Goal: Information Seeking & Learning: Learn about a topic

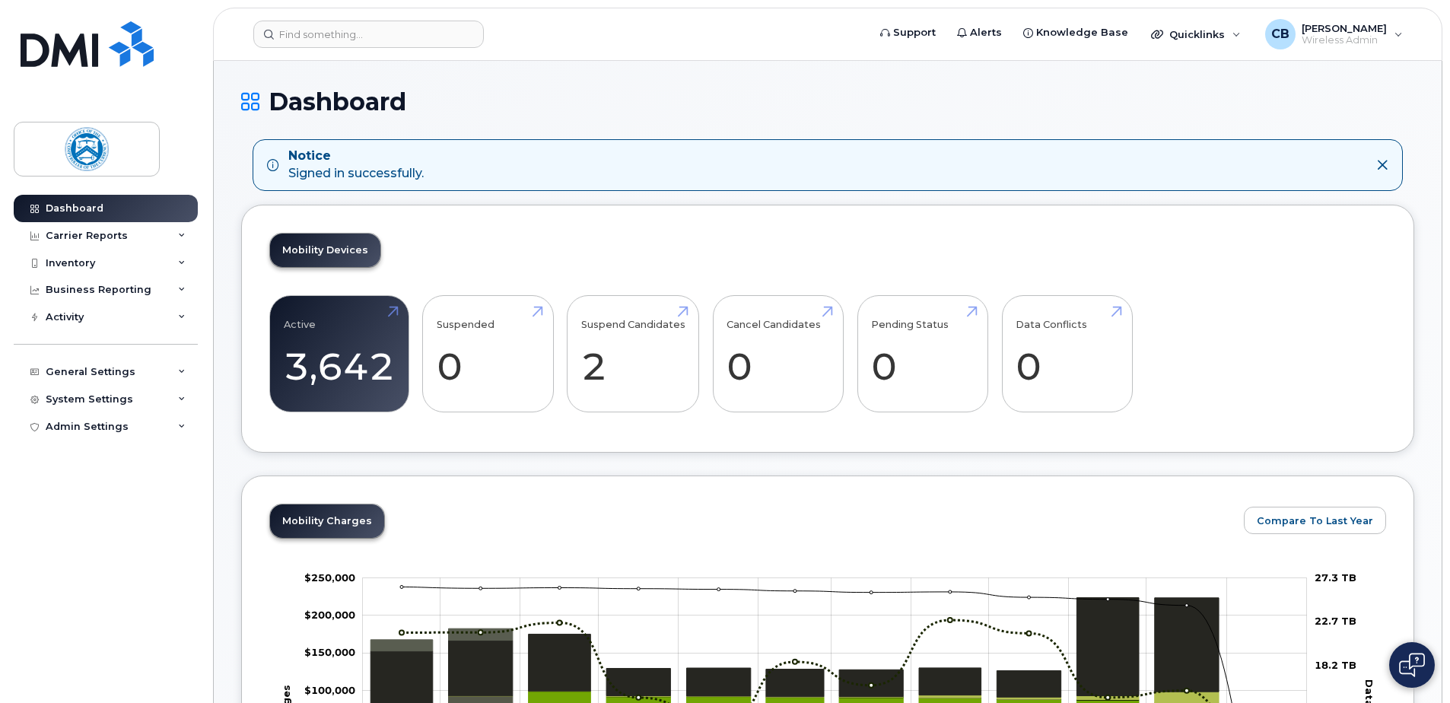
click at [1382, 164] on icon at bounding box center [1382, 165] width 12 height 12
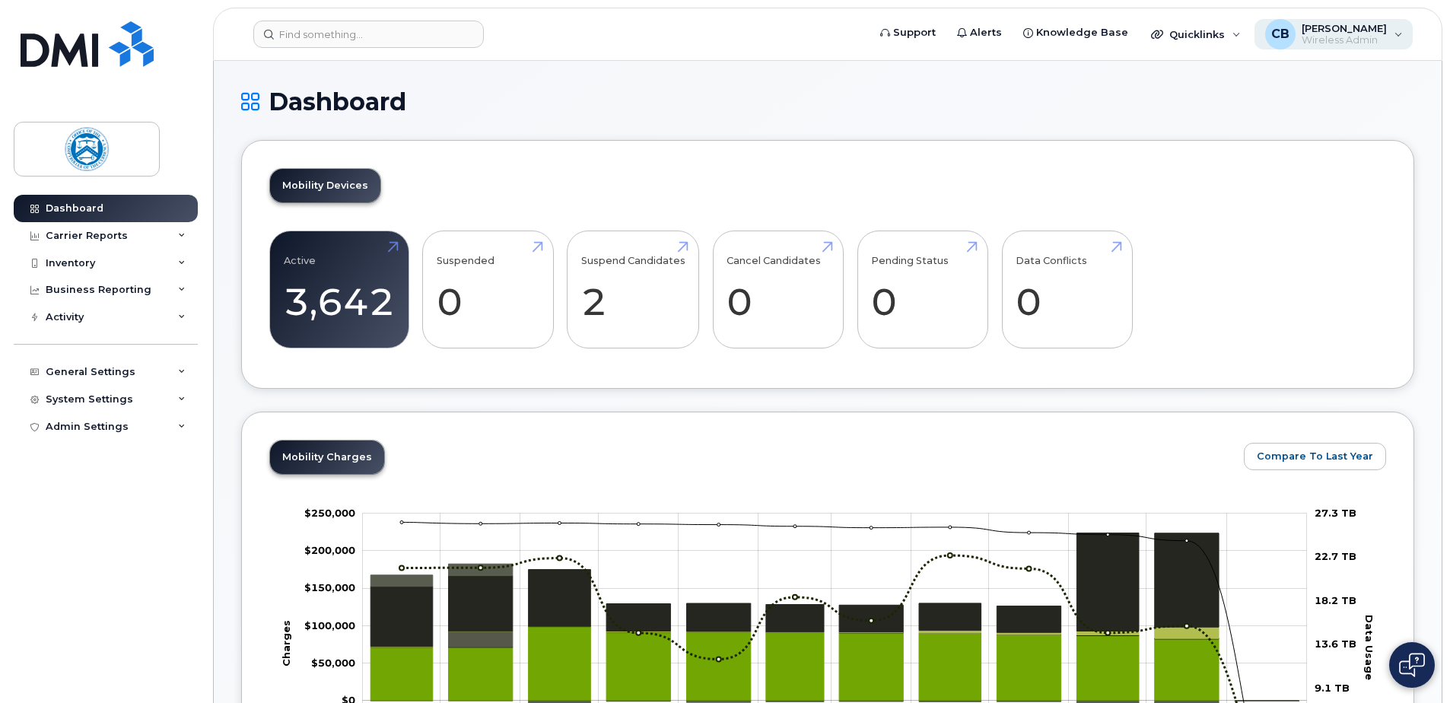
click at [1318, 33] on span "[PERSON_NAME]" at bounding box center [1343, 28] width 85 height 12
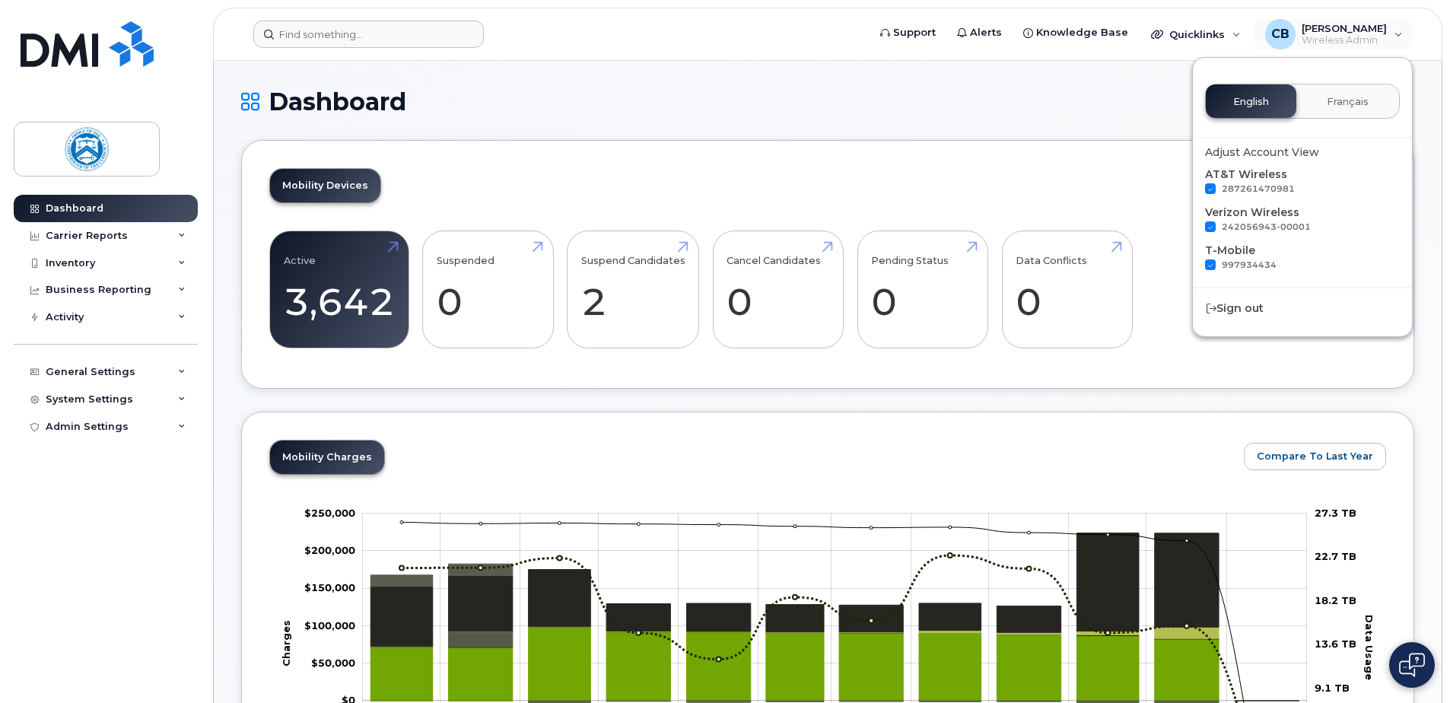
click at [795, 37] on form at bounding box center [555, 34] width 604 height 27
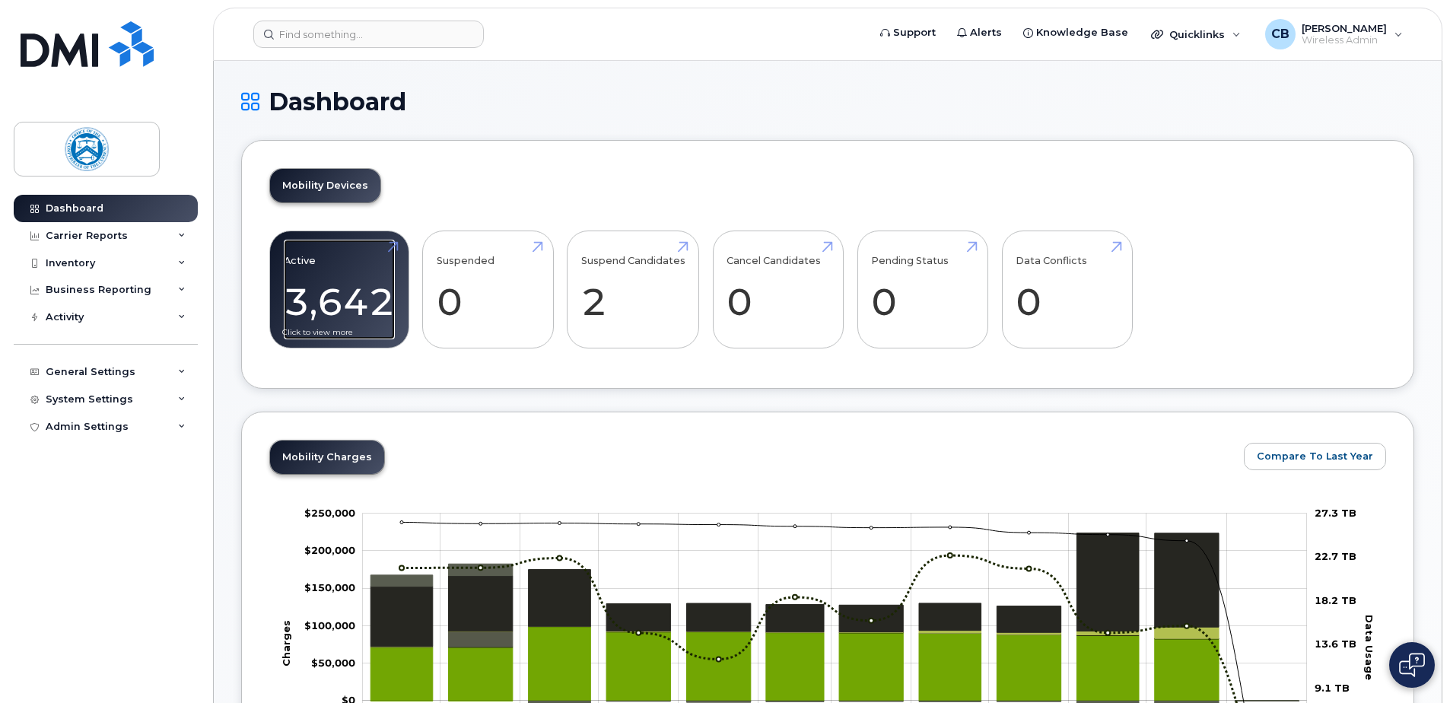
click at [393, 247] on link "Active 3,642" at bounding box center [339, 290] width 111 height 100
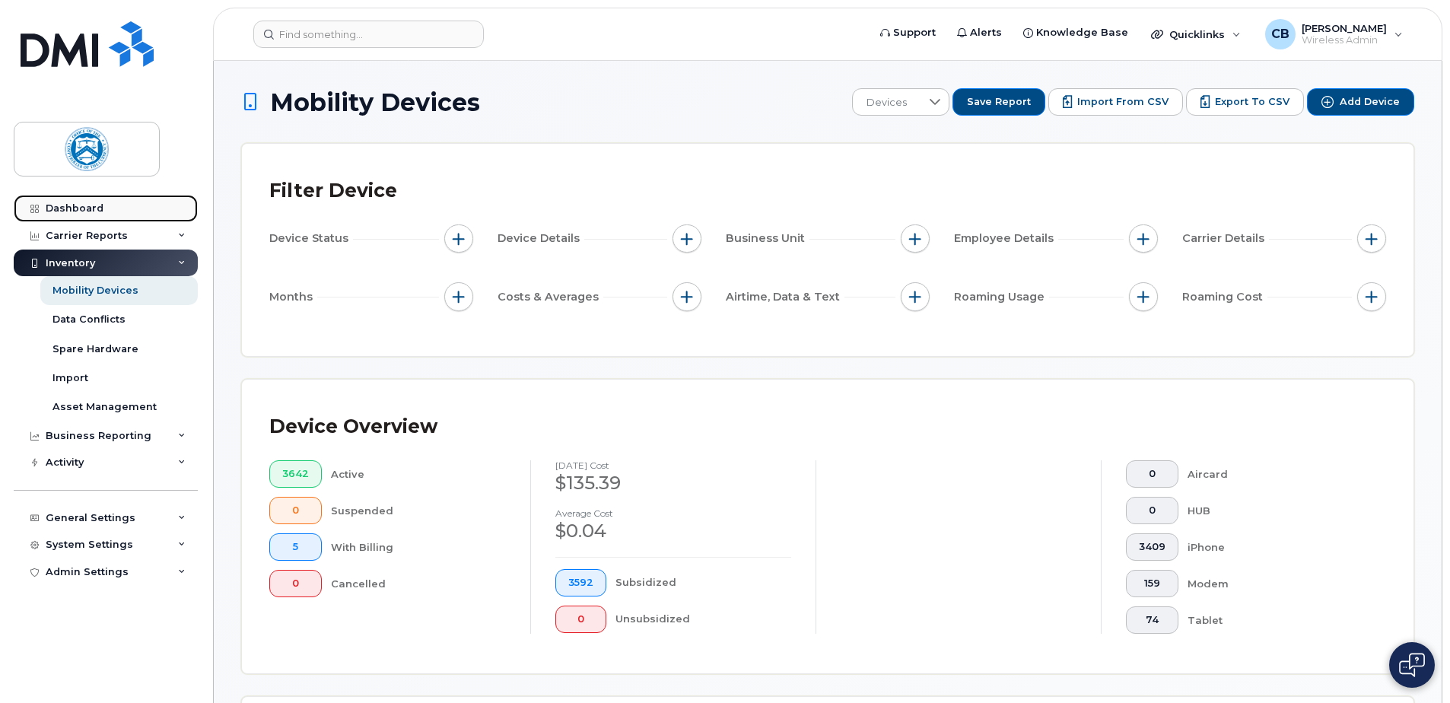
click at [89, 210] on div "Dashboard" at bounding box center [75, 208] width 58 height 12
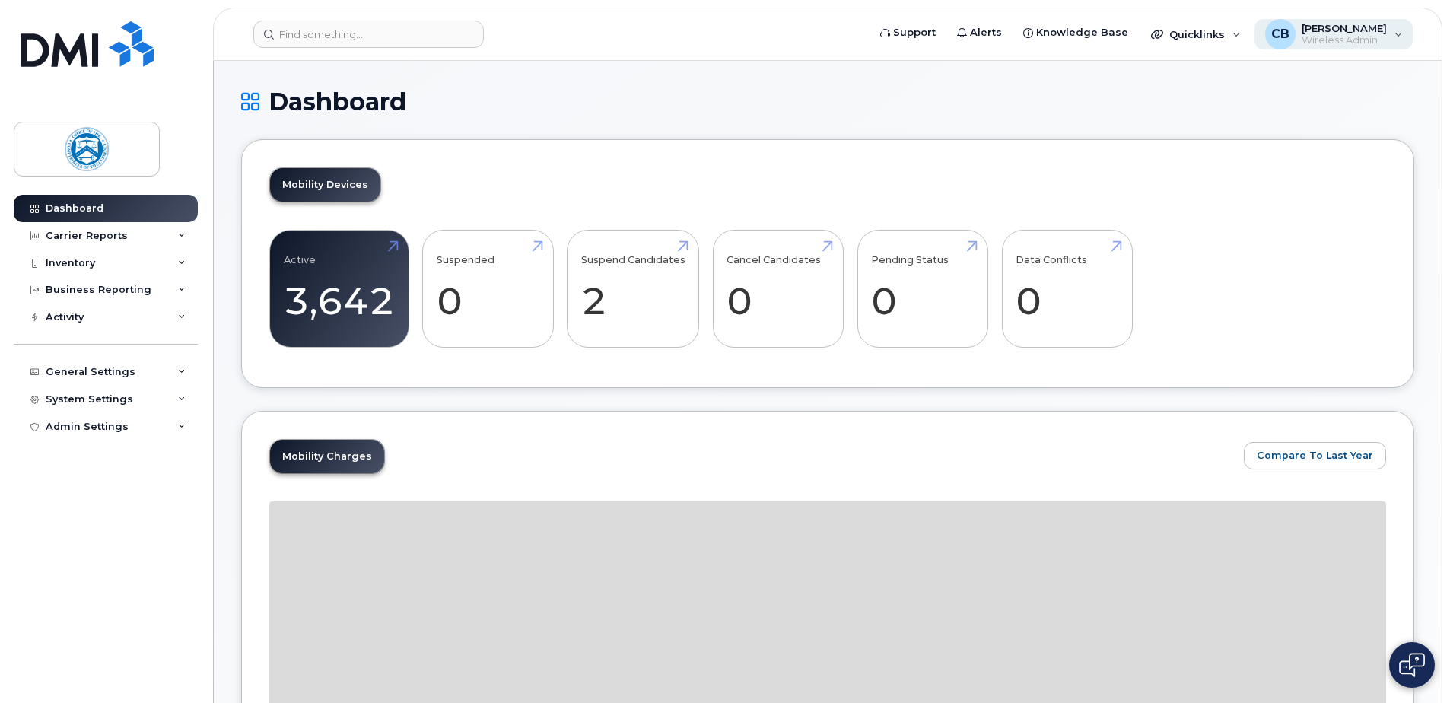
click at [1301, 34] on span "Wireless Admin" at bounding box center [1343, 40] width 85 height 12
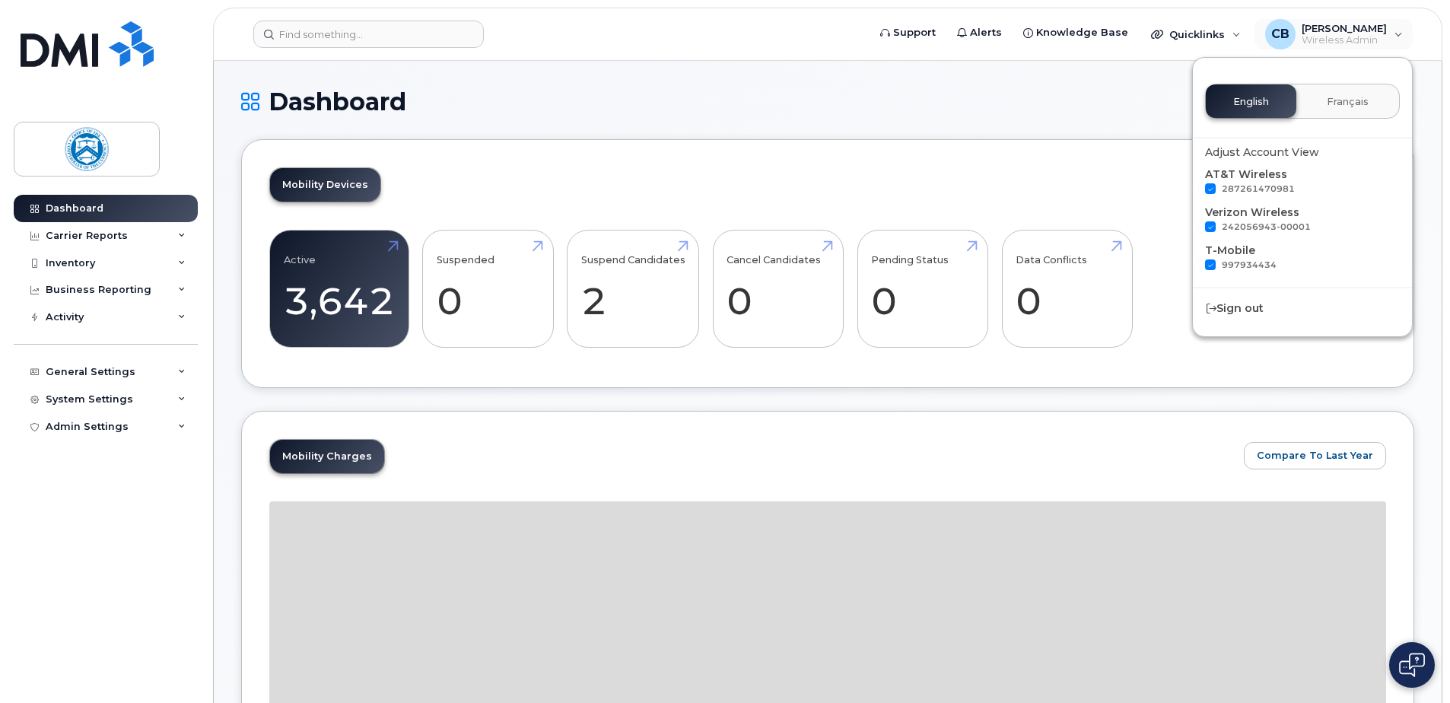
click at [1214, 264] on span at bounding box center [1210, 264] width 11 height 11
click at [1194, 264] on input "997934434" at bounding box center [1190, 263] width 8 height 8
checkbox input "false"
click at [1206, 225] on span at bounding box center [1210, 226] width 11 height 11
click at [1194, 225] on input "242056943-00001" at bounding box center [1190, 225] width 8 height 8
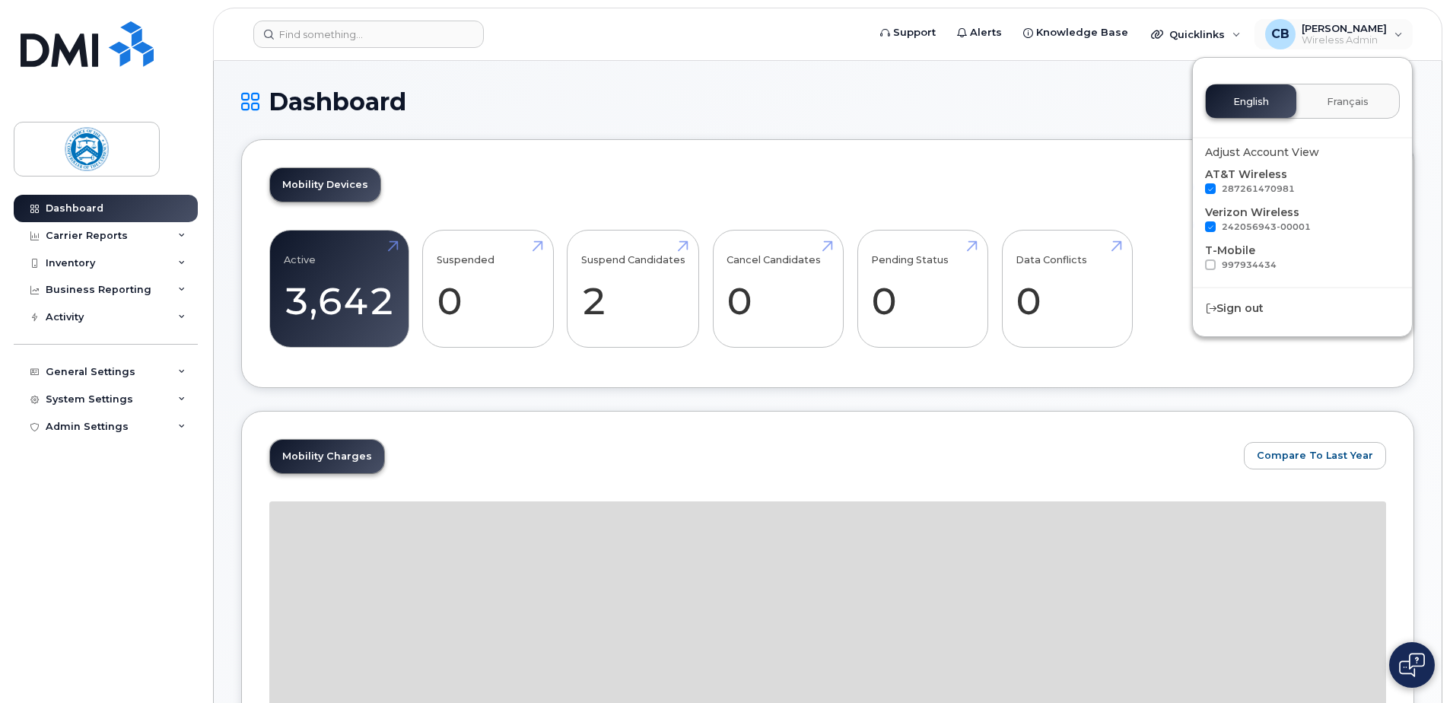
checkbox input "false"
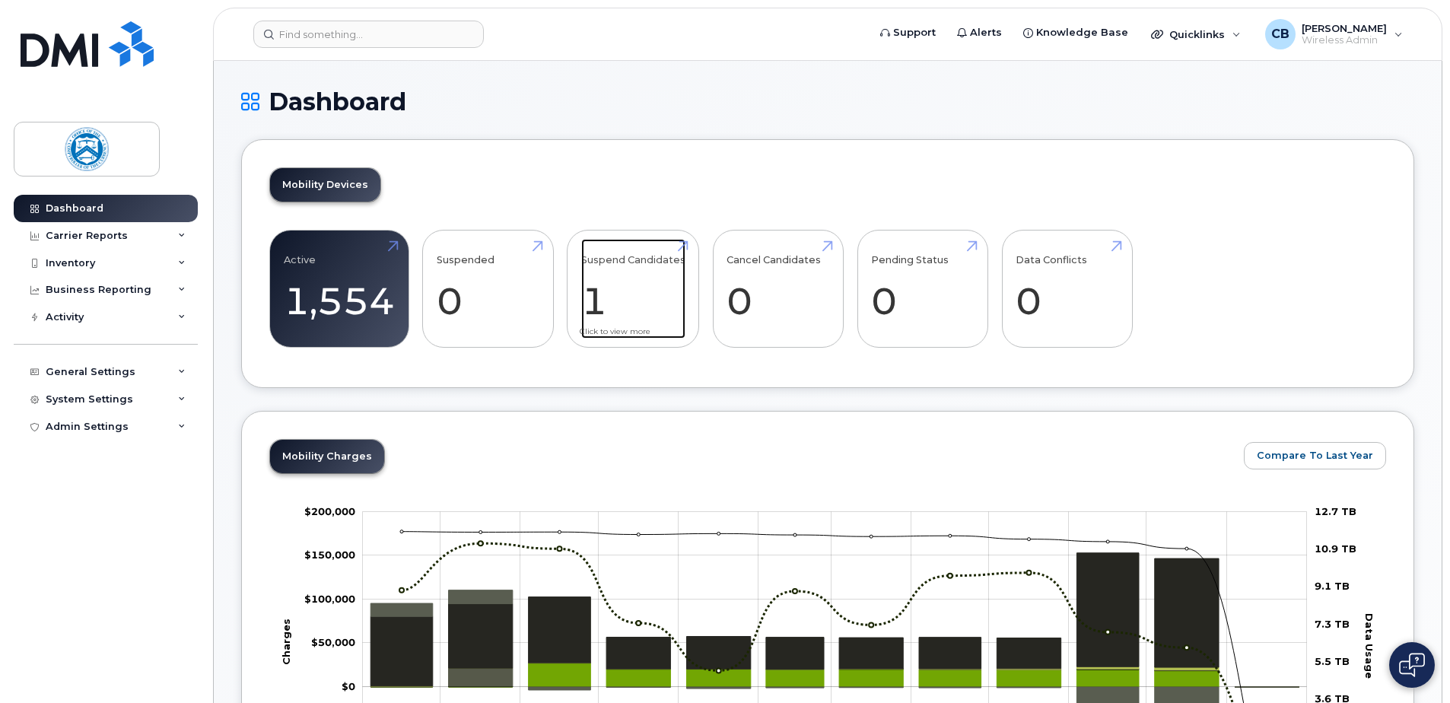
click at [659, 261] on link "Suspend Candidates 1" at bounding box center [633, 289] width 104 height 100
click at [179, 289] on icon at bounding box center [182, 290] width 8 height 8
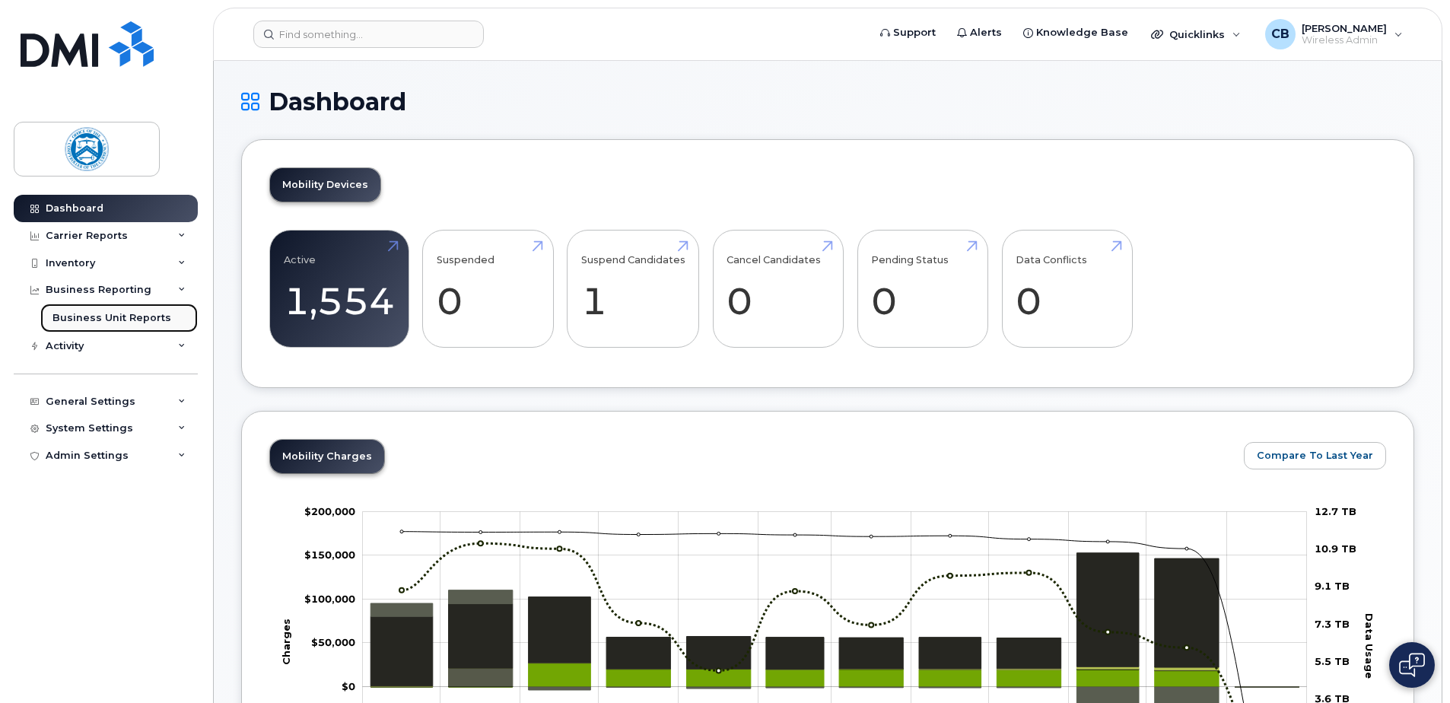
click at [143, 319] on div "Business Unit Reports" at bounding box center [111, 318] width 119 height 14
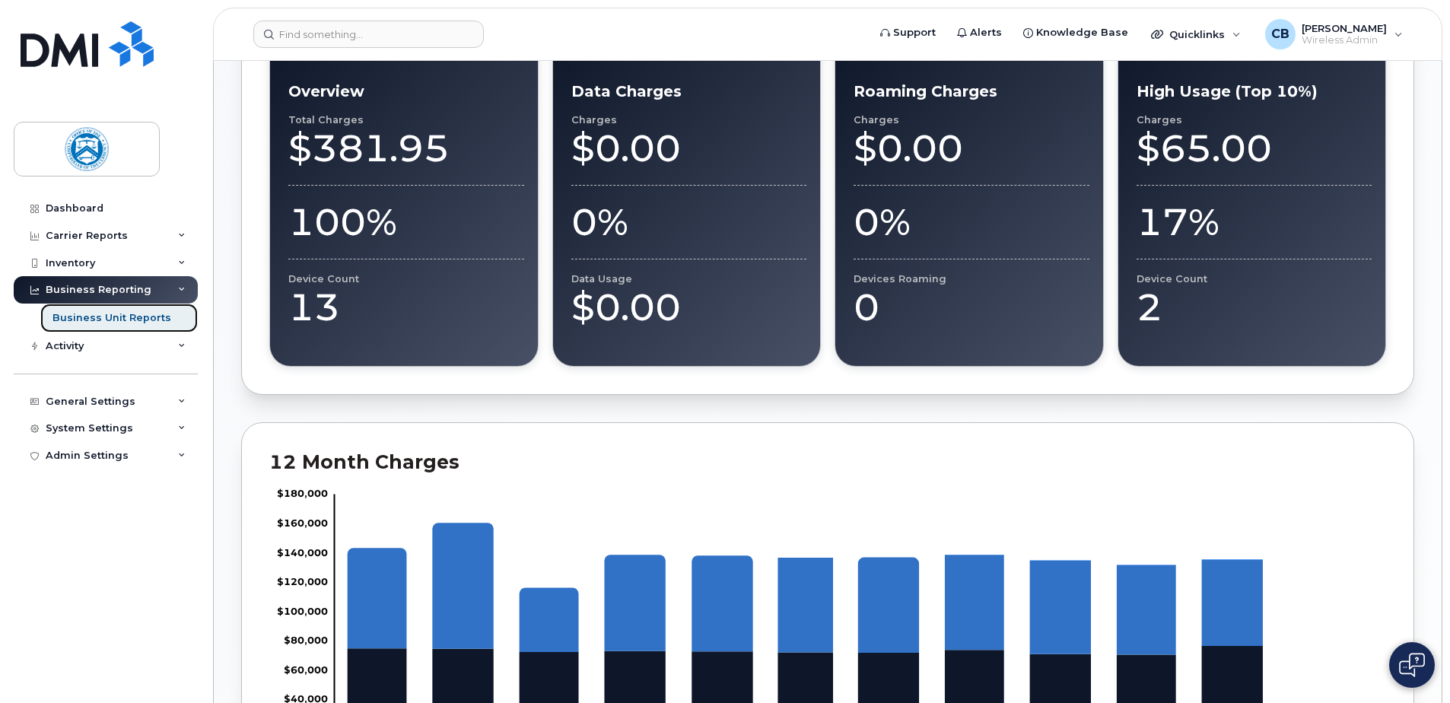
scroll to position [380, 0]
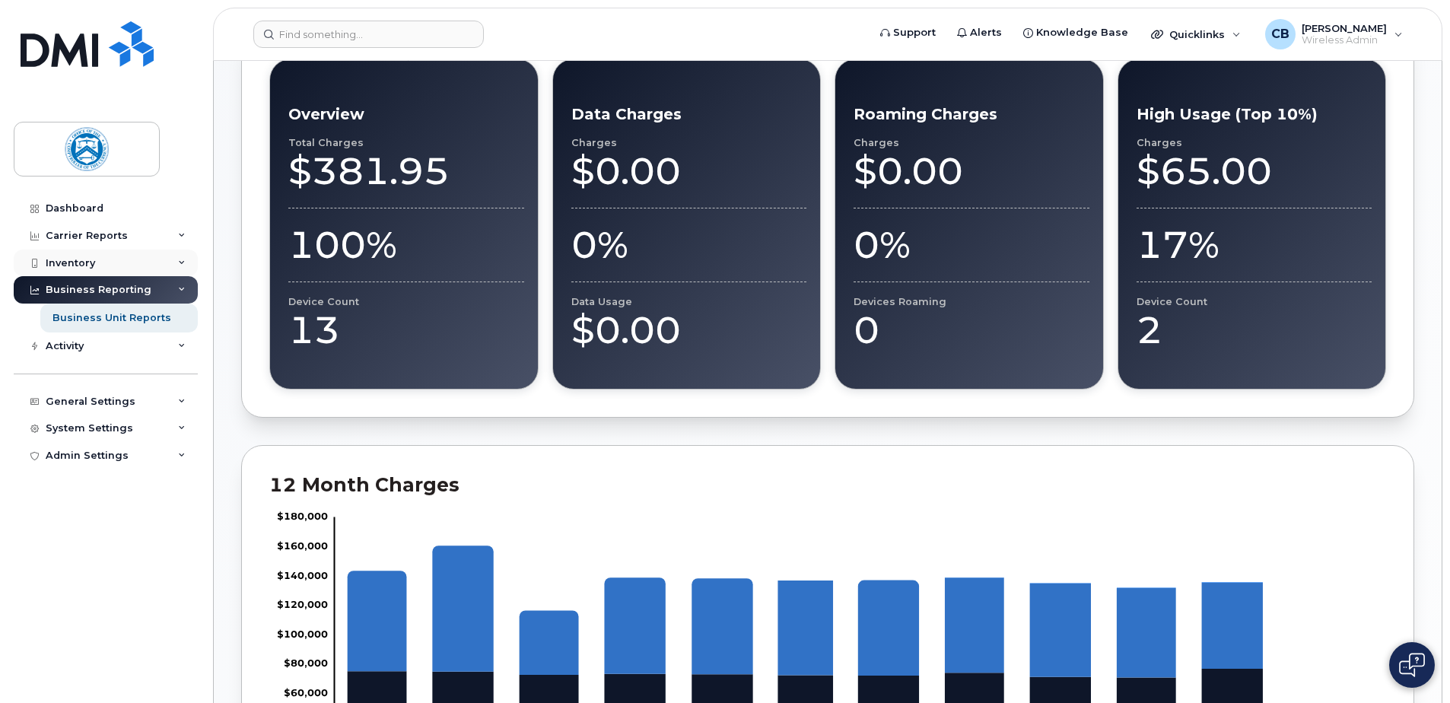
click at [179, 262] on icon at bounding box center [182, 263] width 8 height 8
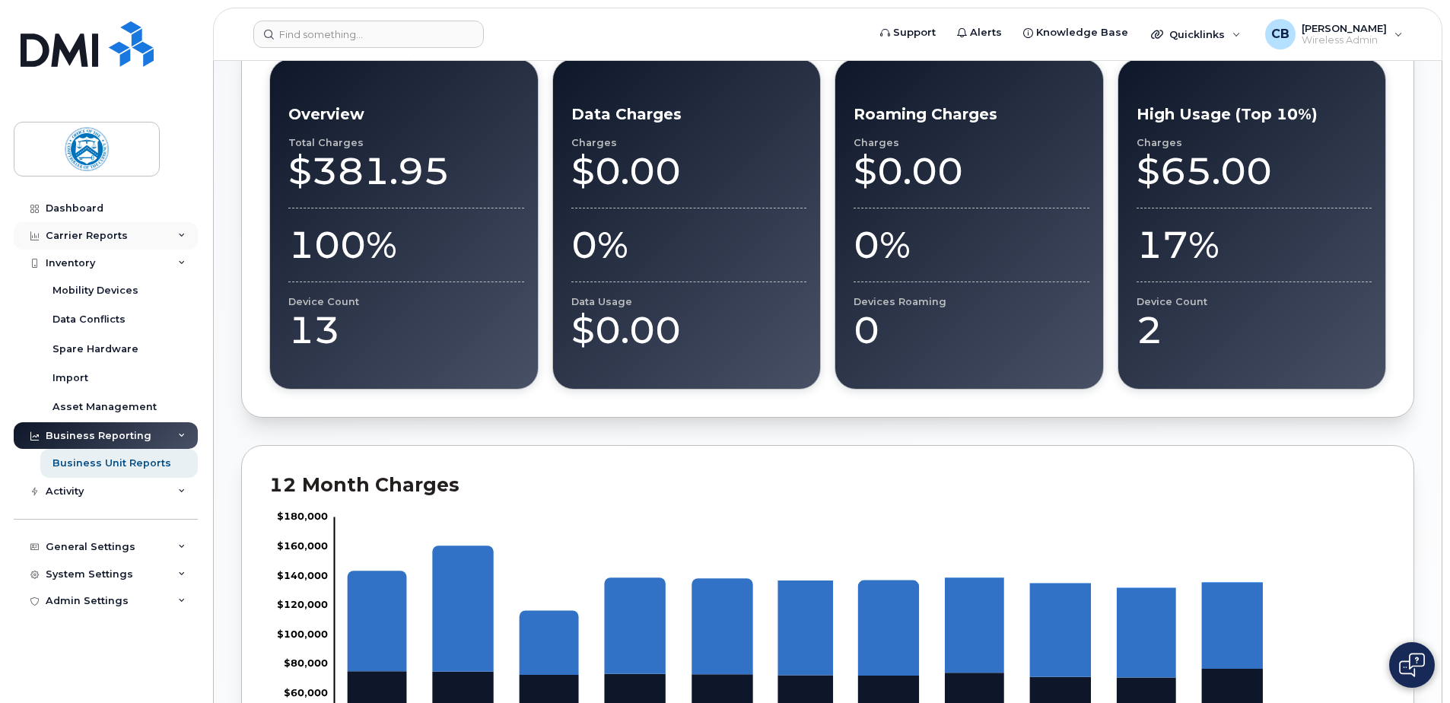
click at [179, 237] on icon at bounding box center [182, 236] width 8 height 8
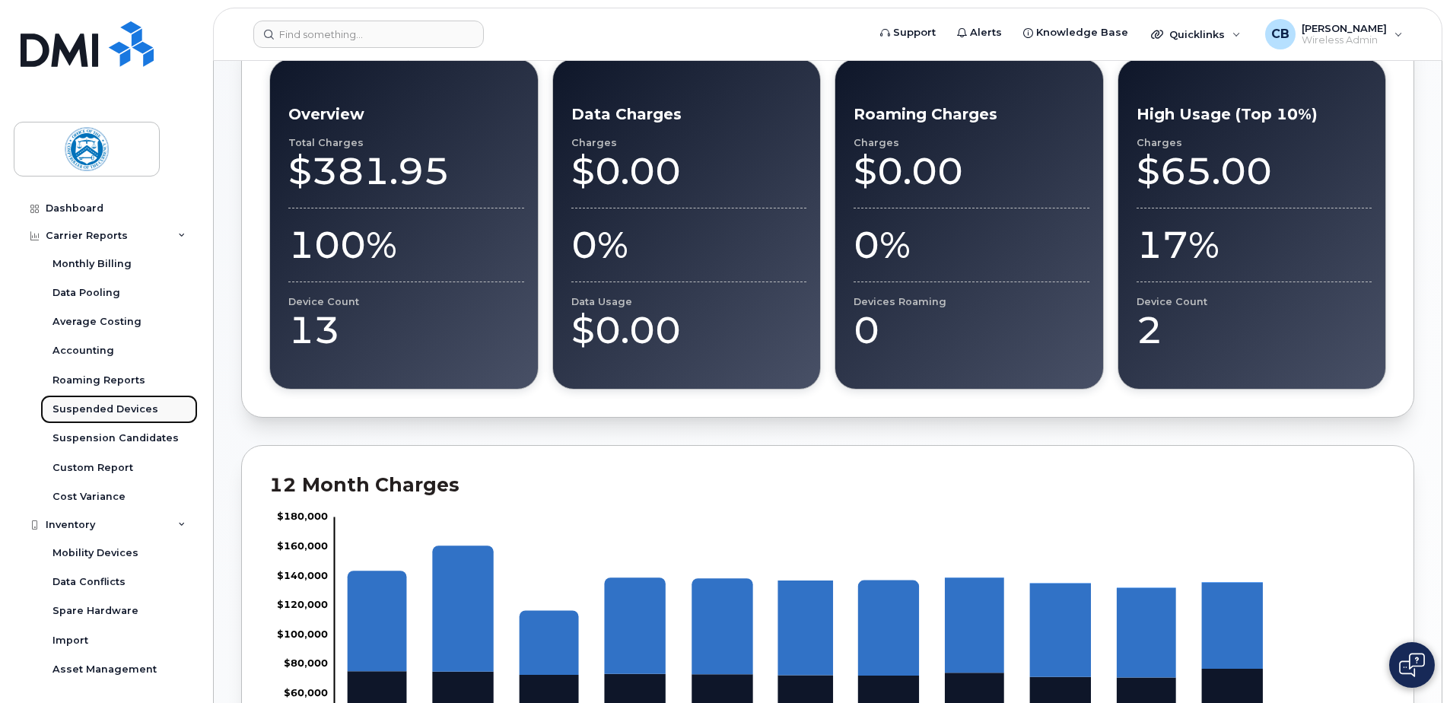
click at [131, 405] on div "Suspended Devices" at bounding box center [105, 409] width 106 height 14
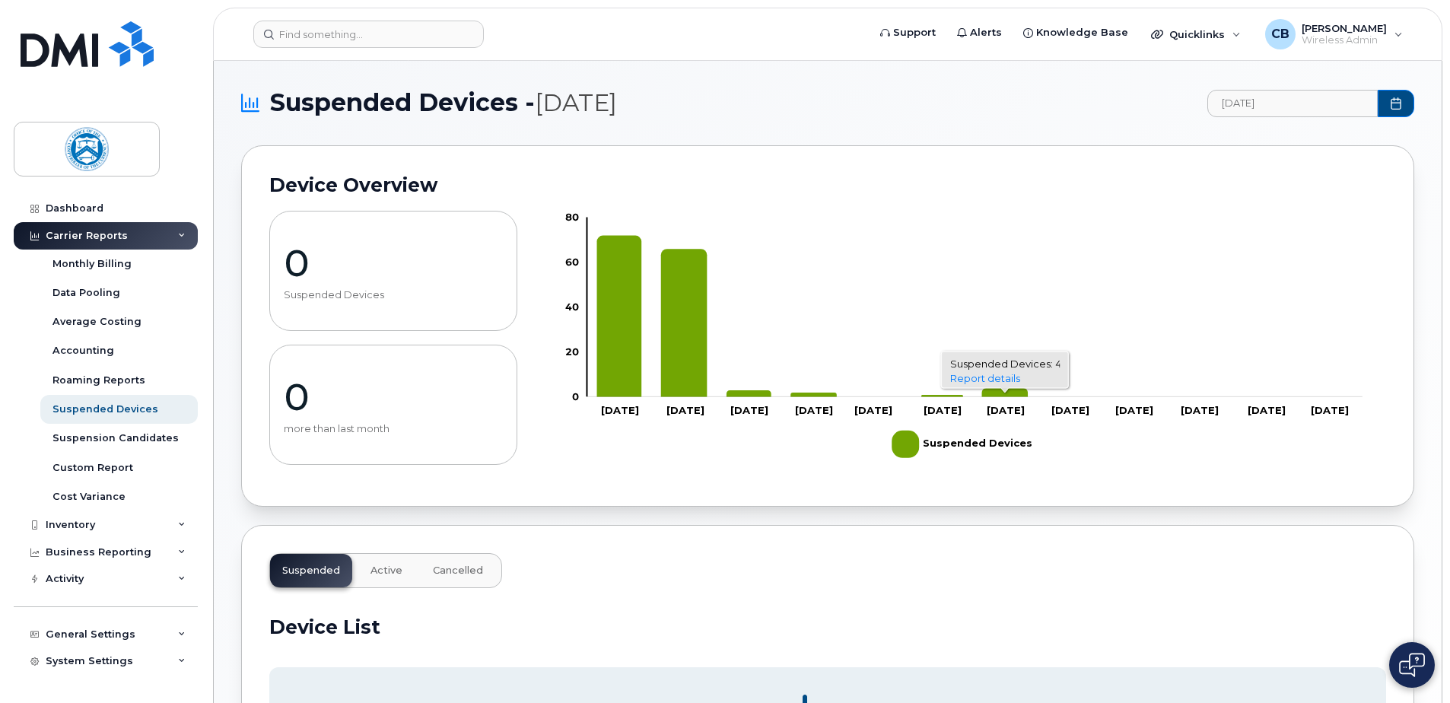
click at [1010, 394] on icon "4 2025-03-01" at bounding box center [1005, 392] width 46 height 9
click at [1002, 379] on link "Report details" at bounding box center [986, 378] width 70 height 12
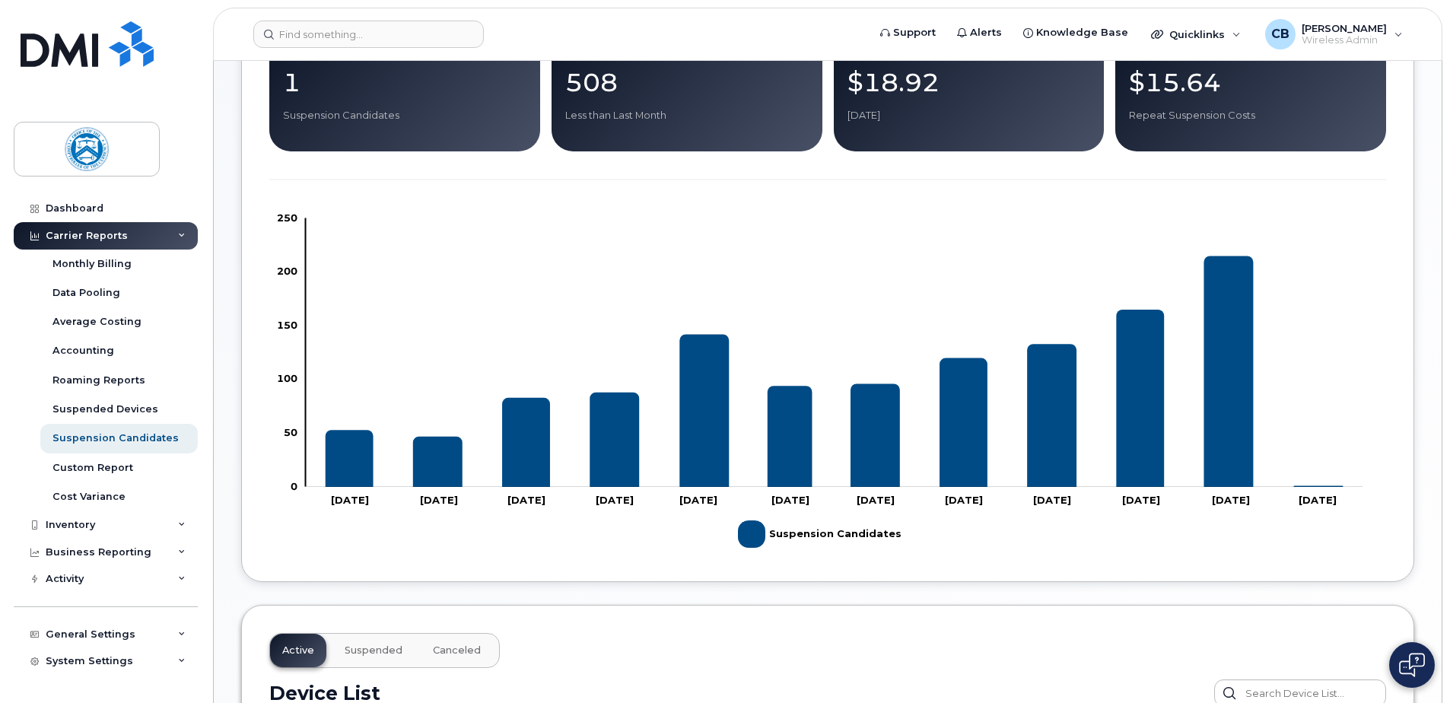
scroll to position [226, 0]
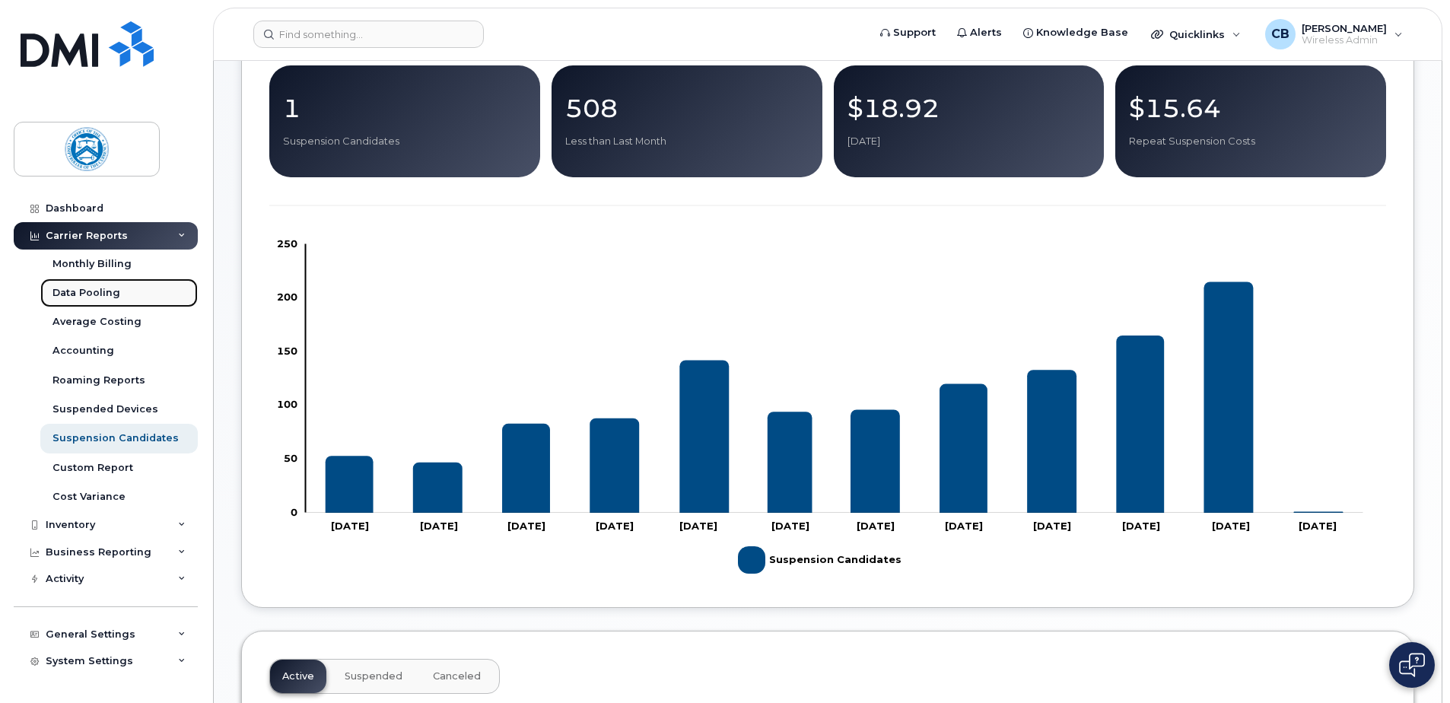
click at [103, 292] on div "Data Pooling" at bounding box center [86, 293] width 68 height 14
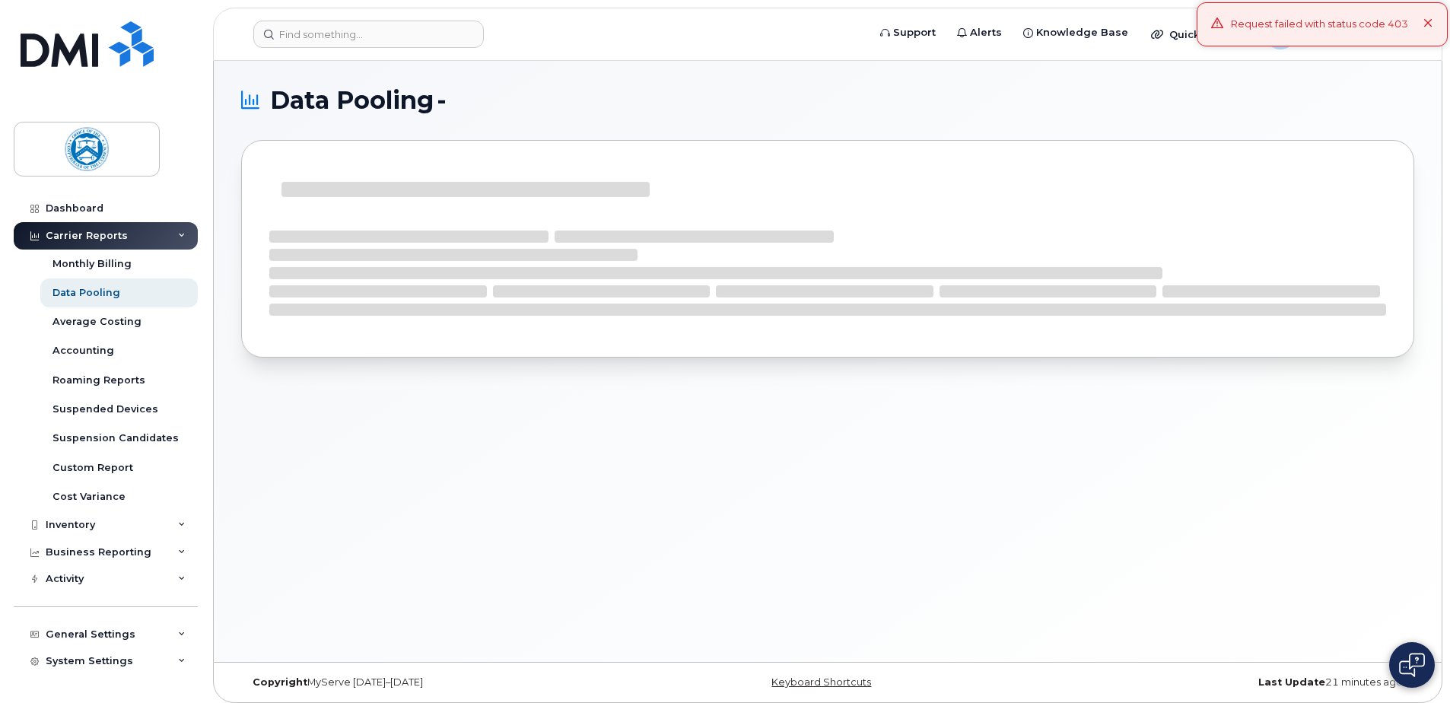
click at [1428, 21] on icon at bounding box center [1428, 24] width 10 height 10
click at [178, 548] on icon at bounding box center [182, 552] width 8 height 8
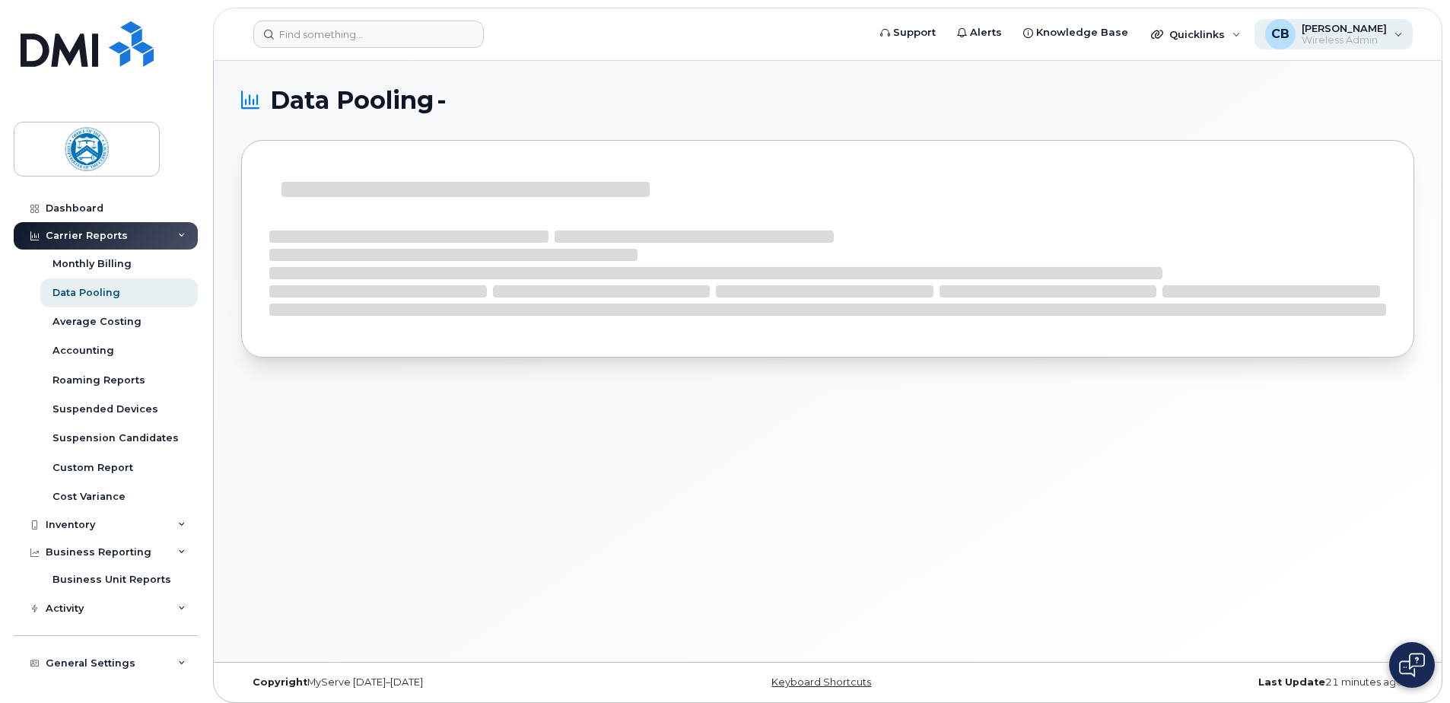
click at [1399, 31] on div "CB [PERSON_NAME] Wireless Admin" at bounding box center [1333, 34] width 159 height 30
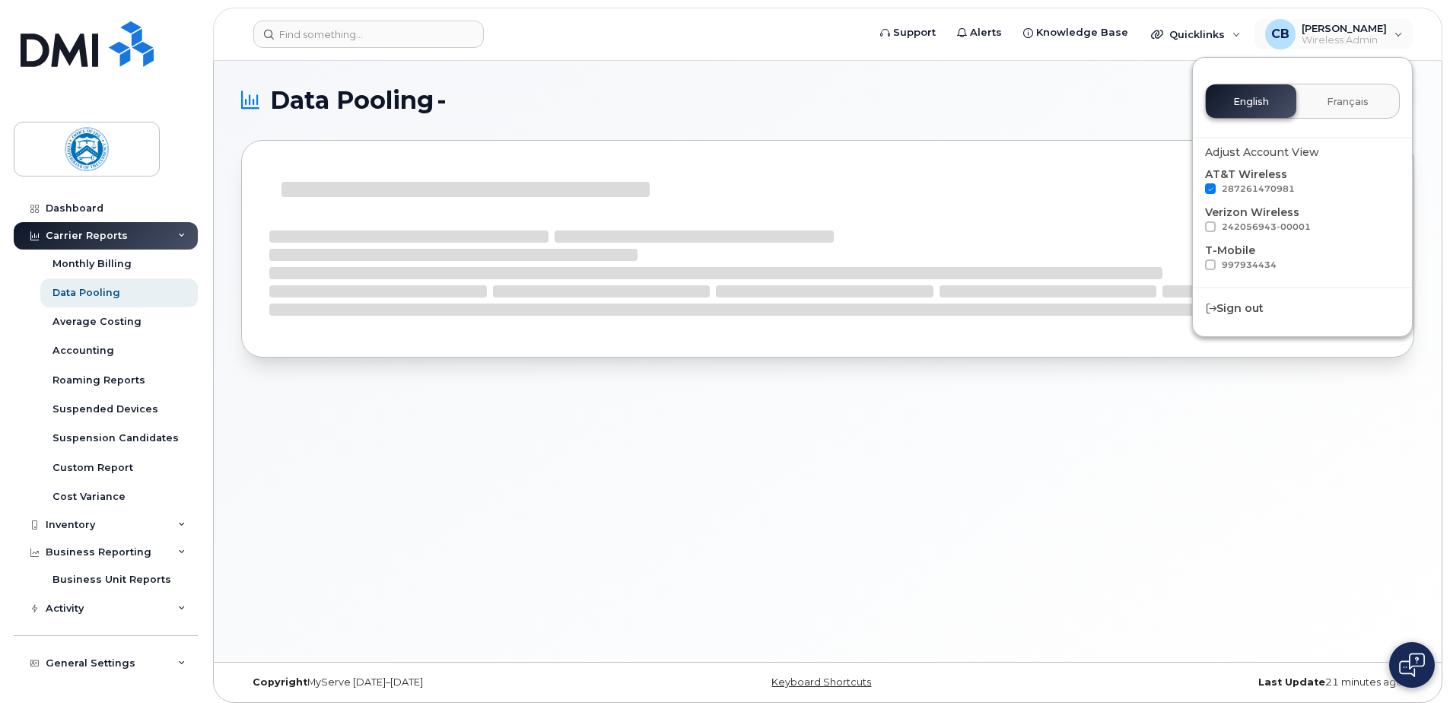
click at [1209, 224] on span at bounding box center [1210, 226] width 11 height 11
click at [1194, 224] on input "242056943-00001" at bounding box center [1190, 225] width 8 height 8
checkbox input "true"
click at [1205, 262] on span at bounding box center [1210, 264] width 11 height 11
click at [1194, 262] on input "997934434" at bounding box center [1190, 263] width 8 height 8
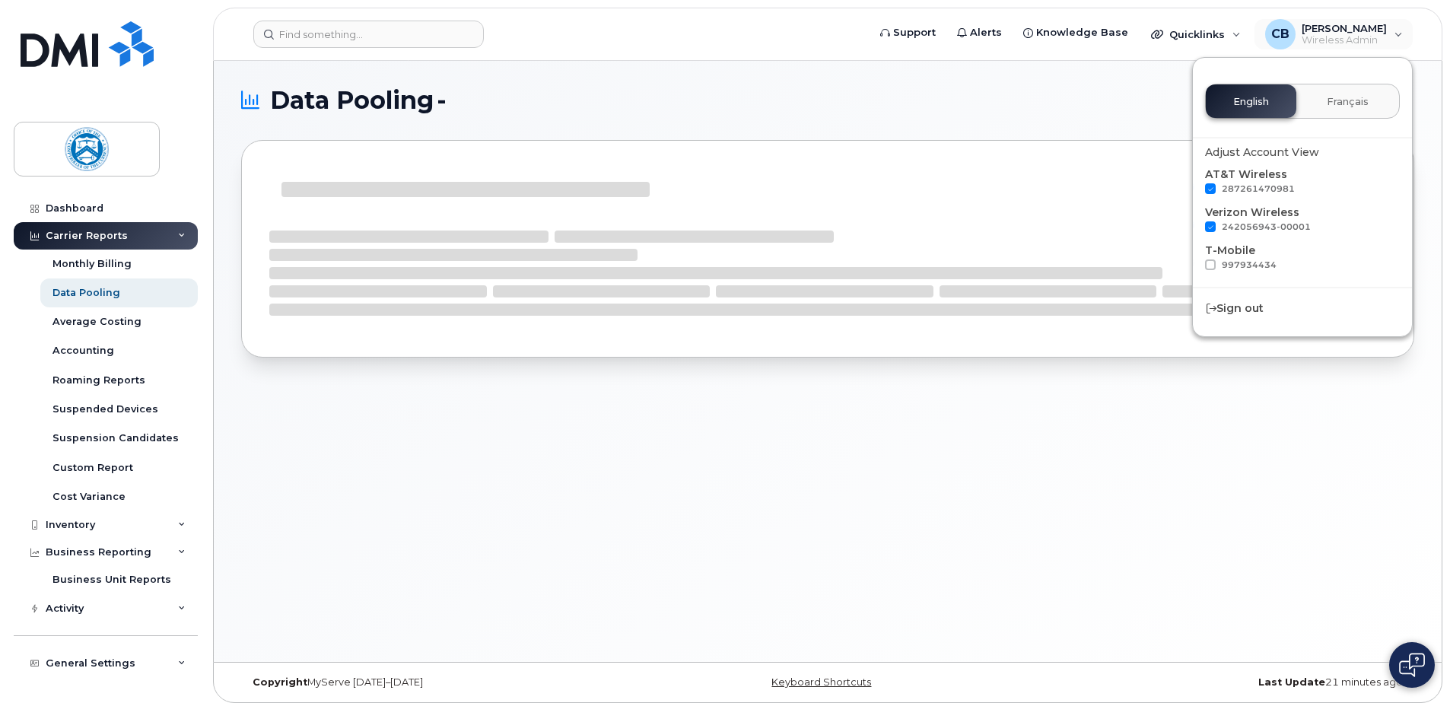
checkbox input "true"
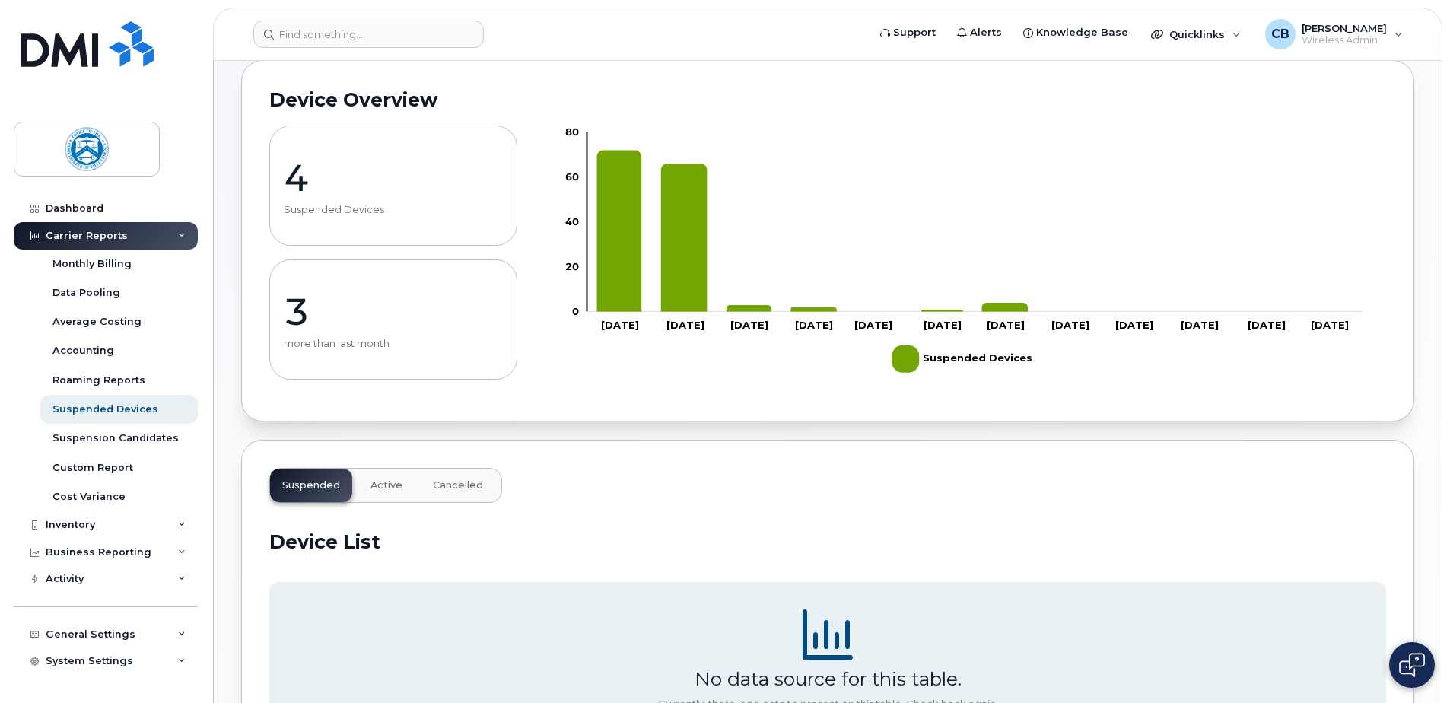
scroll to position [38, 0]
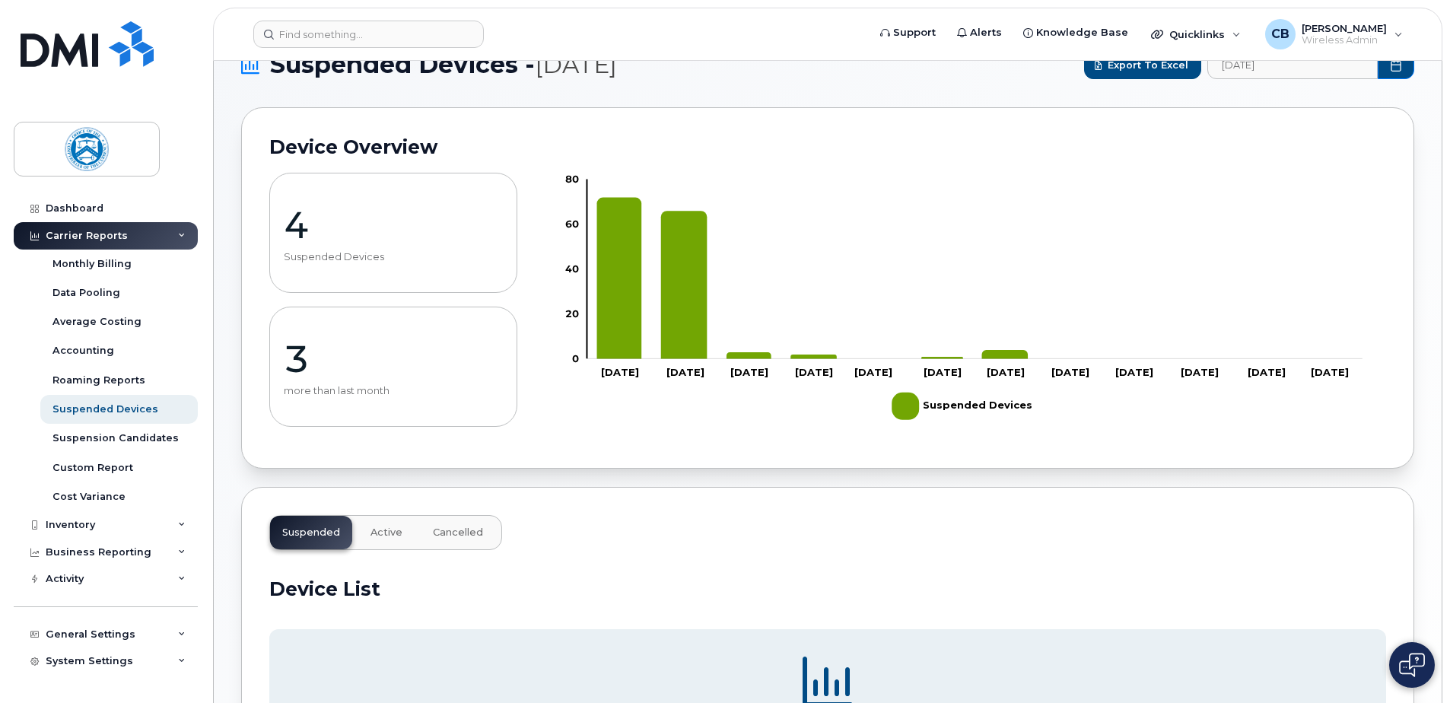
drag, startPoint x: 344, startPoint y: 258, endPoint x: 301, endPoint y: 252, distance: 42.9
click at [341, 257] on p "Suspended Devices" at bounding box center [393, 257] width 219 height 12
click at [289, 223] on p "4" at bounding box center [393, 225] width 219 height 46
click at [383, 535] on span "Active" at bounding box center [386, 532] width 32 height 12
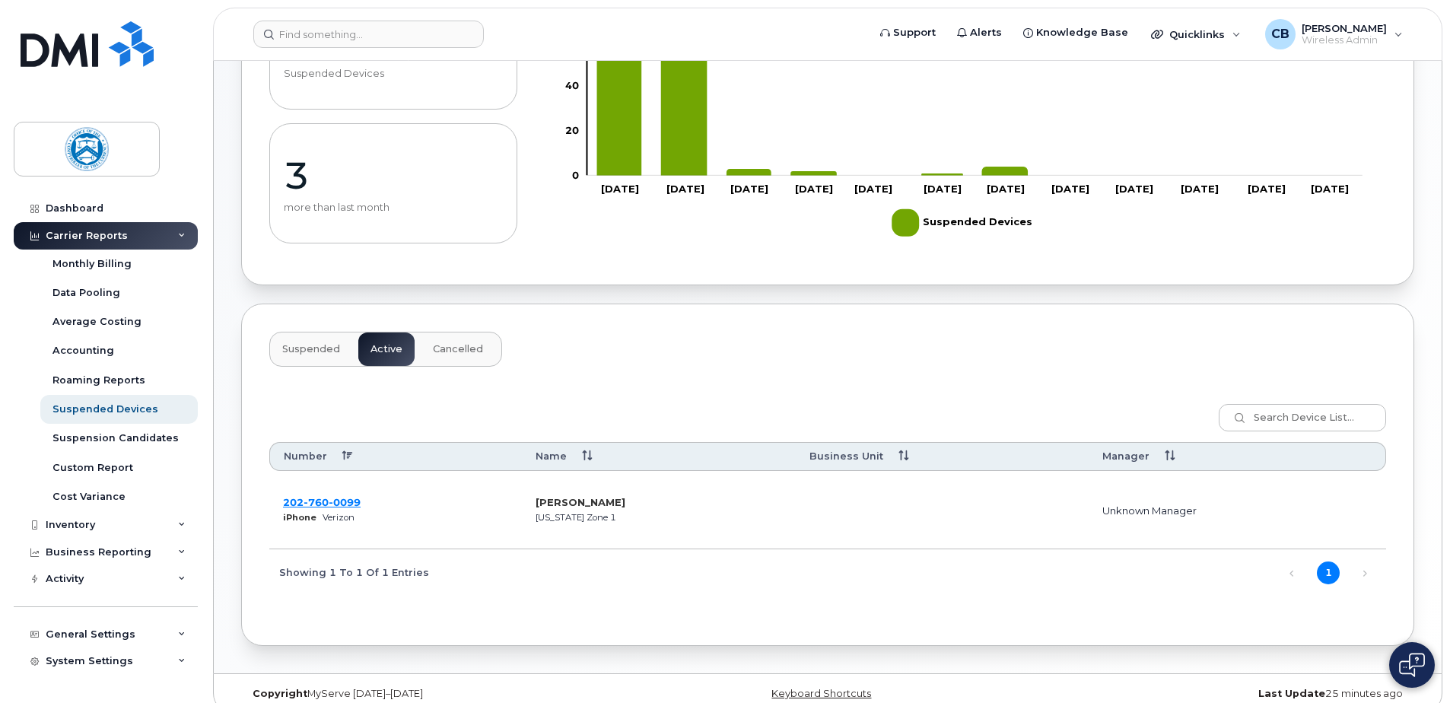
scroll to position [240, 0]
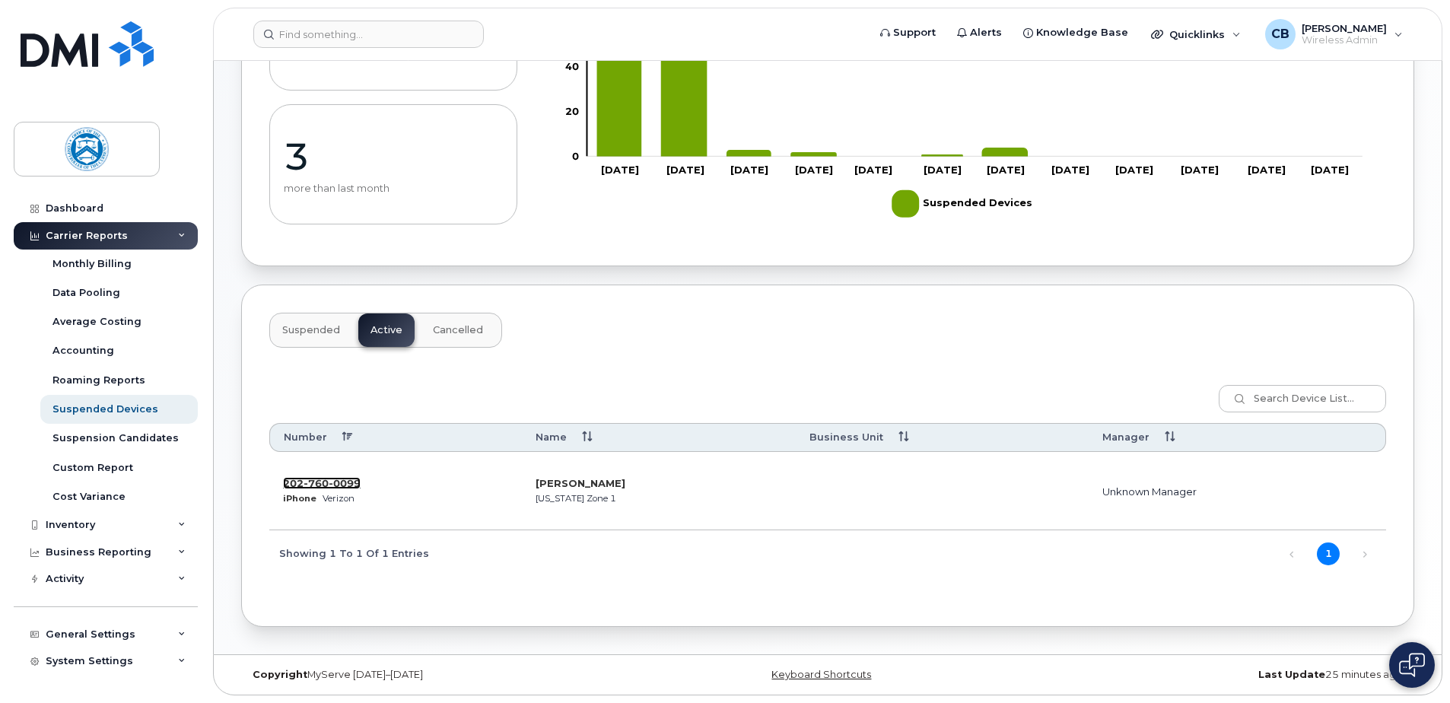
click at [351, 482] on span "0099" at bounding box center [345, 483] width 32 height 12
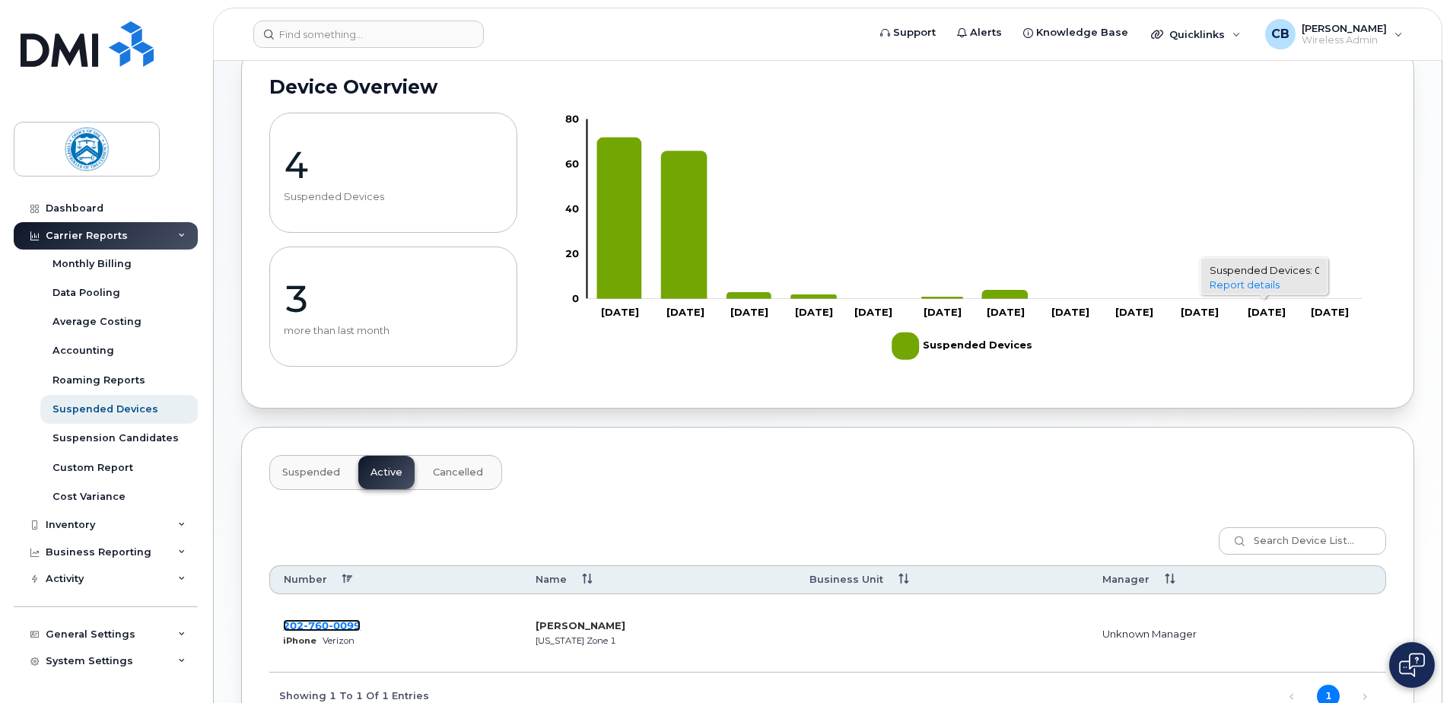
scroll to position [0, 0]
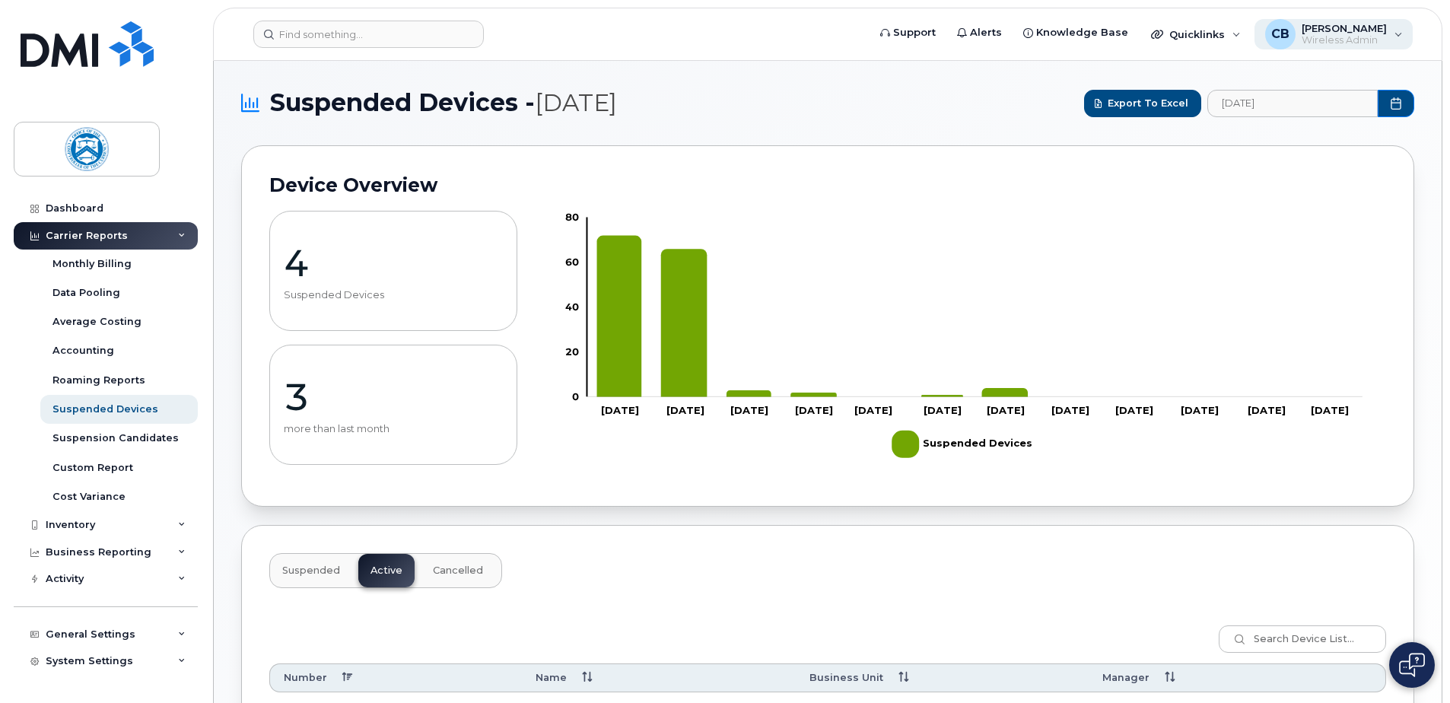
click at [1312, 24] on span "[PERSON_NAME]" at bounding box center [1343, 28] width 85 height 12
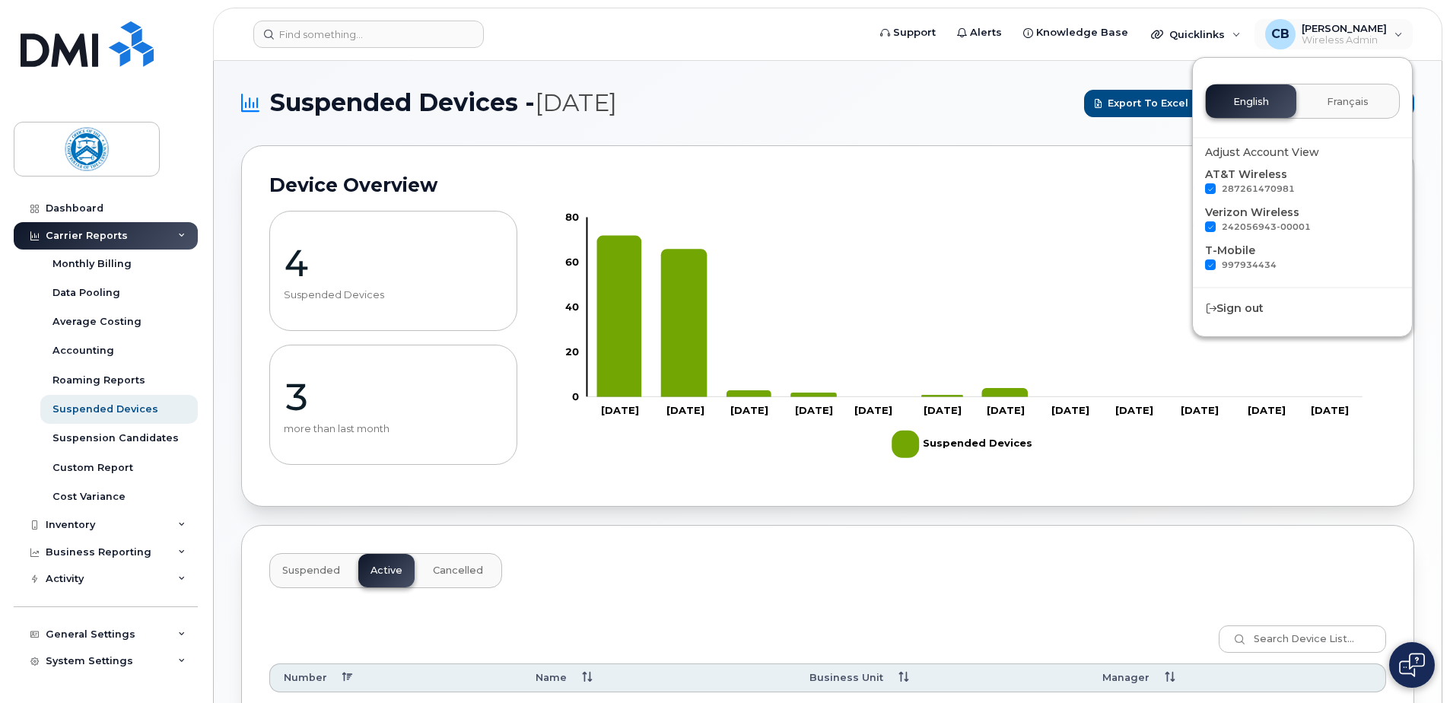
click at [1213, 187] on span at bounding box center [1210, 188] width 11 height 11
click at [1194, 187] on input "287261470981" at bounding box center [1190, 187] width 8 height 8
checkbox input "false"
click at [1210, 227] on span at bounding box center [1210, 226] width 11 height 11
click at [1194, 227] on input "242056943-00001" at bounding box center [1190, 225] width 8 height 8
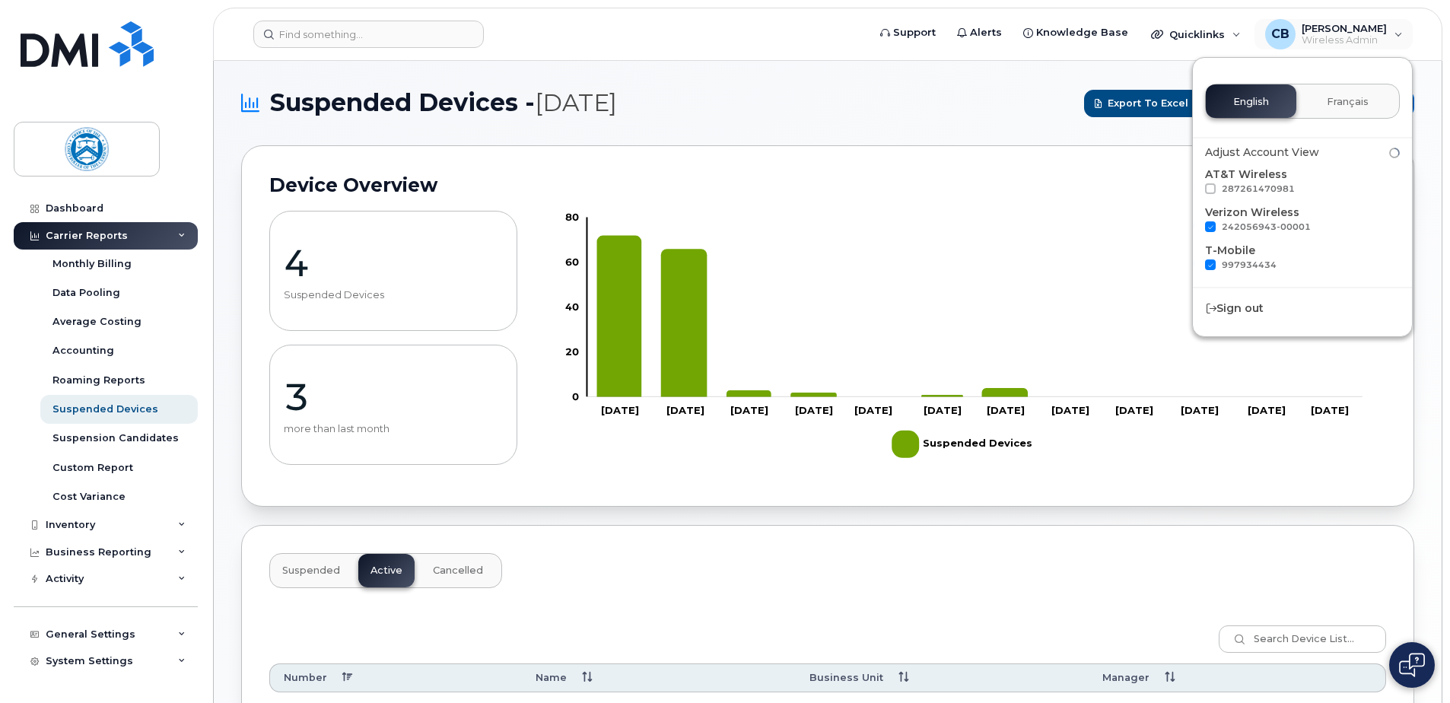
checkbox input "false"
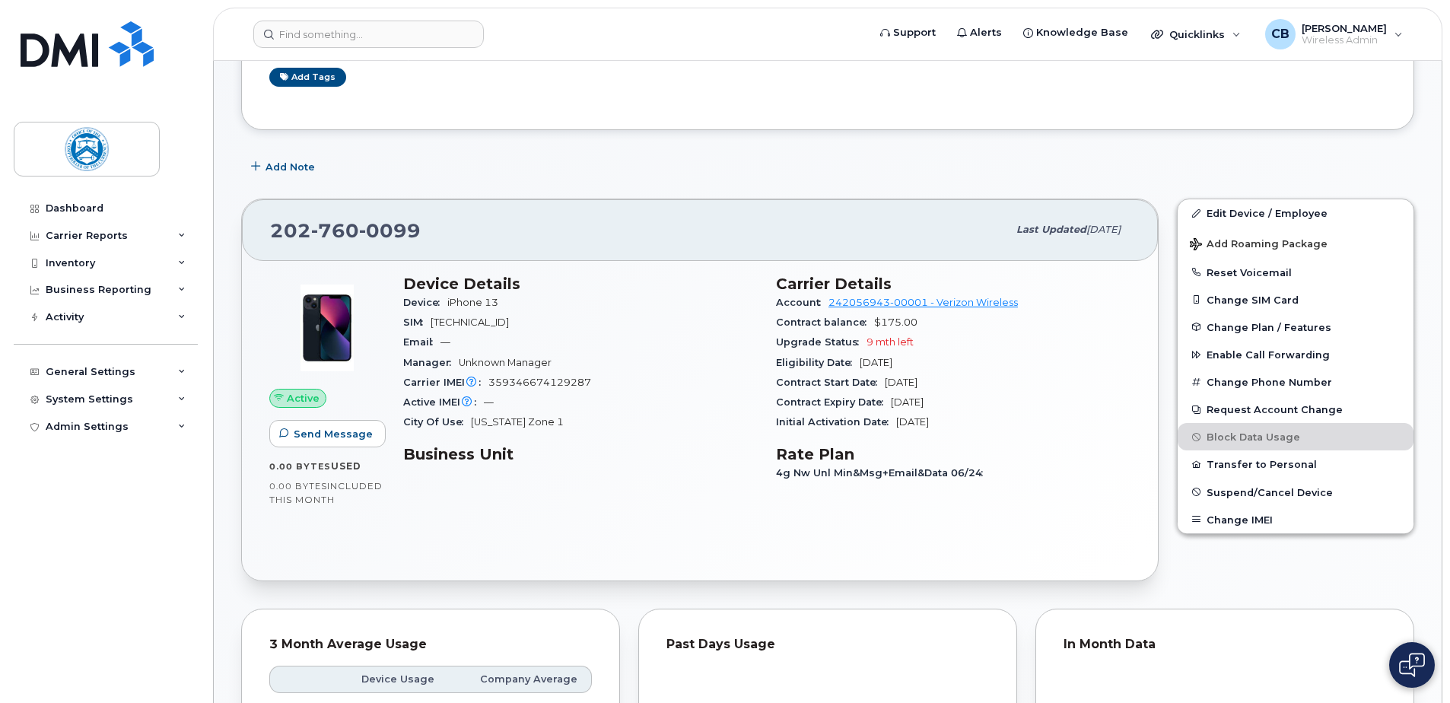
scroll to position [152, 0]
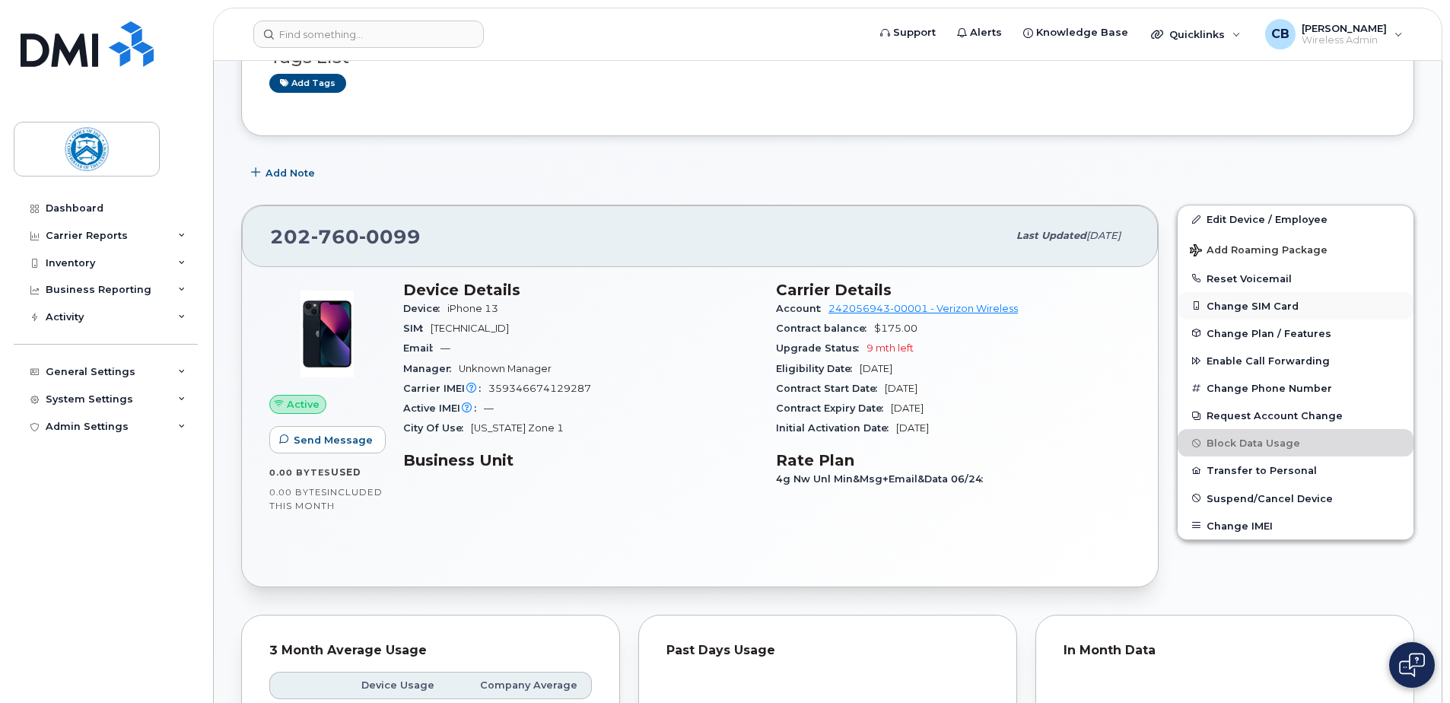
click at [1266, 305] on button "Change SIM Card" at bounding box center [1295, 305] width 236 height 27
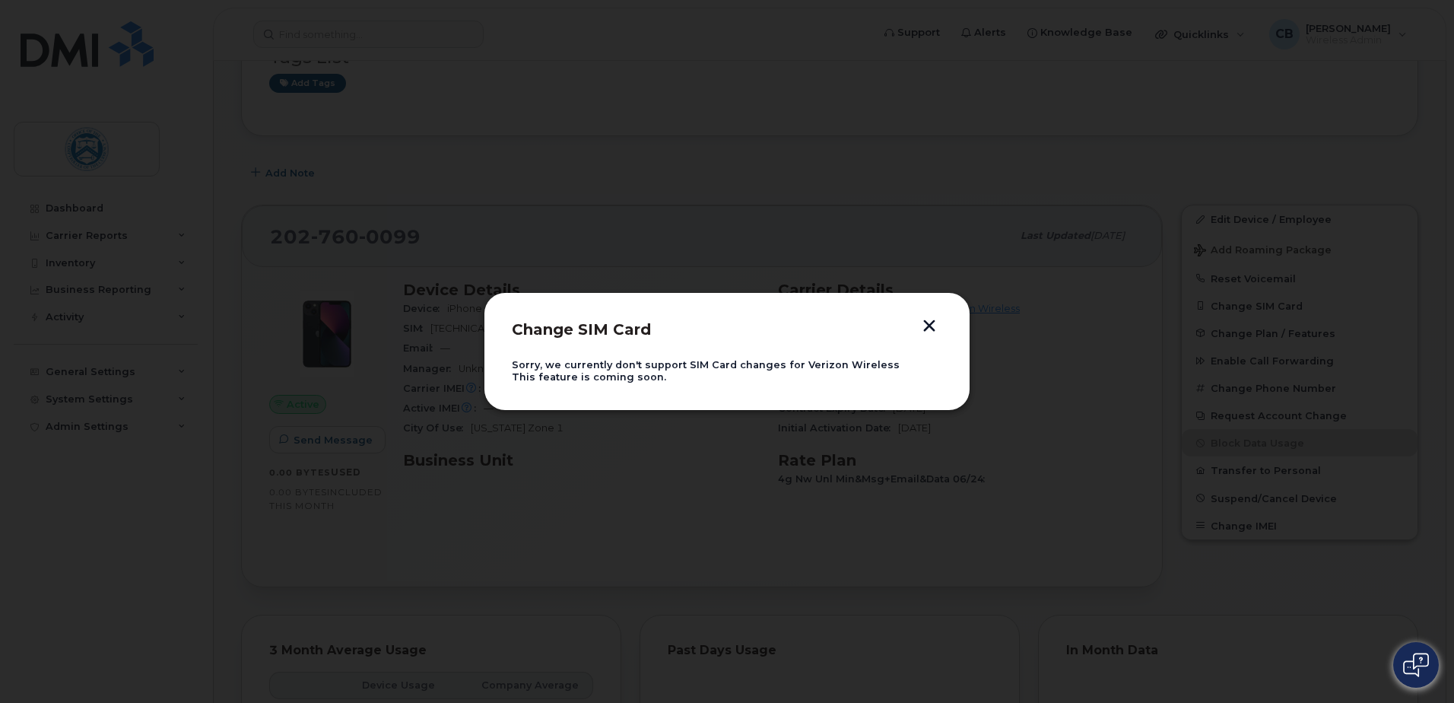
click at [931, 329] on button "button" at bounding box center [929, 327] width 23 height 16
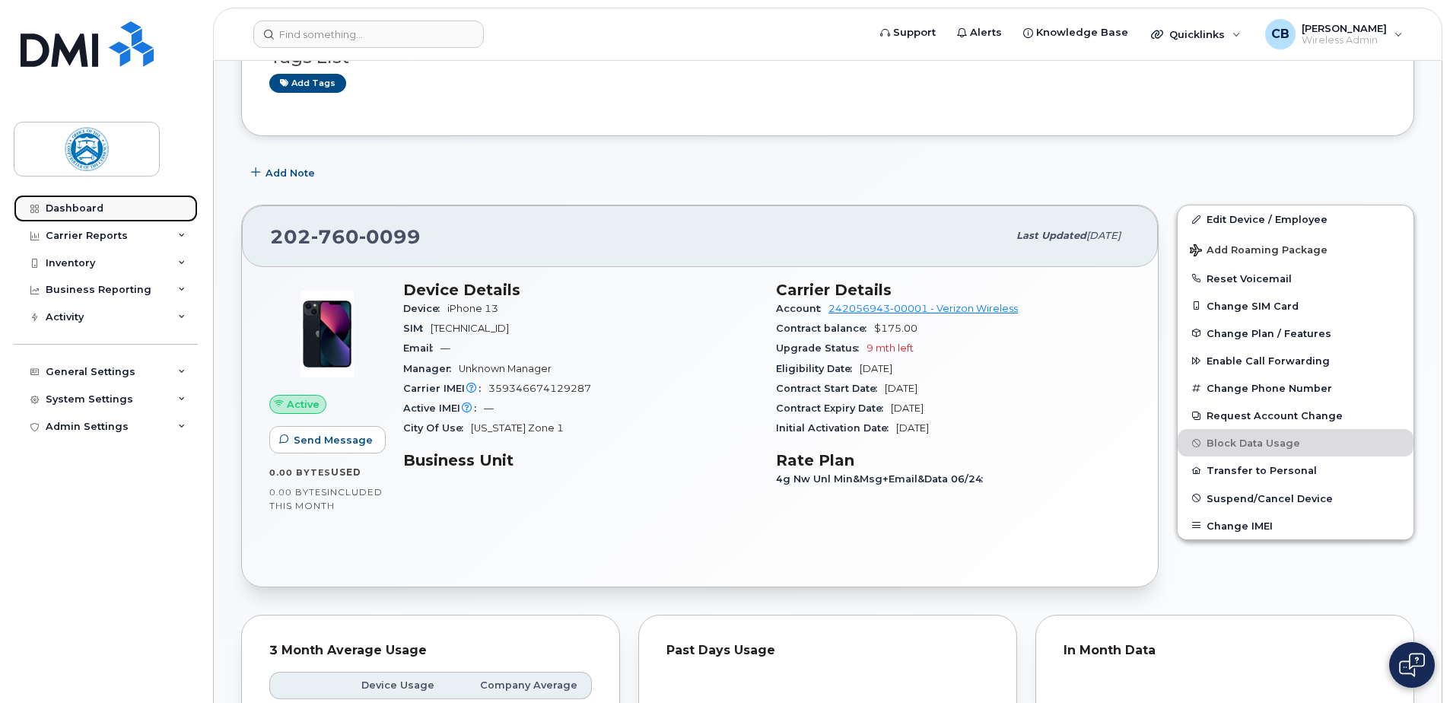
click at [91, 205] on div "Dashboard" at bounding box center [75, 208] width 58 height 12
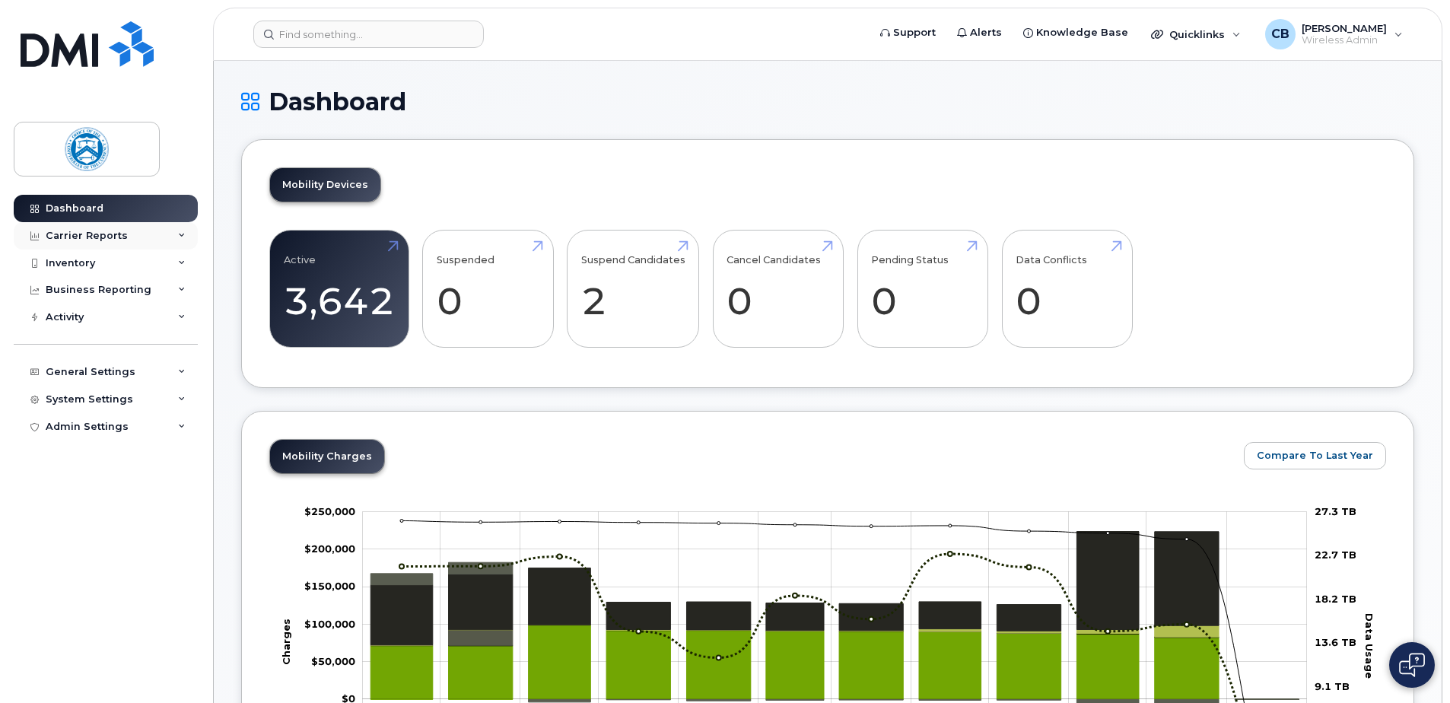
click at [178, 233] on icon at bounding box center [182, 236] width 8 height 8
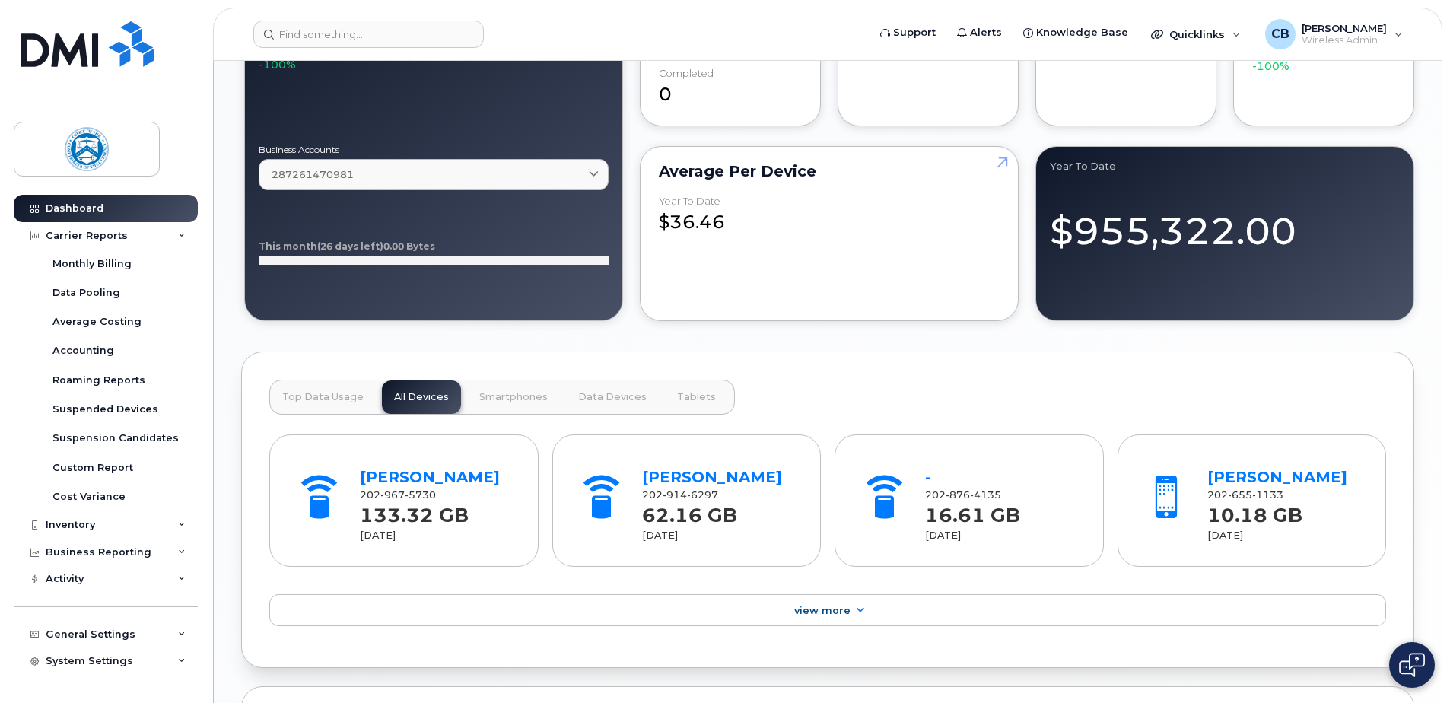
scroll to position [989, 0]
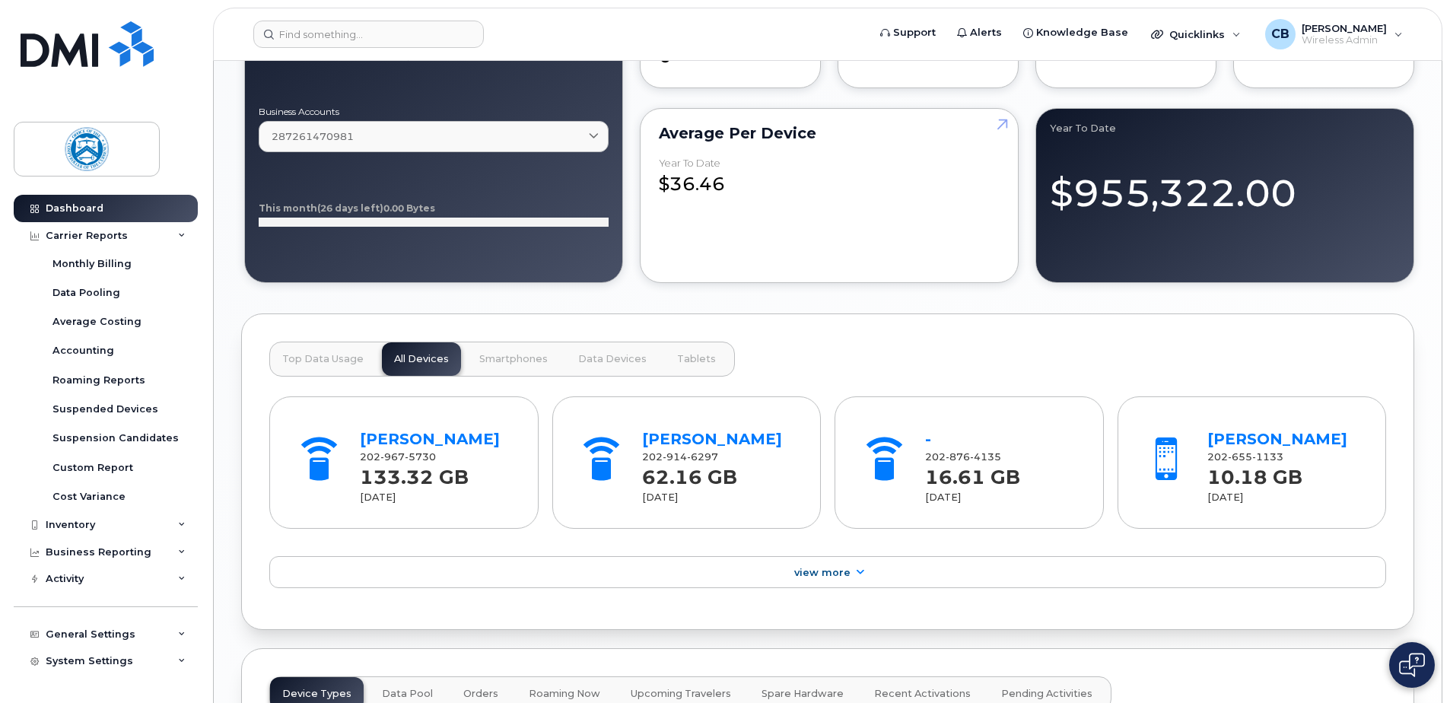
click at [317, 364] on span "Top Data Usage" at bounding box center [322, 359] width 81 height 12
click at [328, 356] on span "Top Data Usage" at bounding box center [322, 359] width 81 height 12
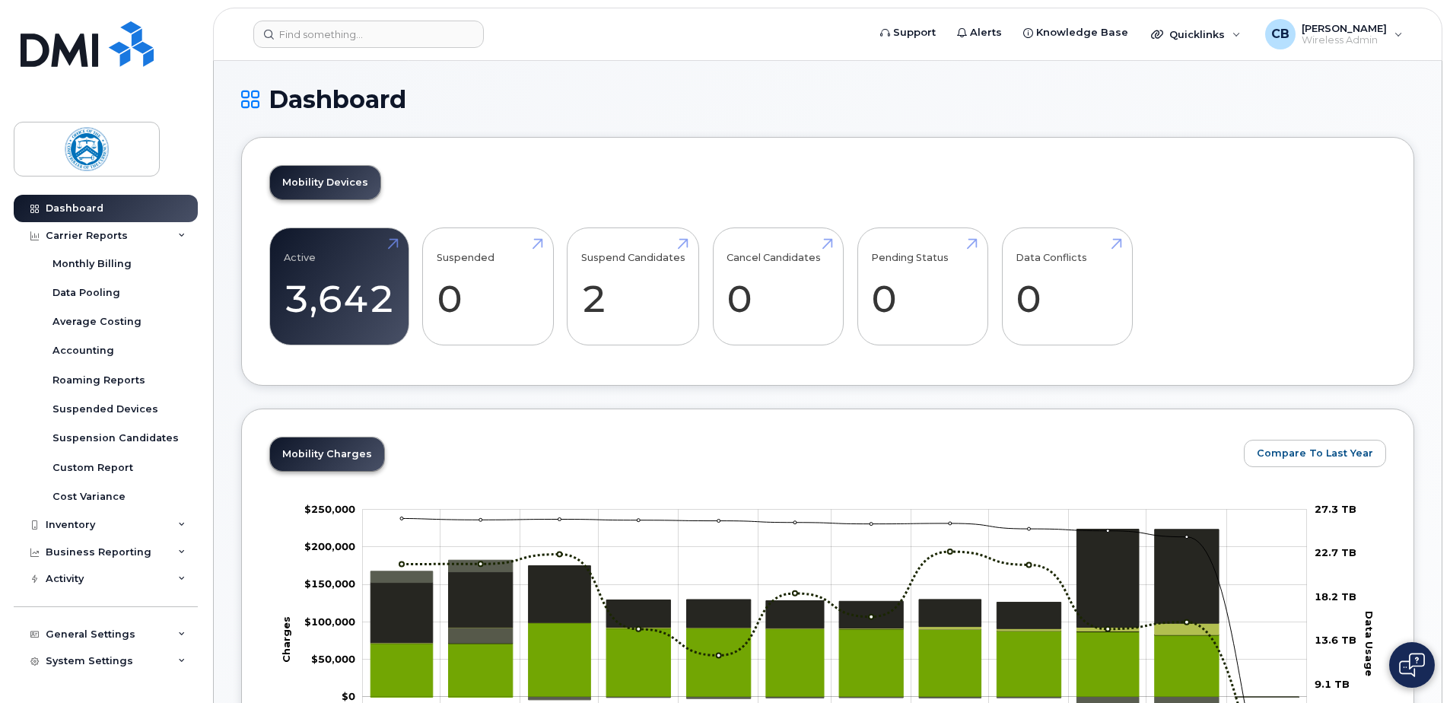
scroll to position [0, 0]
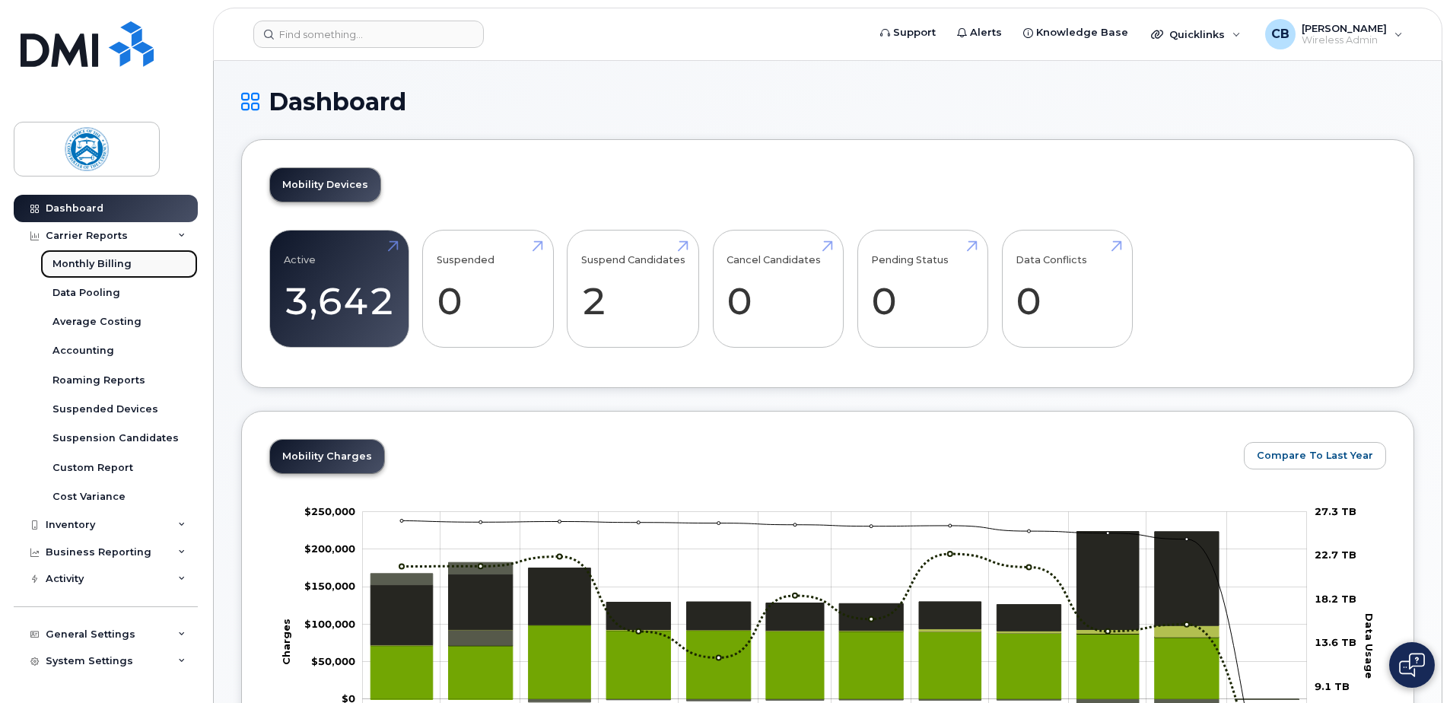
click at [106, 262] on div "Monthly Billing" at bounding box center [91, 264] width 79 height 14
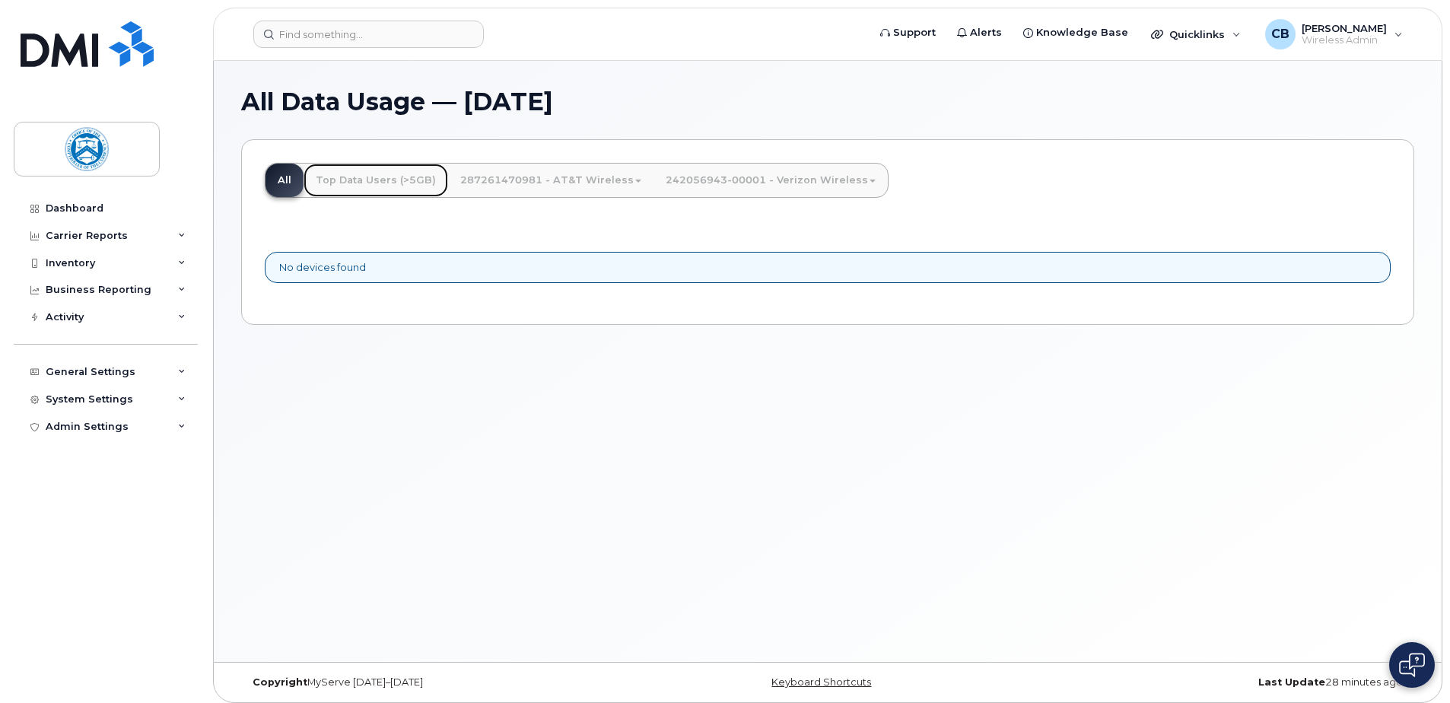
click at [368, 177] on link "Top Data Users (>5GB)" at bounding box center [375, 180] width 144 height 33
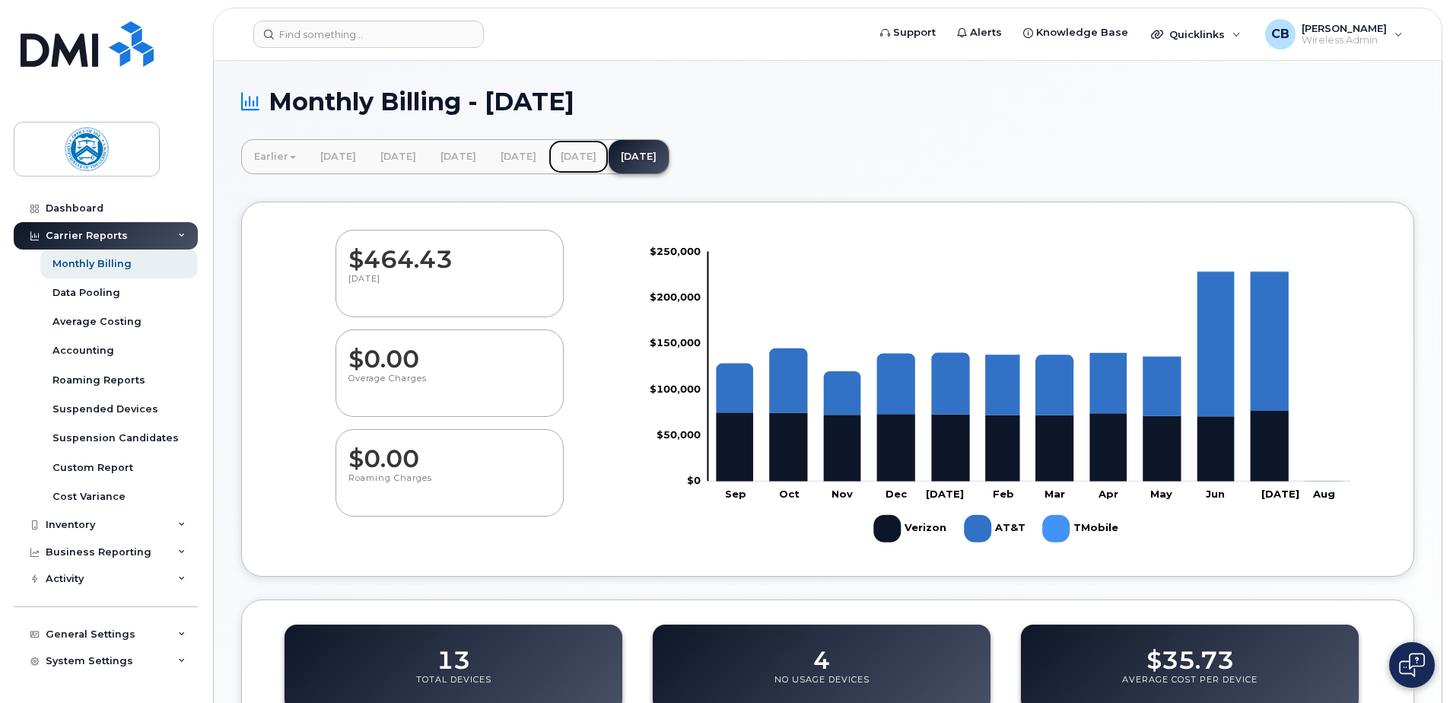
click at [608, 156] on link "July 2025" at bounding box center [578, 156] width 60 height 33
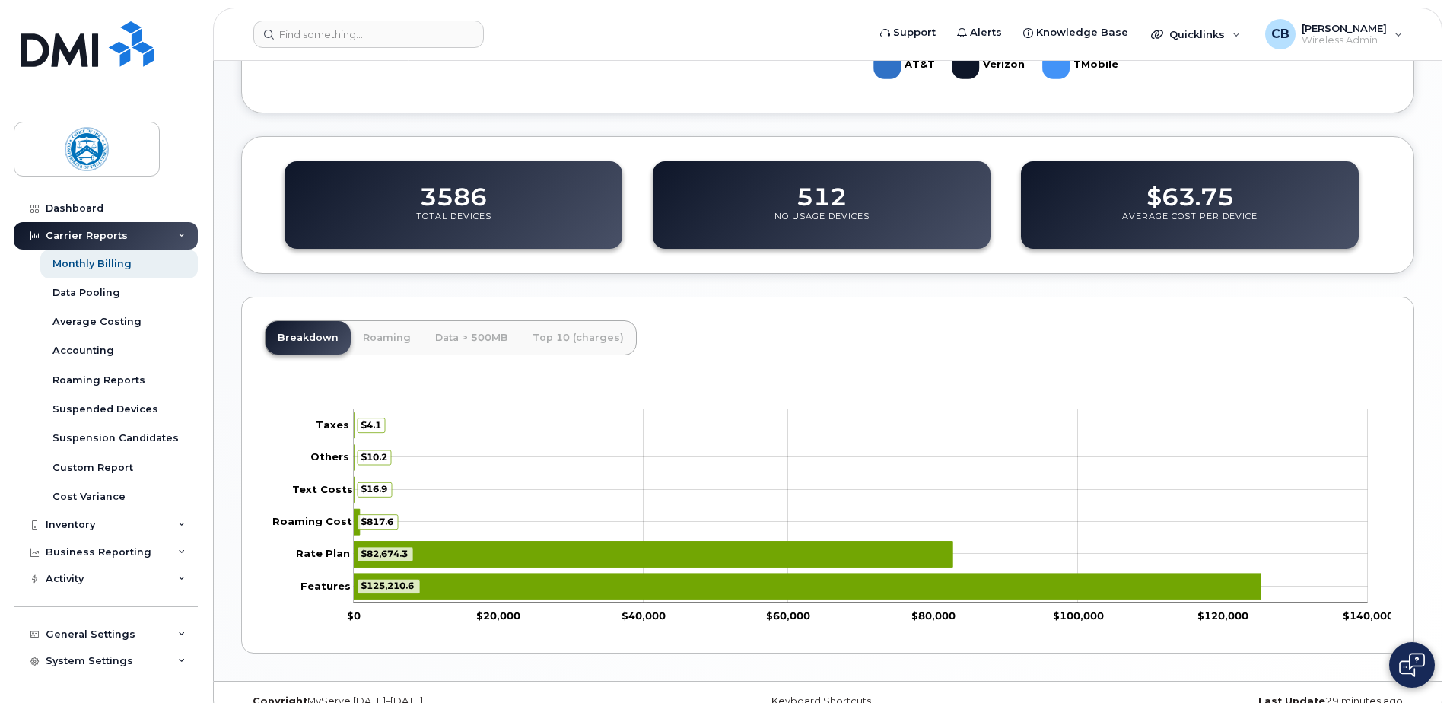
scroll to position [490, 0]
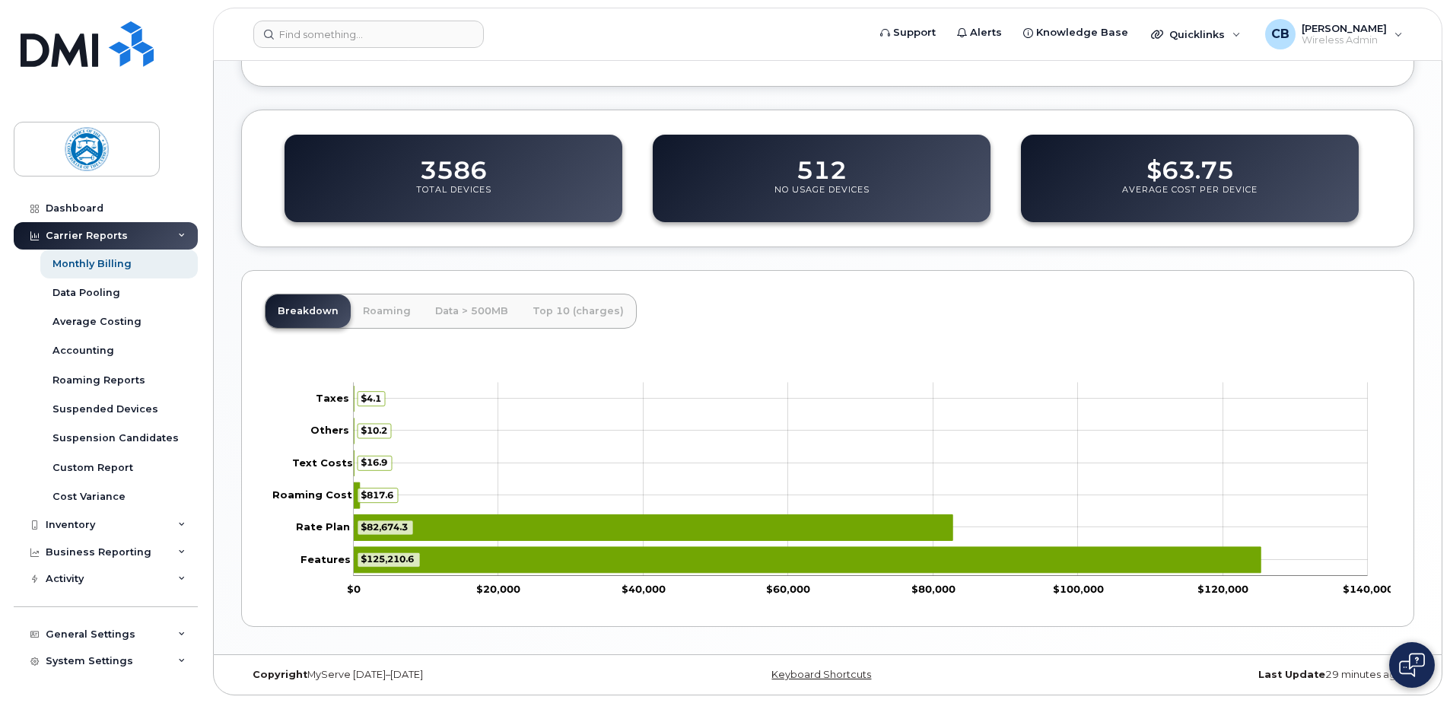
drag, startPoint x: 414, startPoint y: 558, endPoint x: 379, endPoint y: 567, distance: 36.0
click at [379, 567] on g "$125,210.6" at bounding box center [388, 559] width 62 height 14
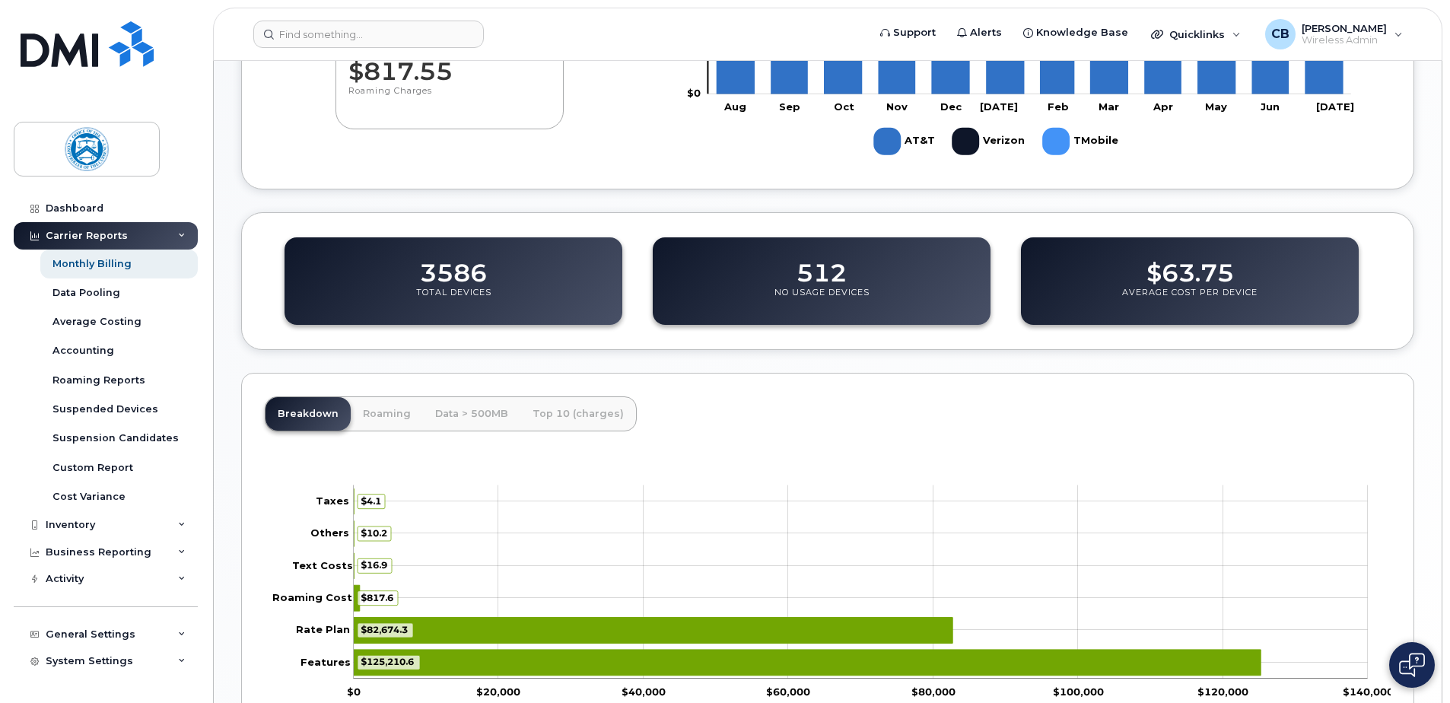
scroll to position [414, 0]
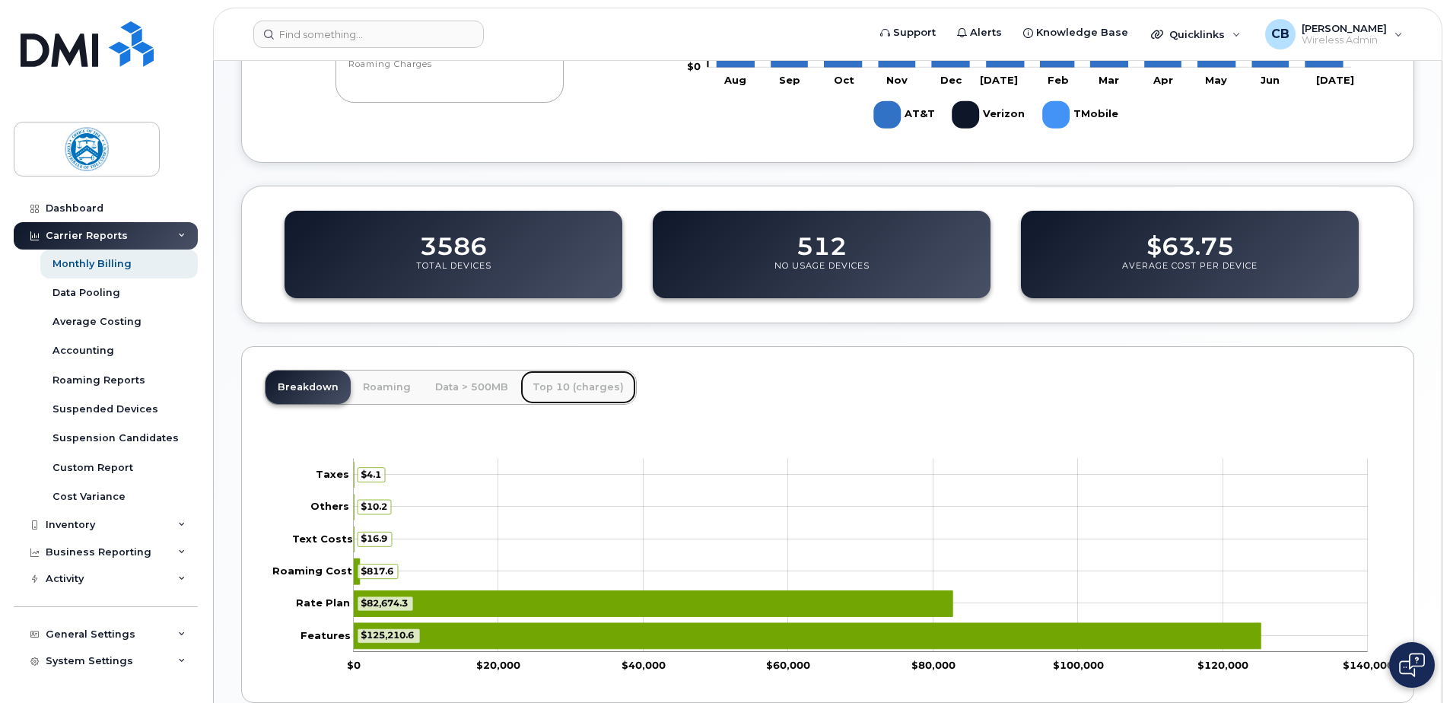
click at [579, 386] on link "Top 10 (charges)" at bounding box center [578, 386] width 116 height 33
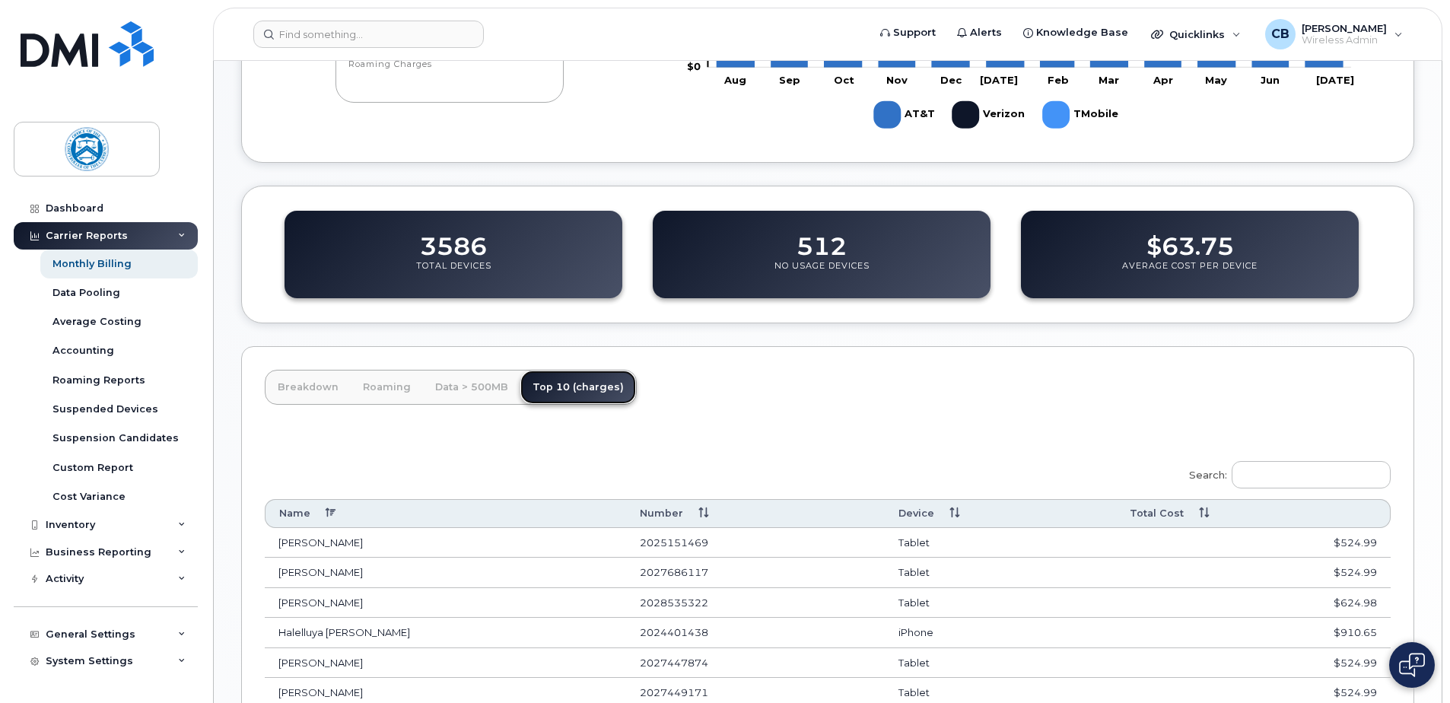
scroll to position [490, 0]
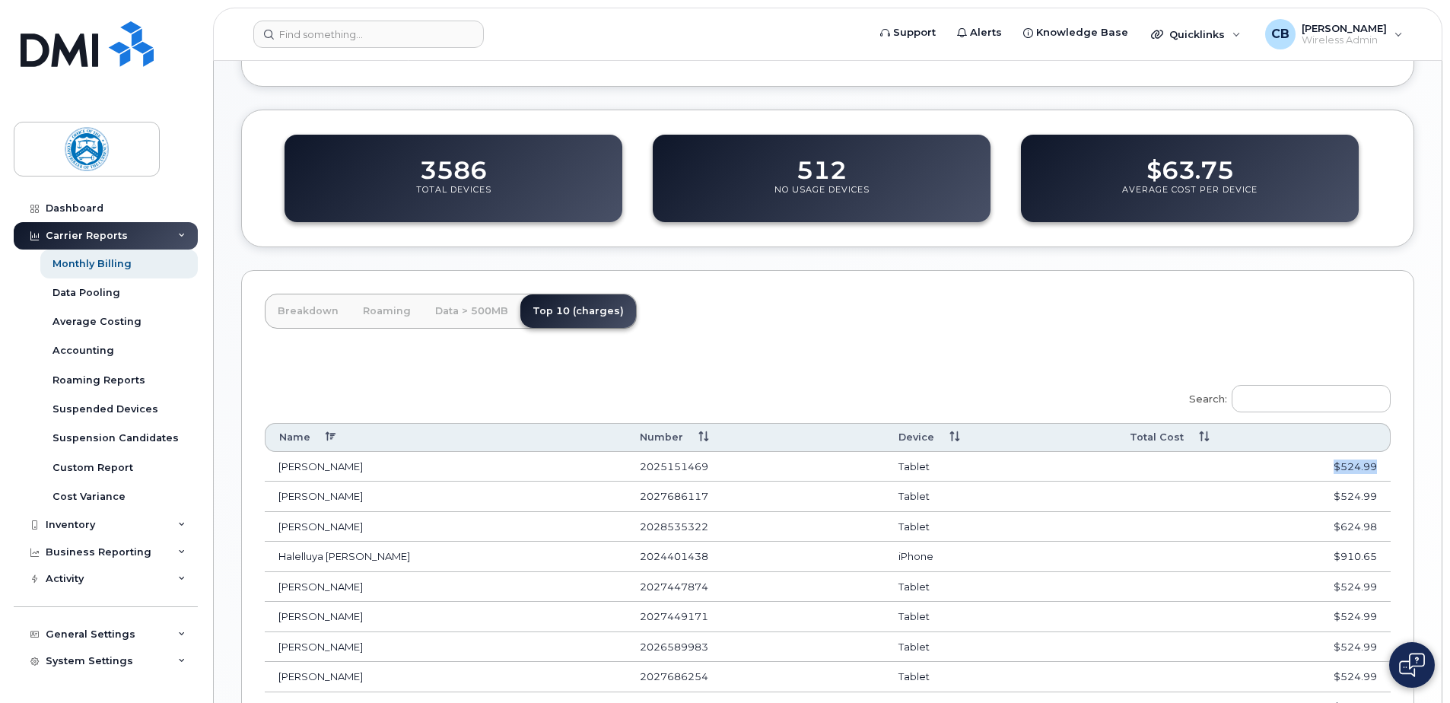
drag, startPoint x: 1380, startPoint y: 465, endPoint x: 1321, endPoint y: 472, distance: 59.8
click at [1321, 472] on td "$524.99" at bounding box center [1253, 467] width 275 height 30
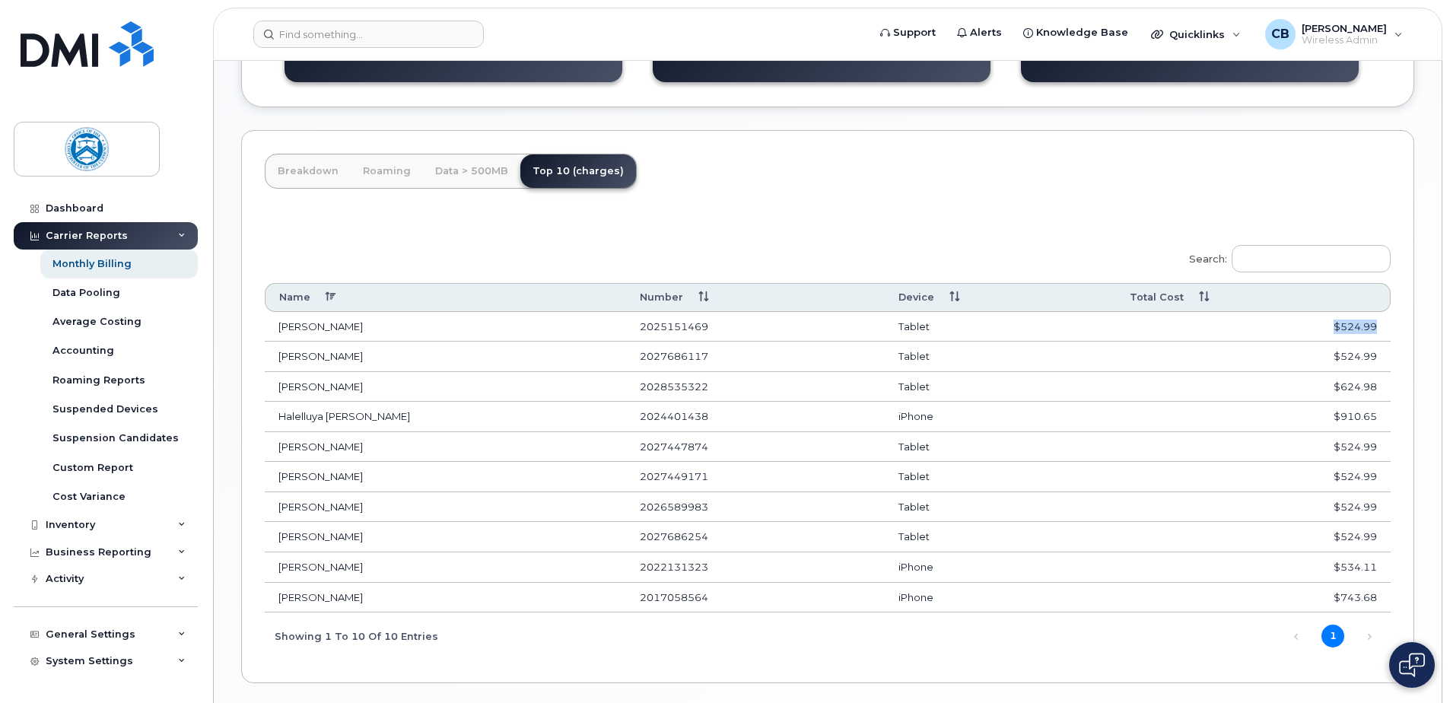
scroll to position [642, 0]
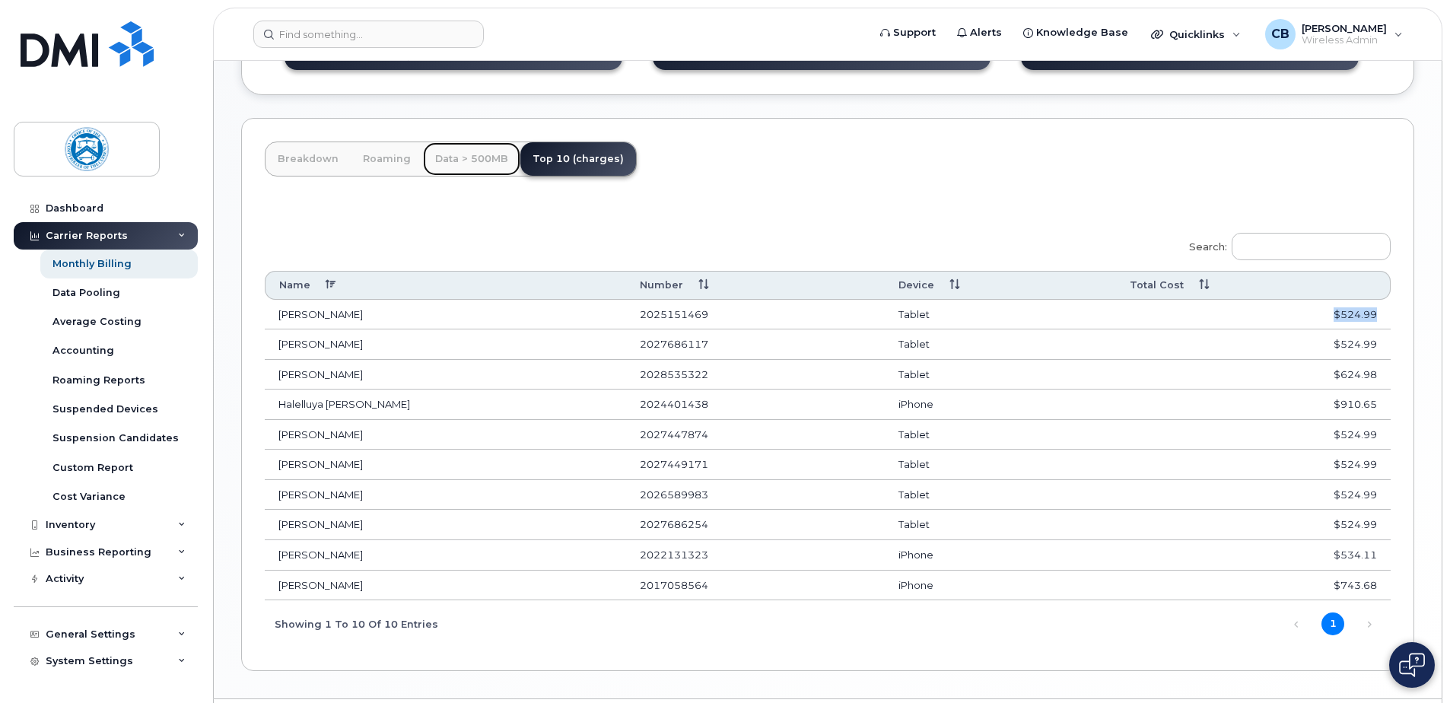
click at [448, 154] on link "Data > 500MB" at bounding box center [471, 158] width 97 height 33
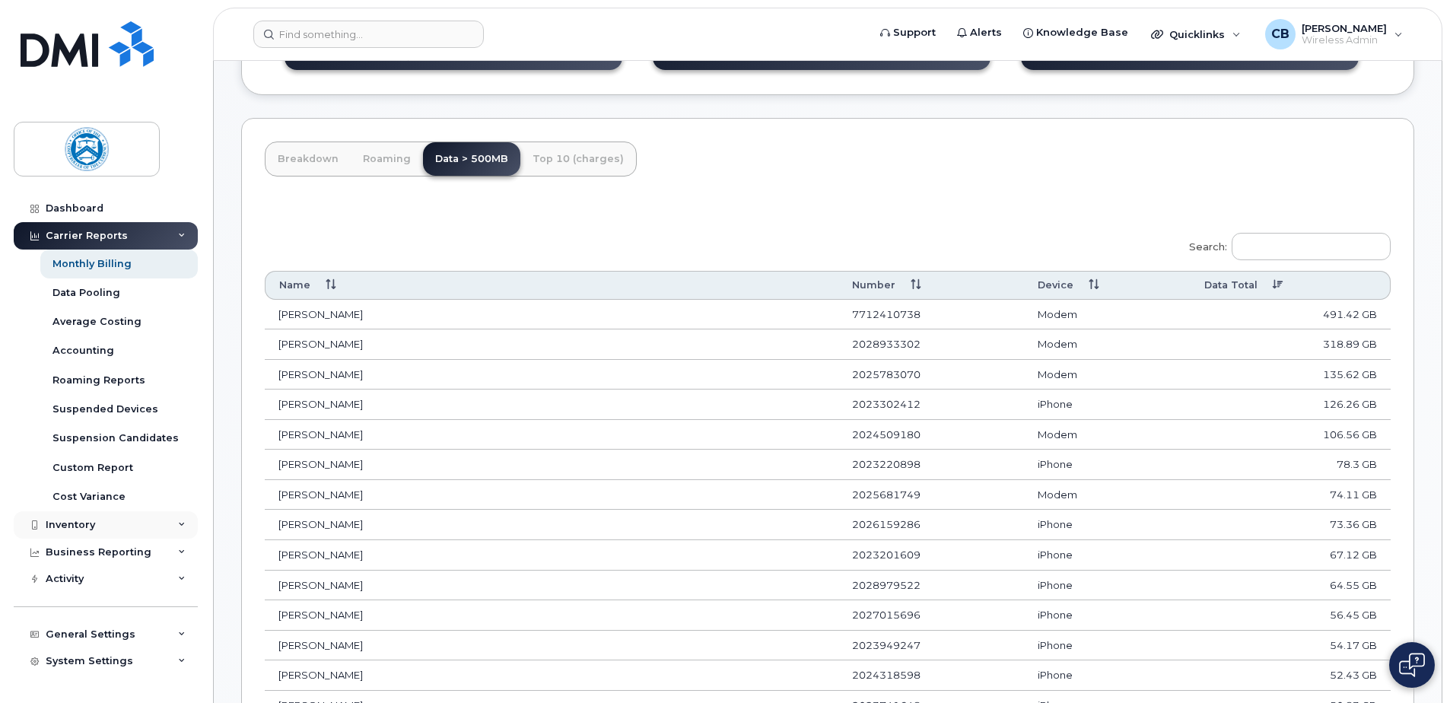
click at [178, 521] on icon at bounding box center [182, 525] width 8 height 8
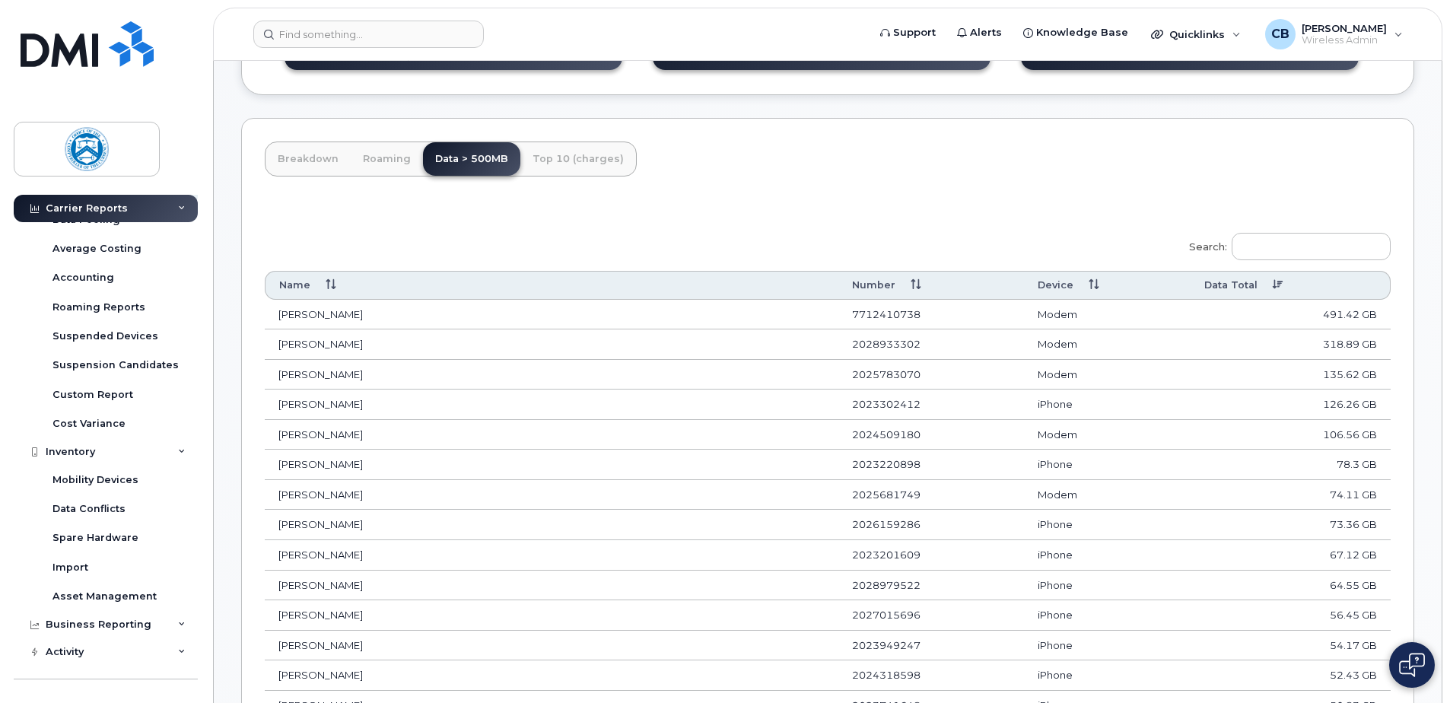
scroll to position [152, 0]
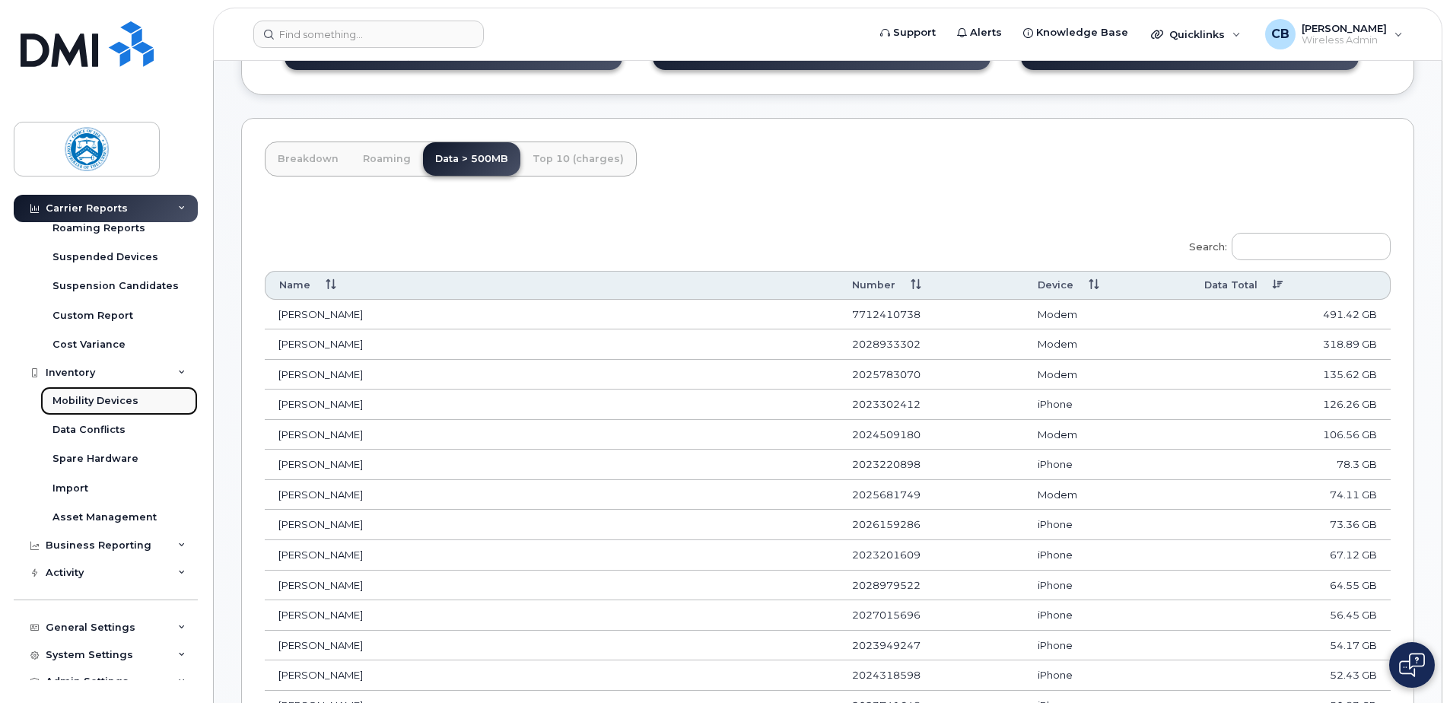
click at [106, 398] on div "Mobility Devices" at bounding box center [95, 401] width 86 height 14
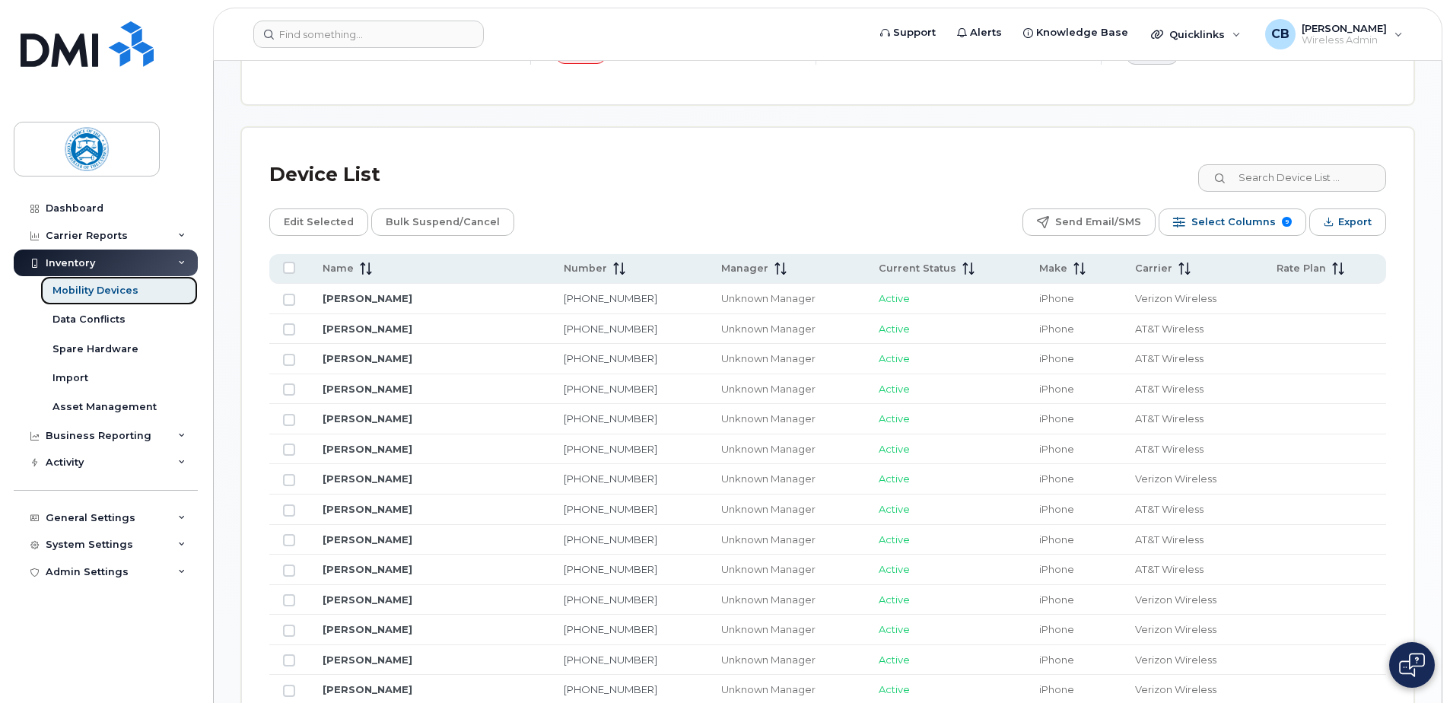
scroll to position [684, 0]
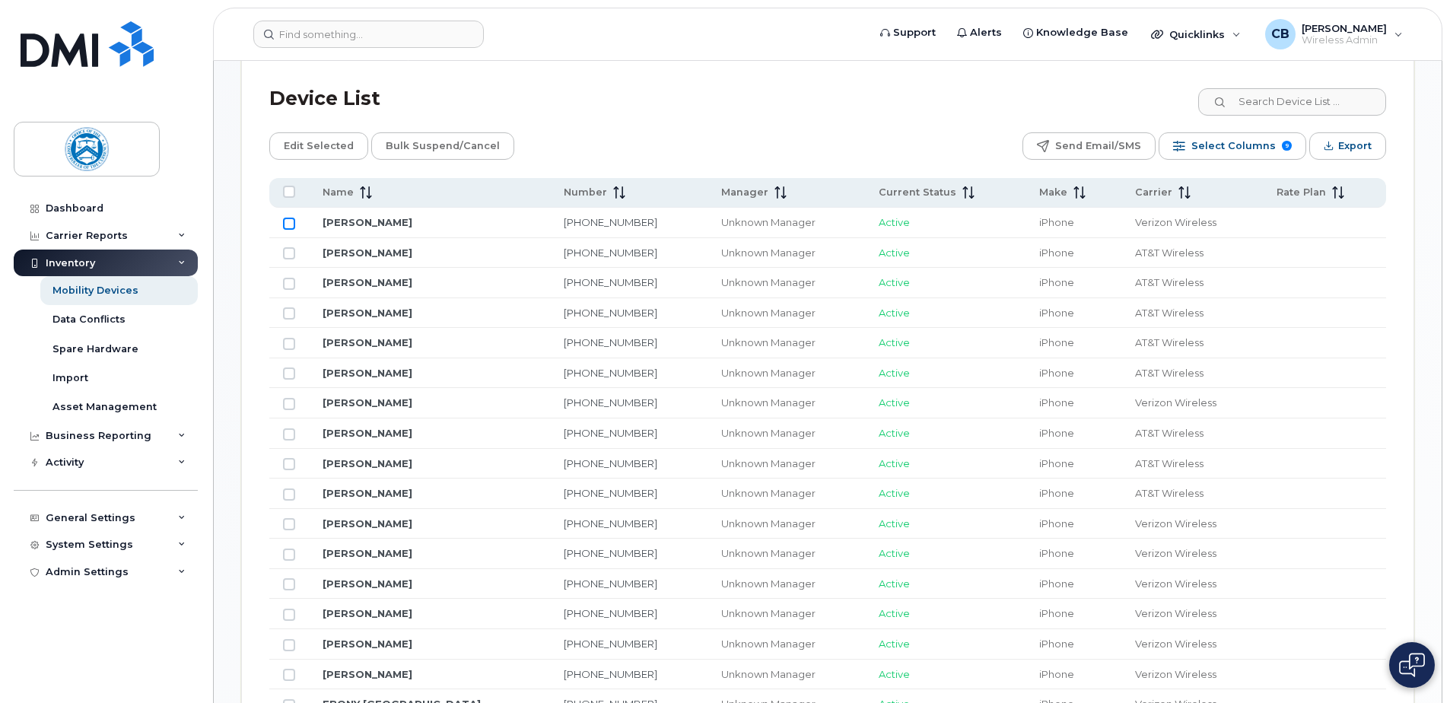
click at [292, 226] on input "Row Unselected" at bounding box center [289, 224] width 12 height 12
checkbox input "true"
click at [345, 220] on link "SIMON WEN" at bounding box center [367, 222] width 90 height 12
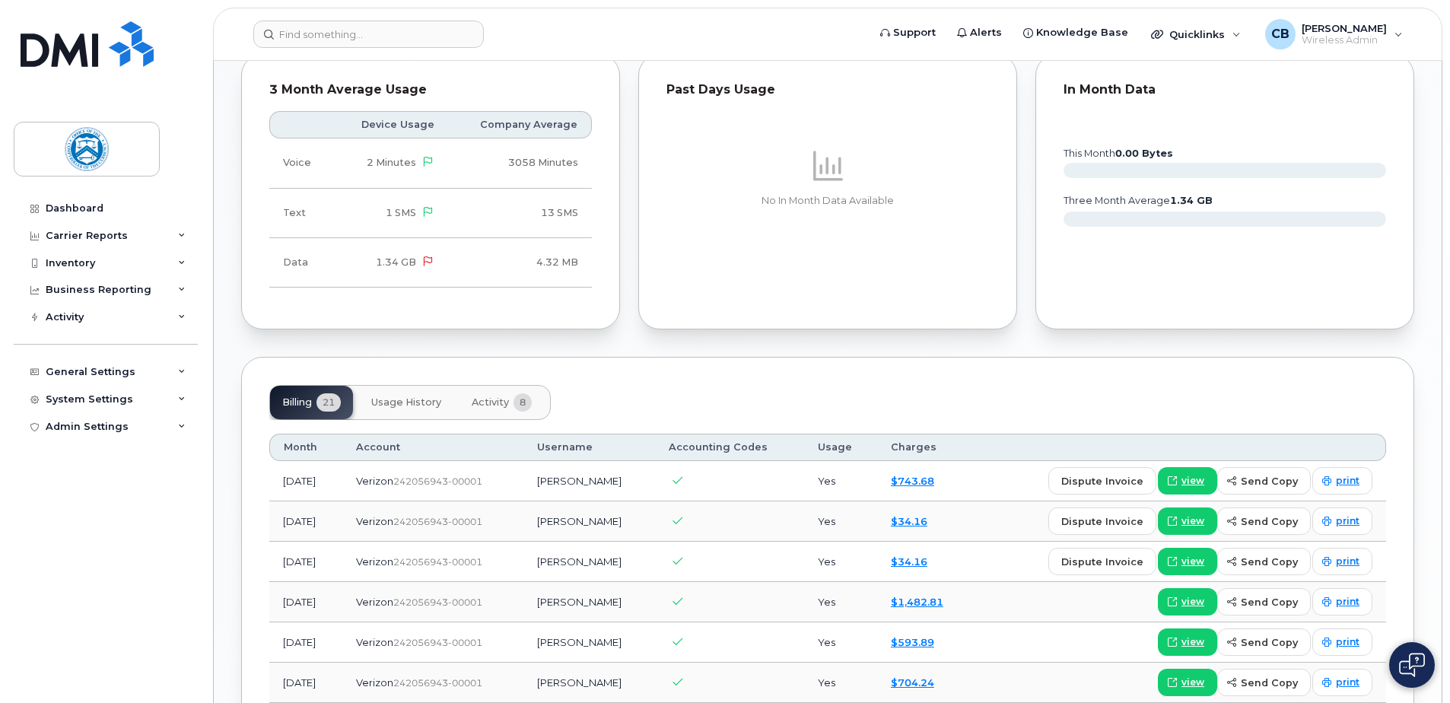
scroll to position [761, 0]
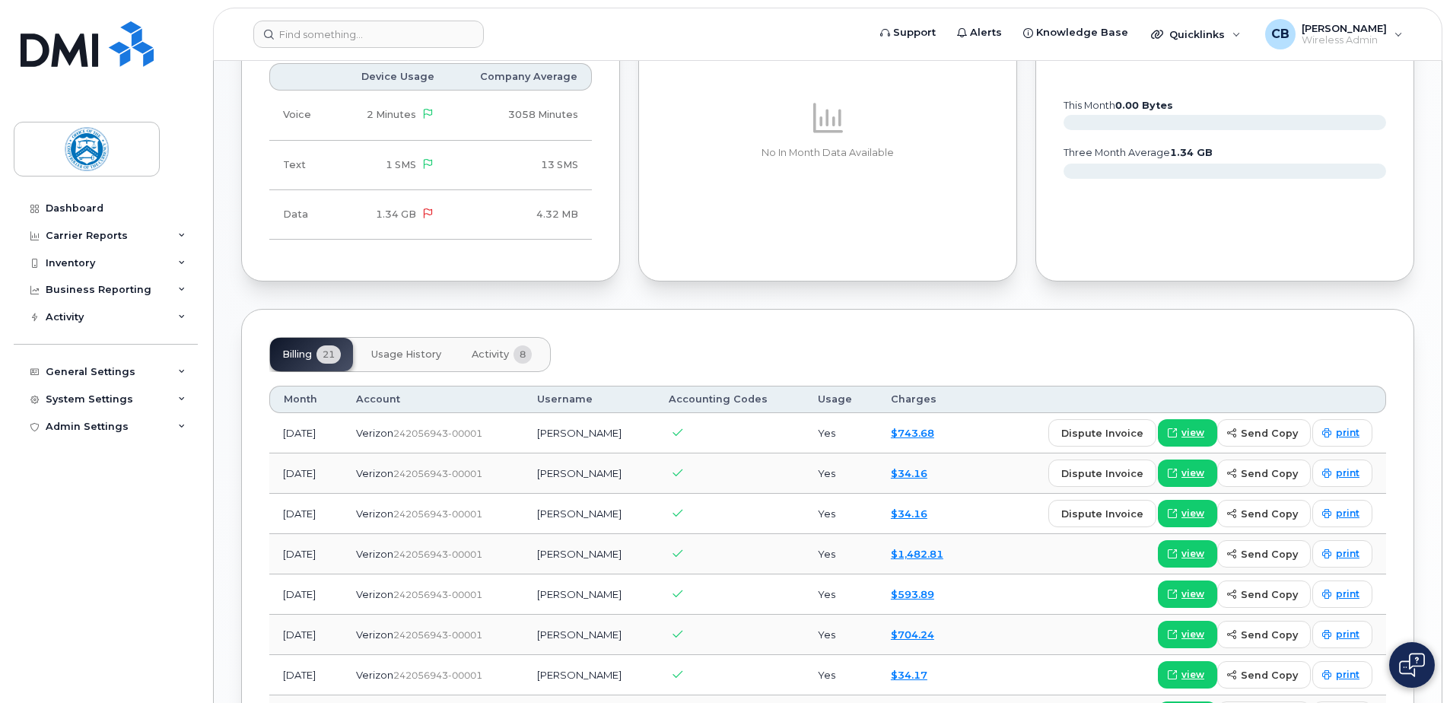
click at [913, 426] on div "$743.68" at bounding box center [924, 433] width 67 height 14
click at [913, 431] on link "$743.68" at bounding box center [912, 433] width 43 height 12
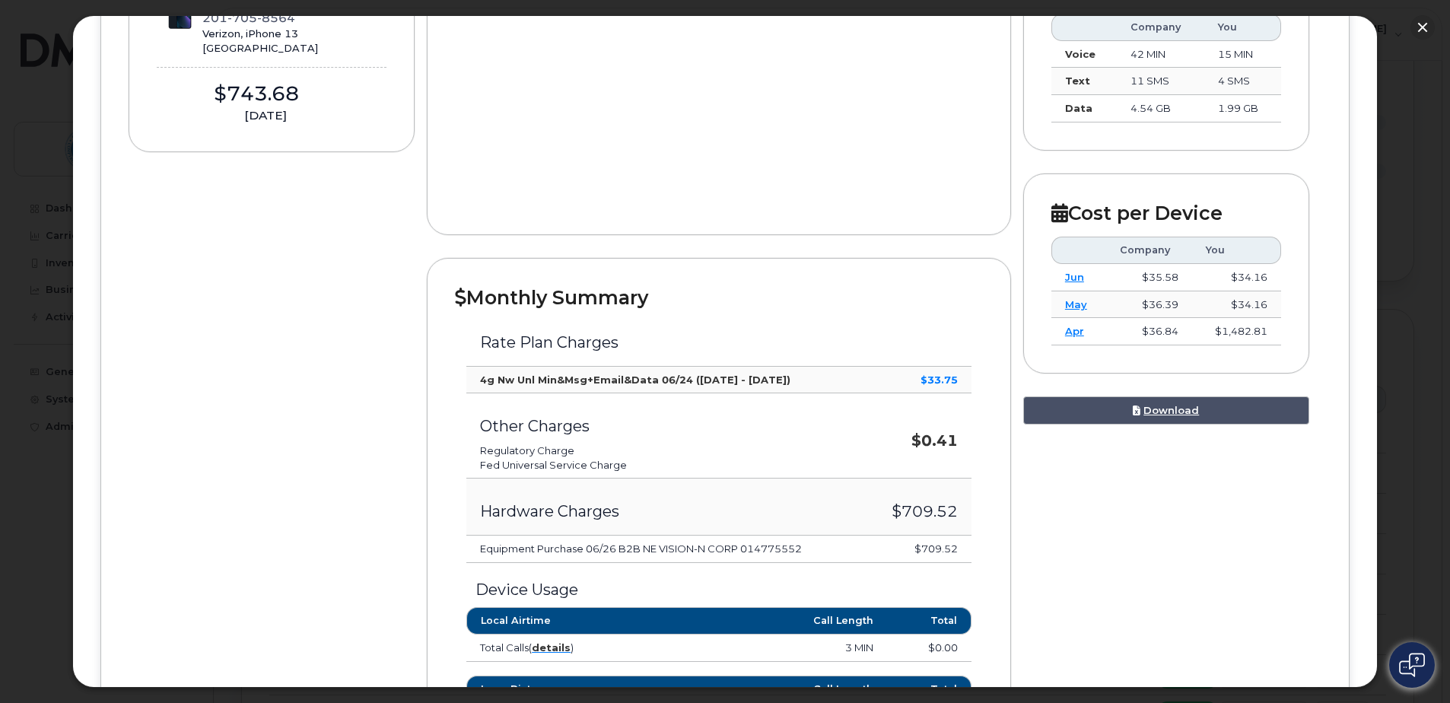
scroll to position [456, 0]
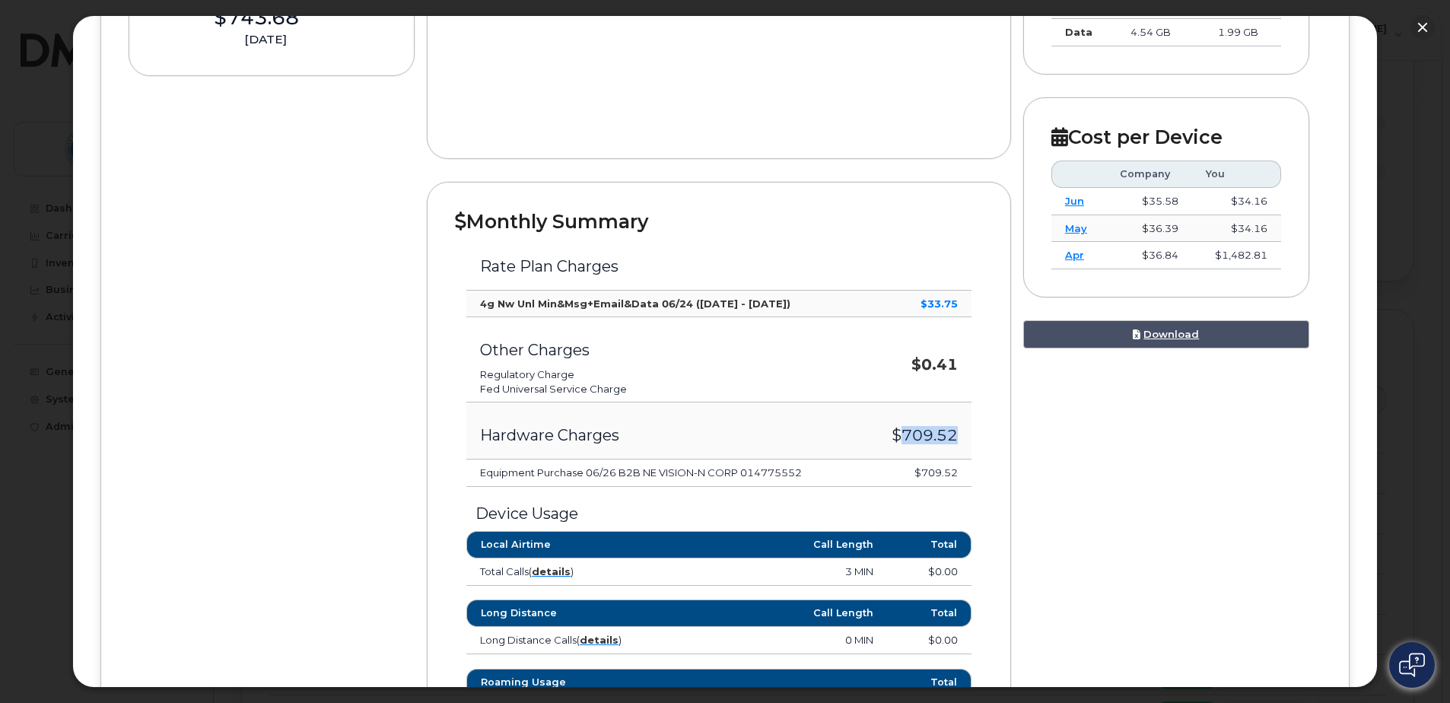
drag, startPoint x: 898, startPoint y: 428, endPoint x: 956, endPoint y: 430, distance: 57.8
click at [956, 430] on td "$709.52" at bounding box center [918, 430] width 106 height 57
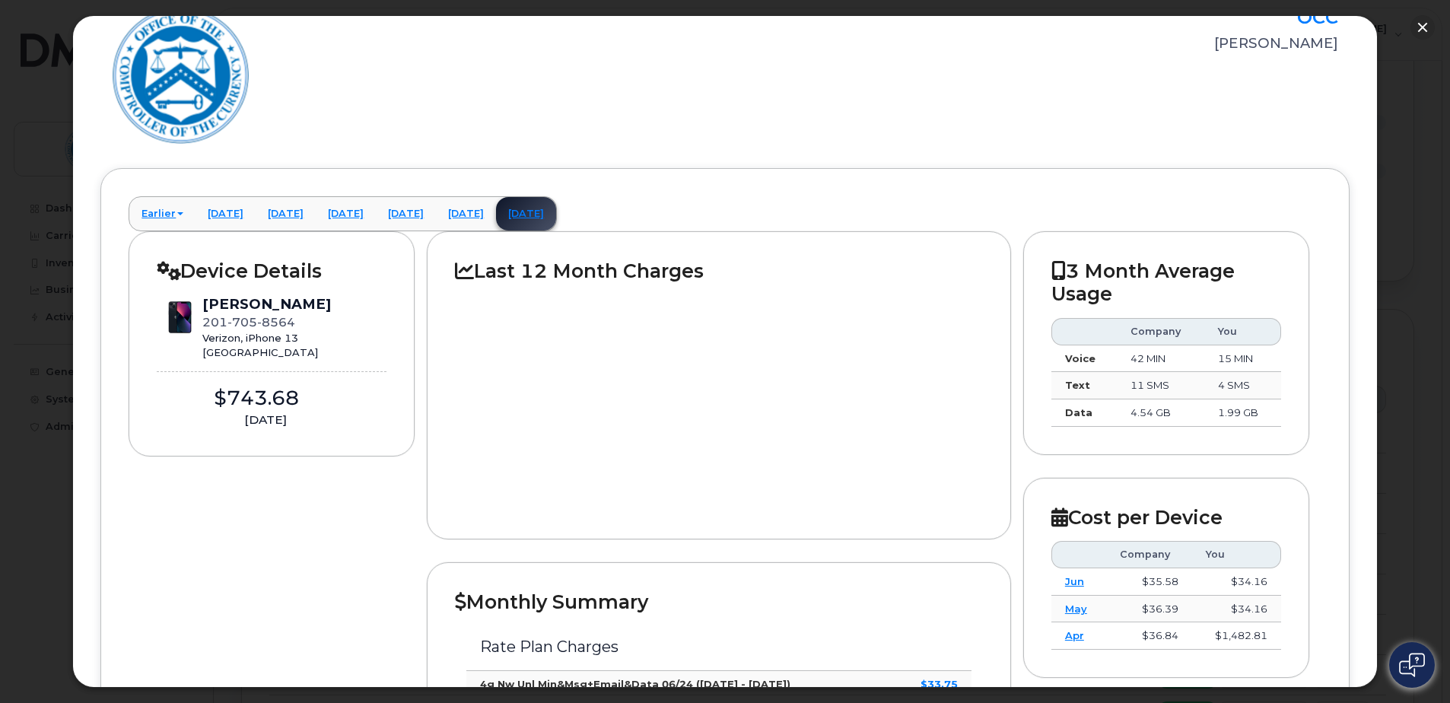
scroll to position [0, 0]
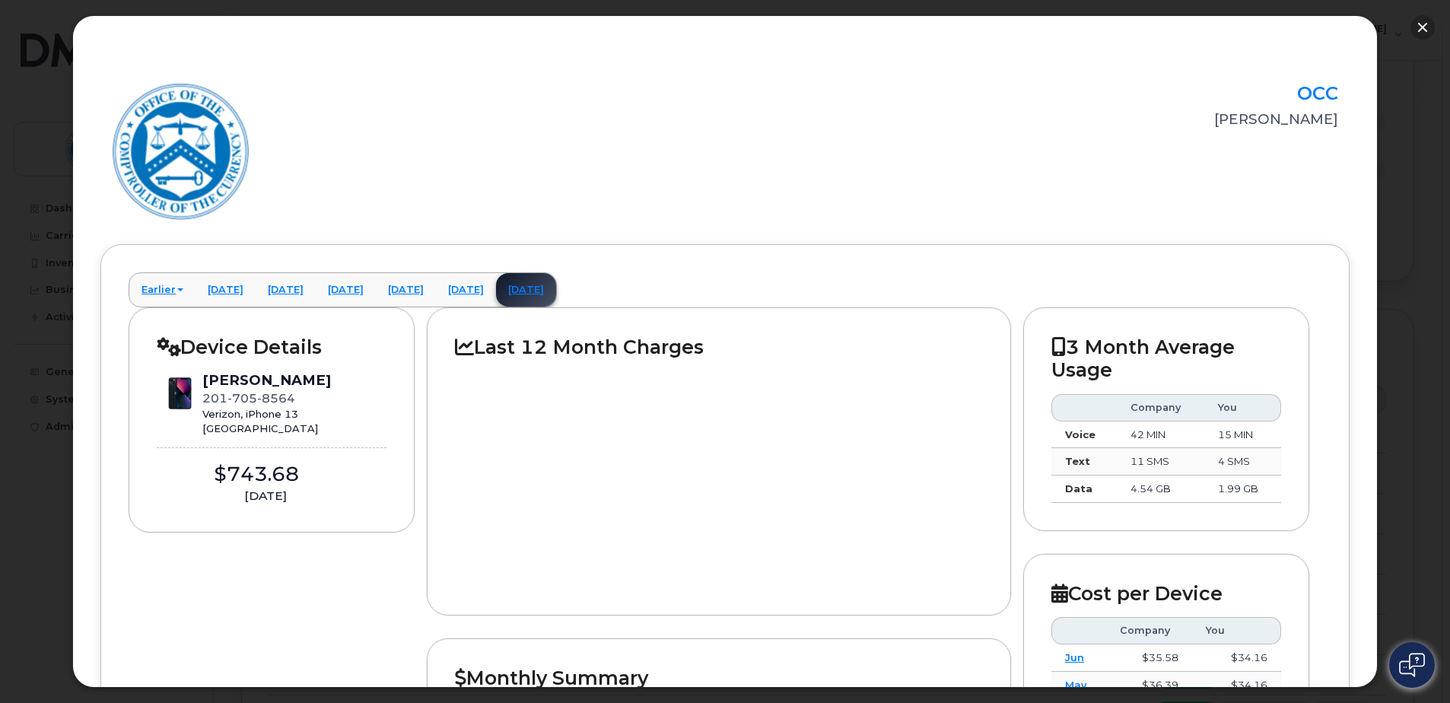
click at [1425, 27] on button "button" at bounding box center [1422, 27] width 24 height 24
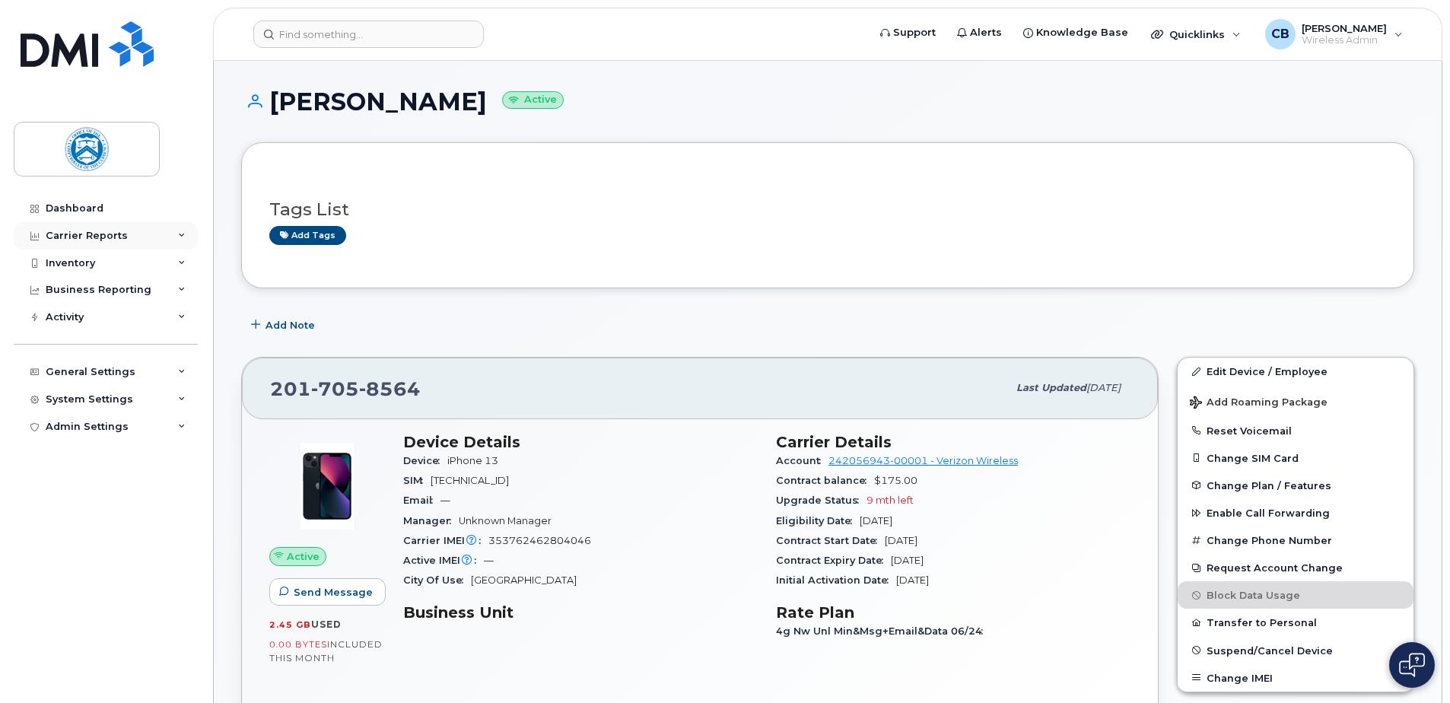
click at [94, 232] on div "Carrier Reports" at bounding box center [87, 236] width 82 height 12
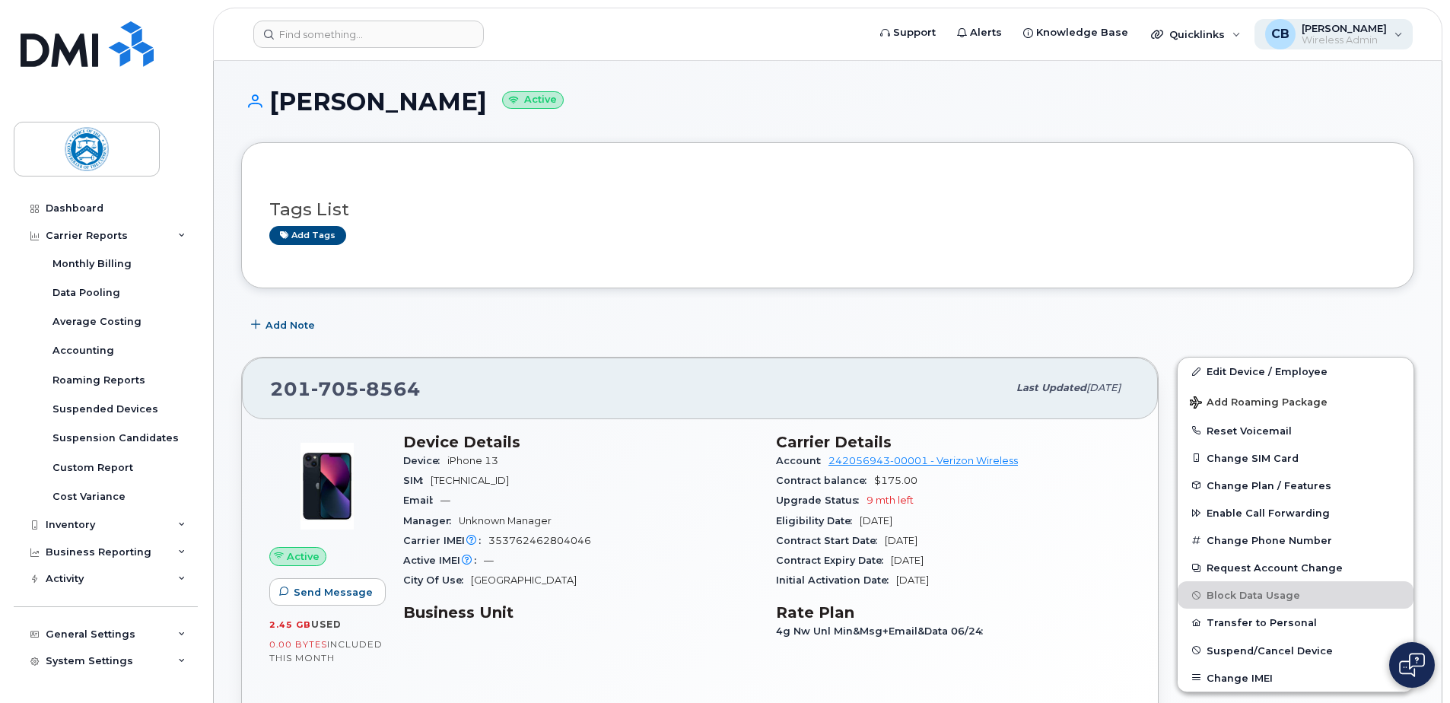
click at [1307, 37] on span "Wireless Admin" at bounding box center [1343, 40] width 85 height 12
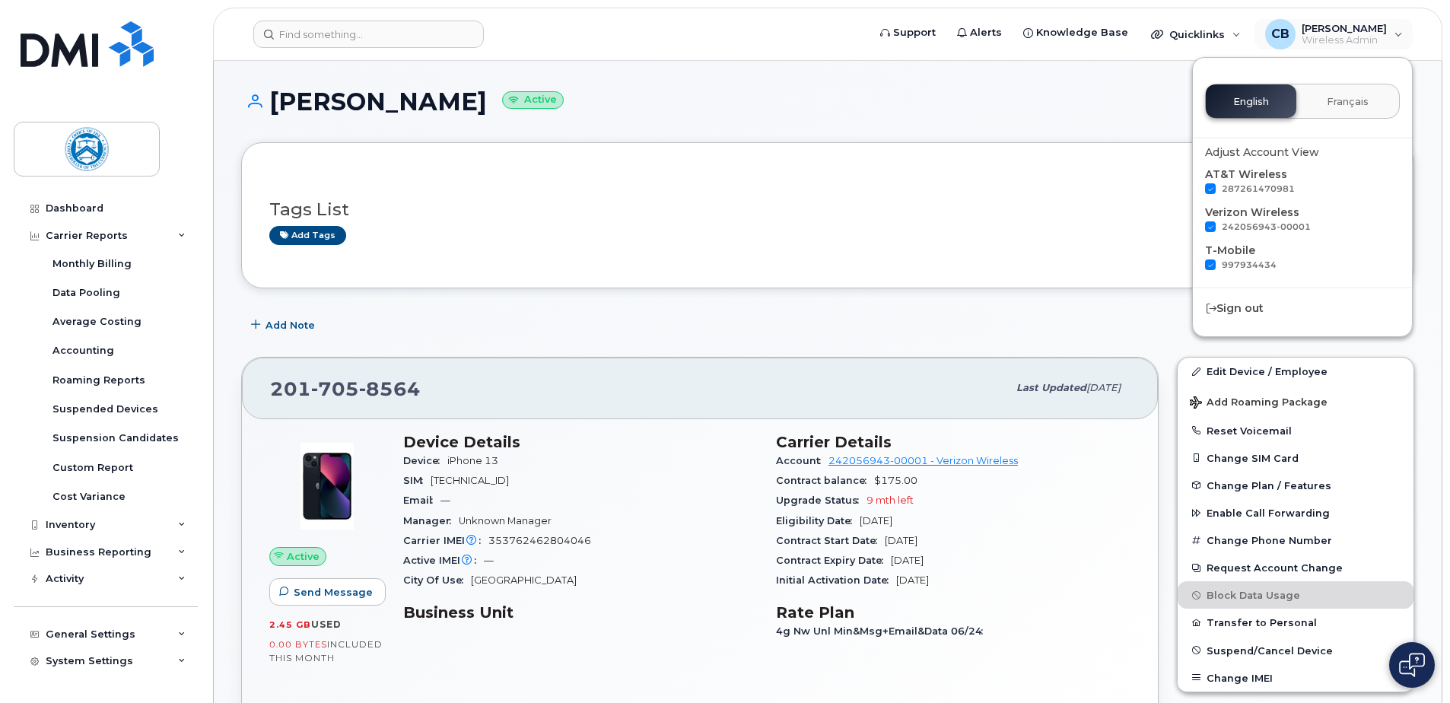
click at [1211, 194] on span at bounding box center [1210, 188] width 11 height 11
click at [1194, 191] on input "287261470981" at bounding box center [1190, 187] width 8 height 8
checkbox input "false"
click at [1213, 233] on div "242056943-00001" at bounding box center [1302, 229] width 195 height 16
click at [1212, 227] on span at bounding box center [1210, 226] width 11 height 11
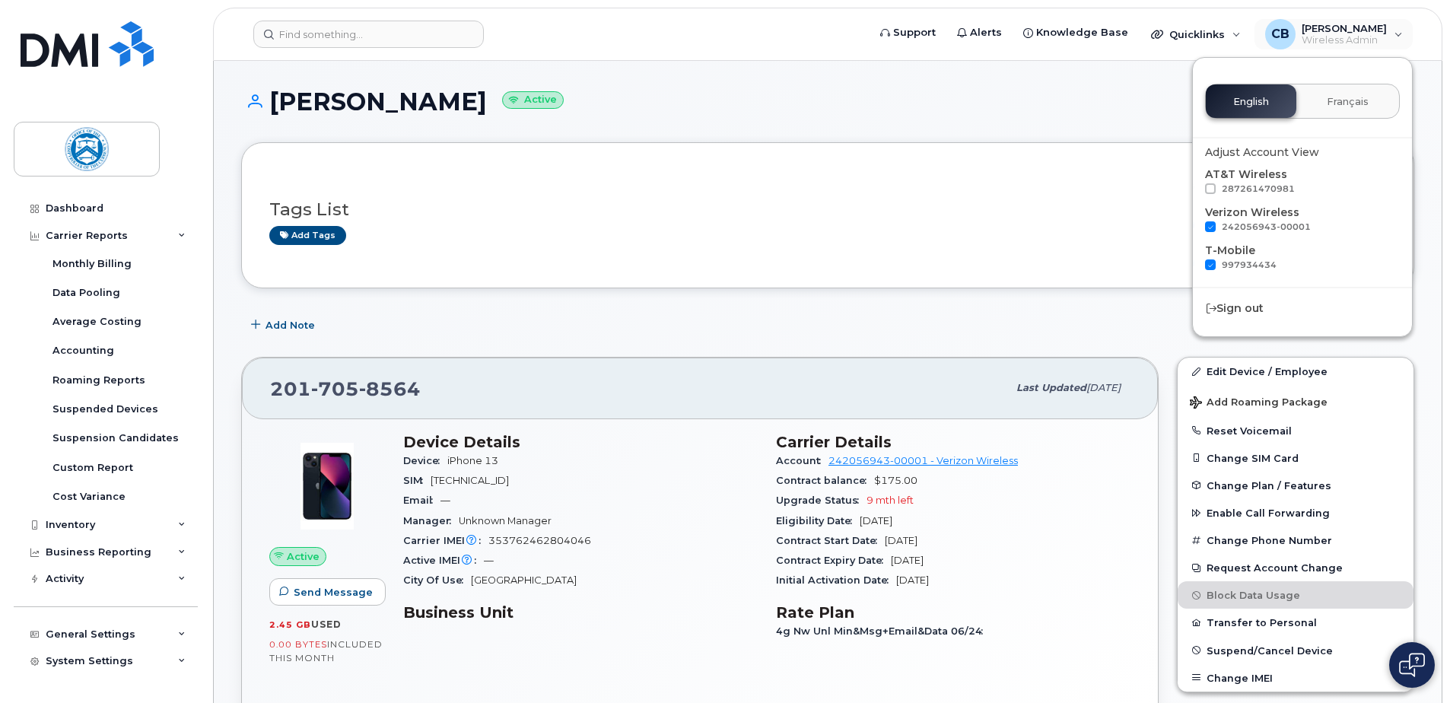
click at [1194, 227] on input "242056943-00001" at bounding box center [1190, 225] width 8 height 8
checkbox input "false"
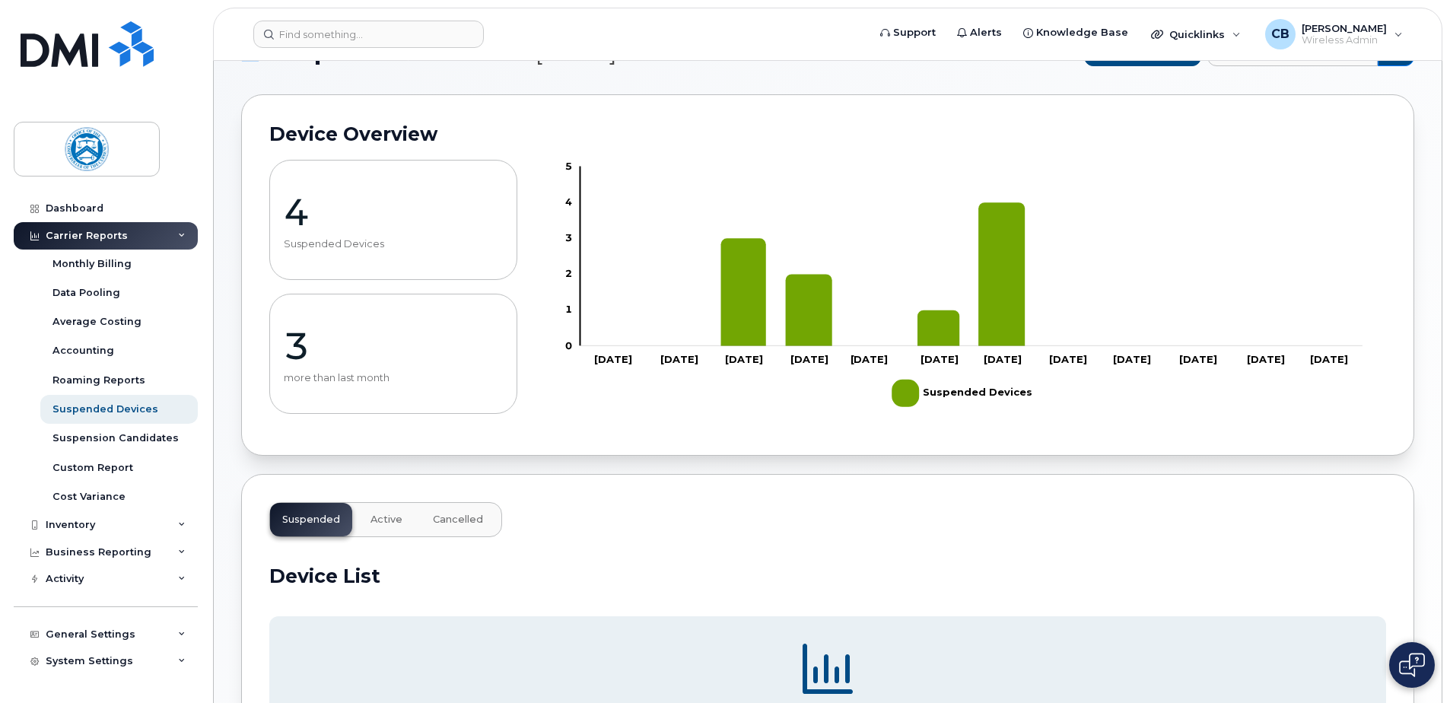
scroll to position [76, 0]
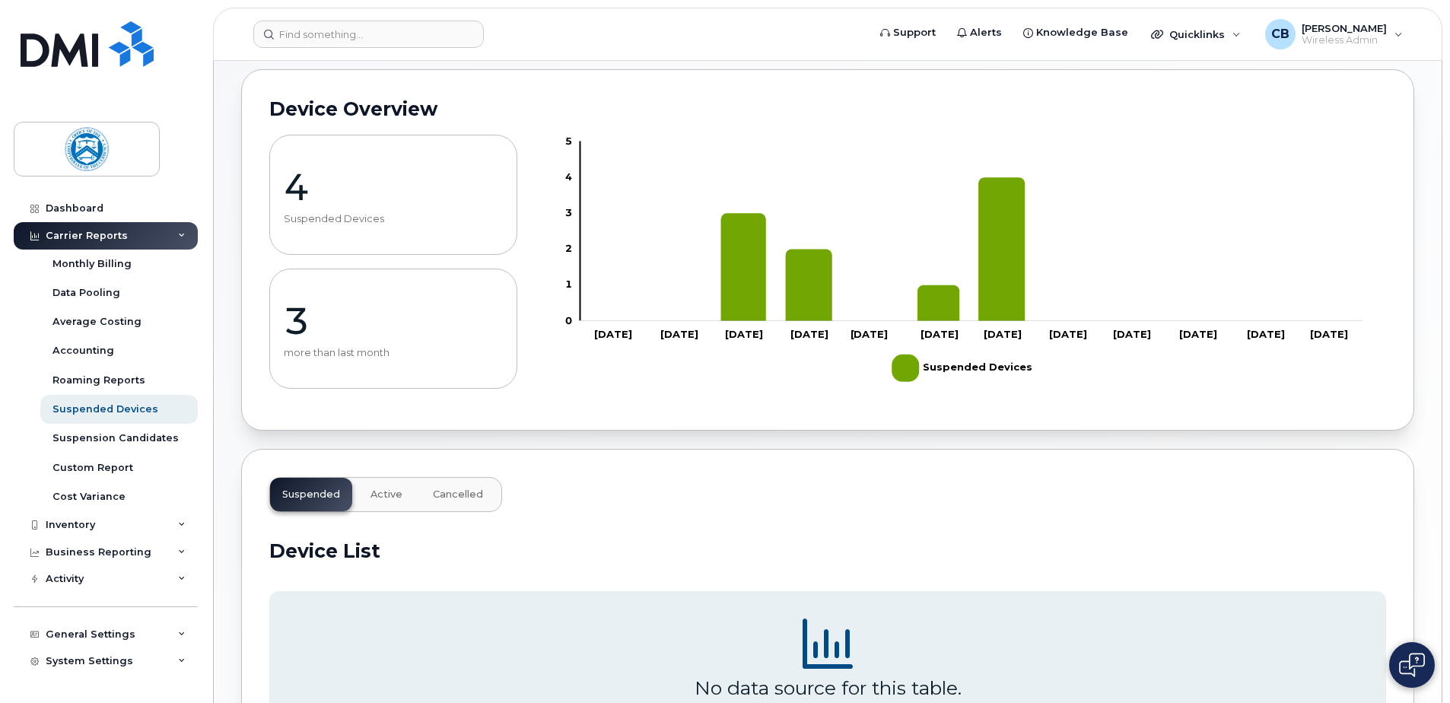
click at [383, 494] on span "Active" at bounding box center [386, 494] width 32 height 12
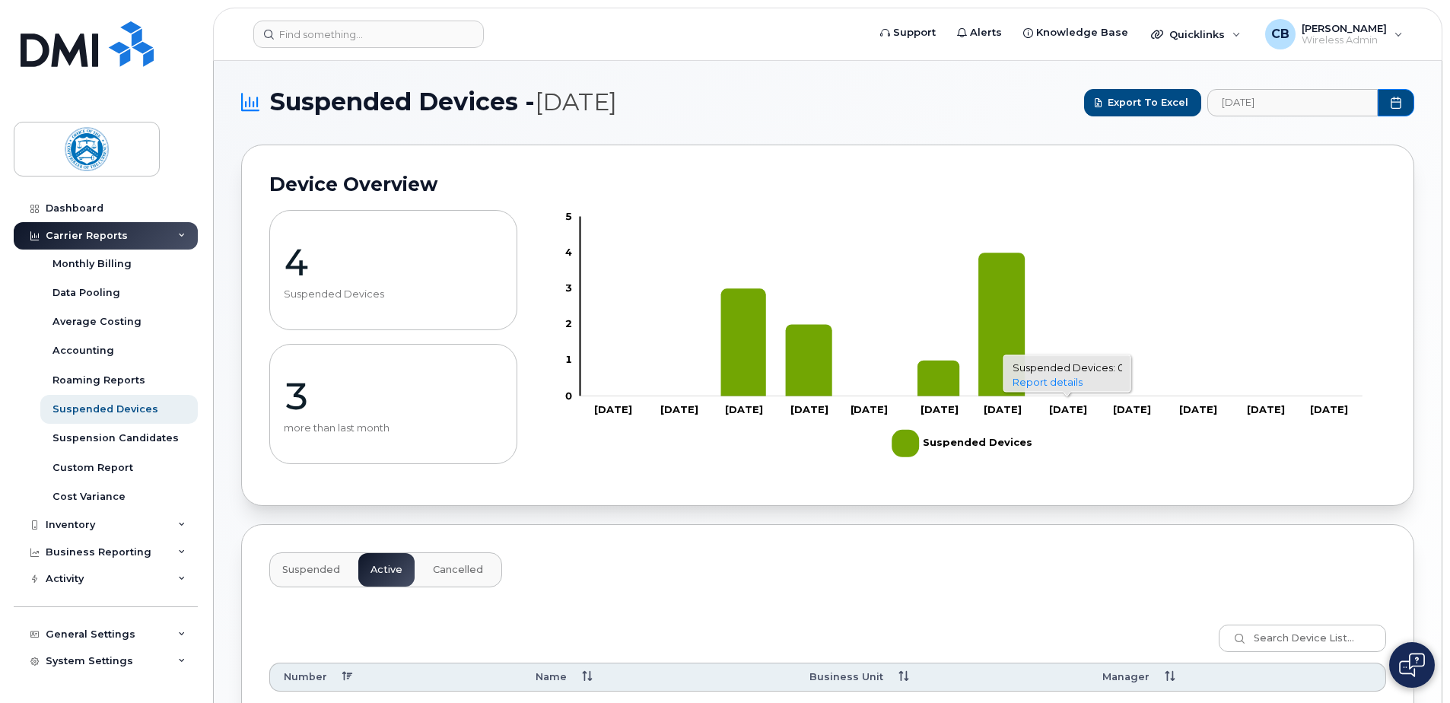
scroll to position [0, 0]
click at [1393, 106] on icon "Choose Date" at bounding box center [1395, 103] width 12 height 12
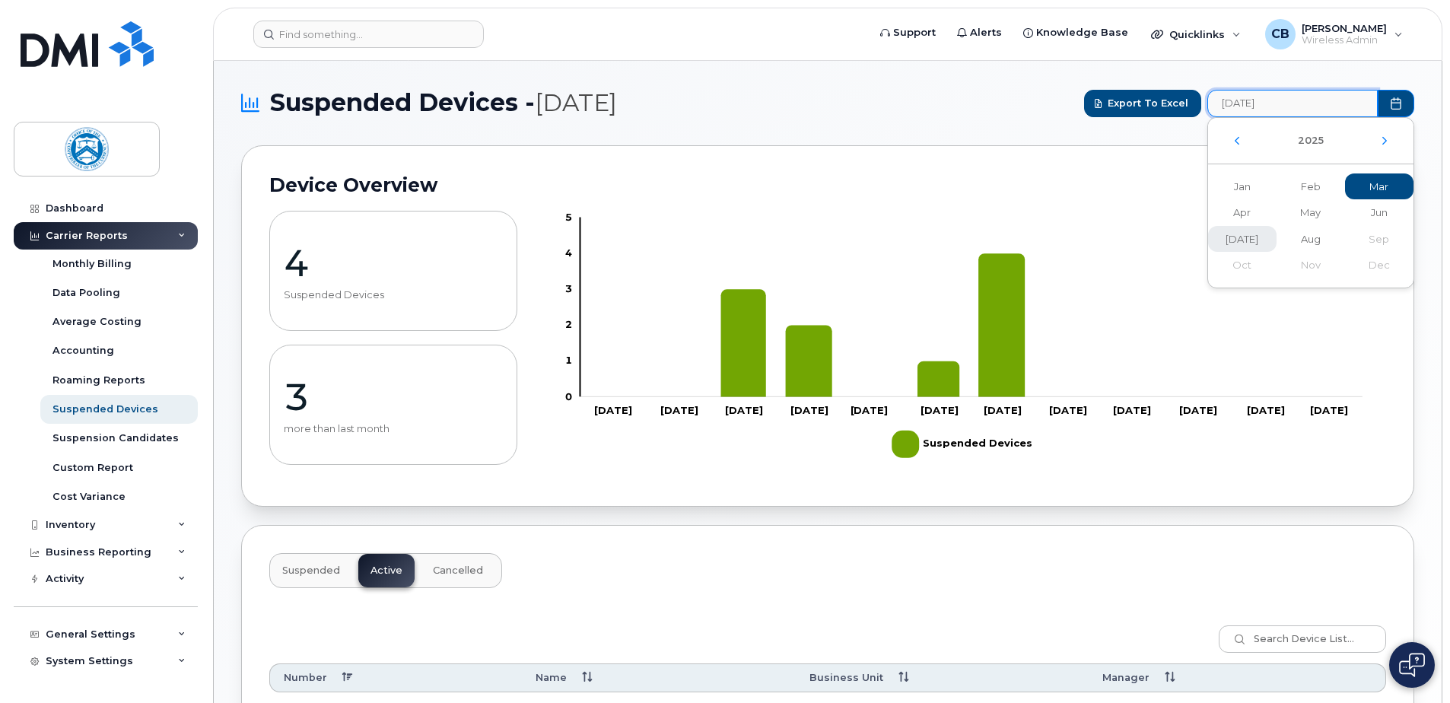
click at [1276, 239] on span "[DATE]" at bounding box center [1310, 239] width 68 height 27
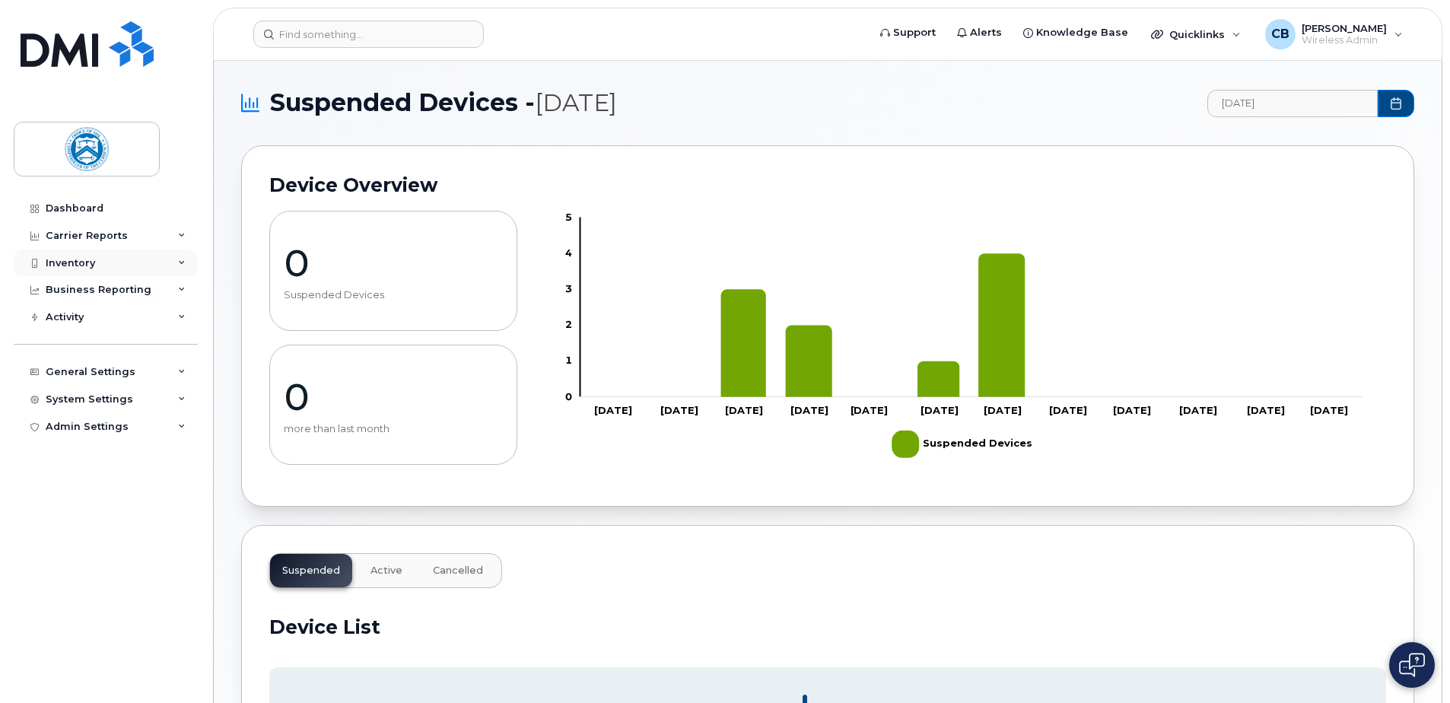
click at [75, 264] on div "Inventory" at bounding box center [70, 263] width 49 height 12
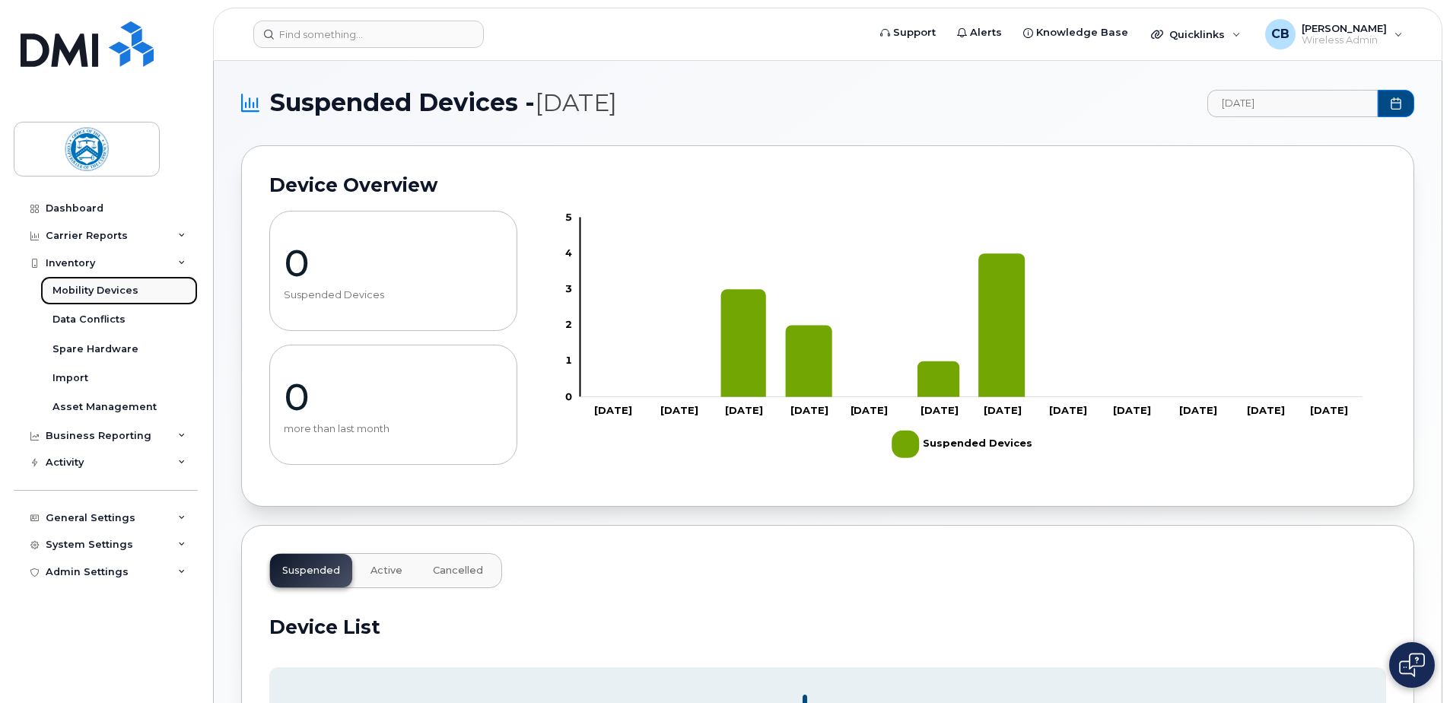
click at [84, 293] on div "Mobility Devices" at bounding box center [95, 291] width 86 height 14
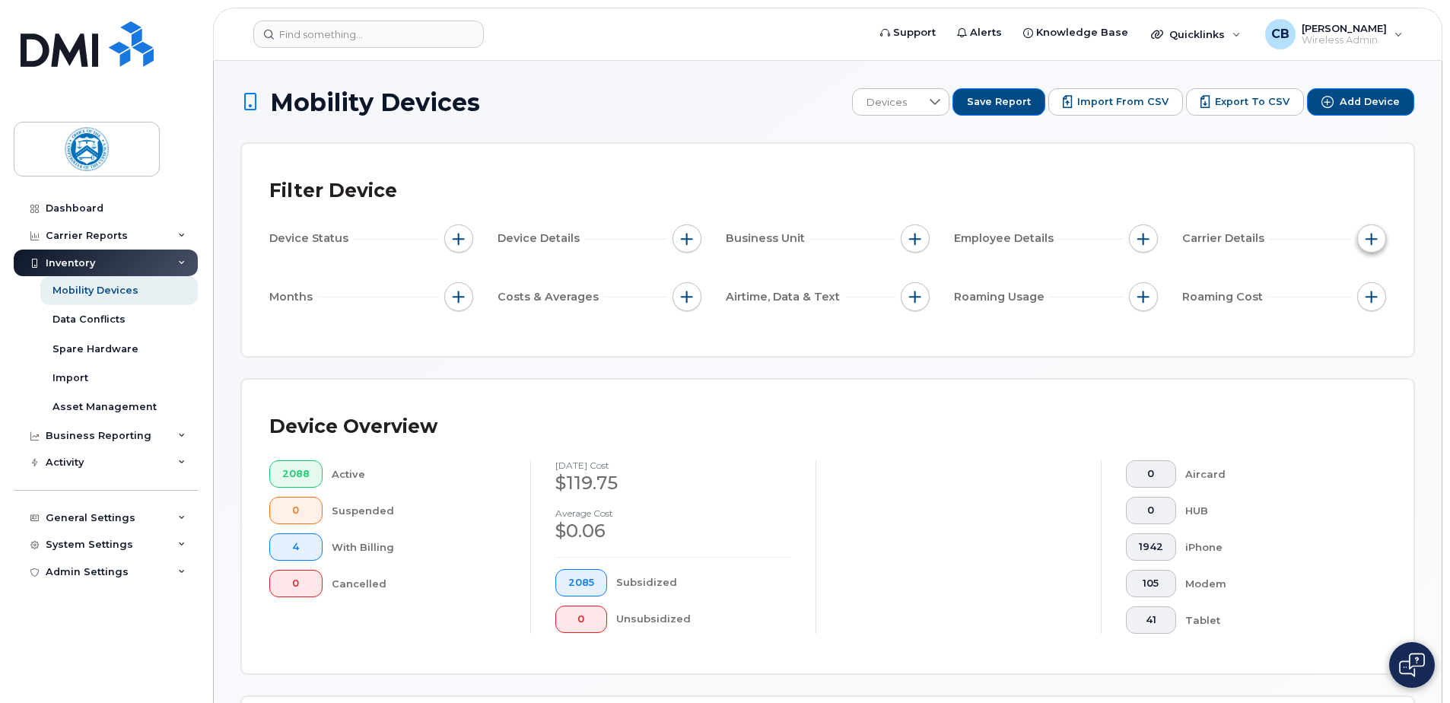
click at [1371, 240] on span "button" at bounding box center [1371, 239] width 12 height 12
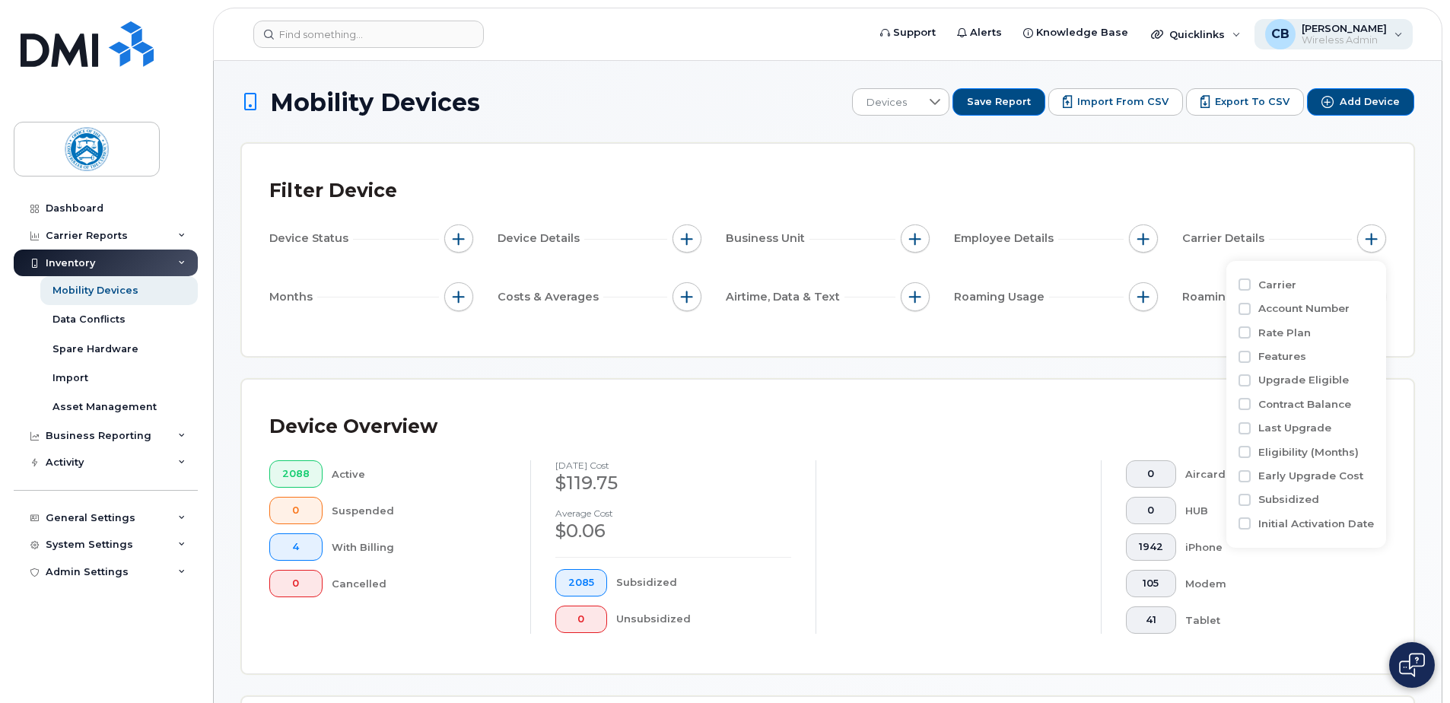
click at [1316, 24] on span "[PERSON_NAME]" at bounding box center [1343, 28] width 85 height 12
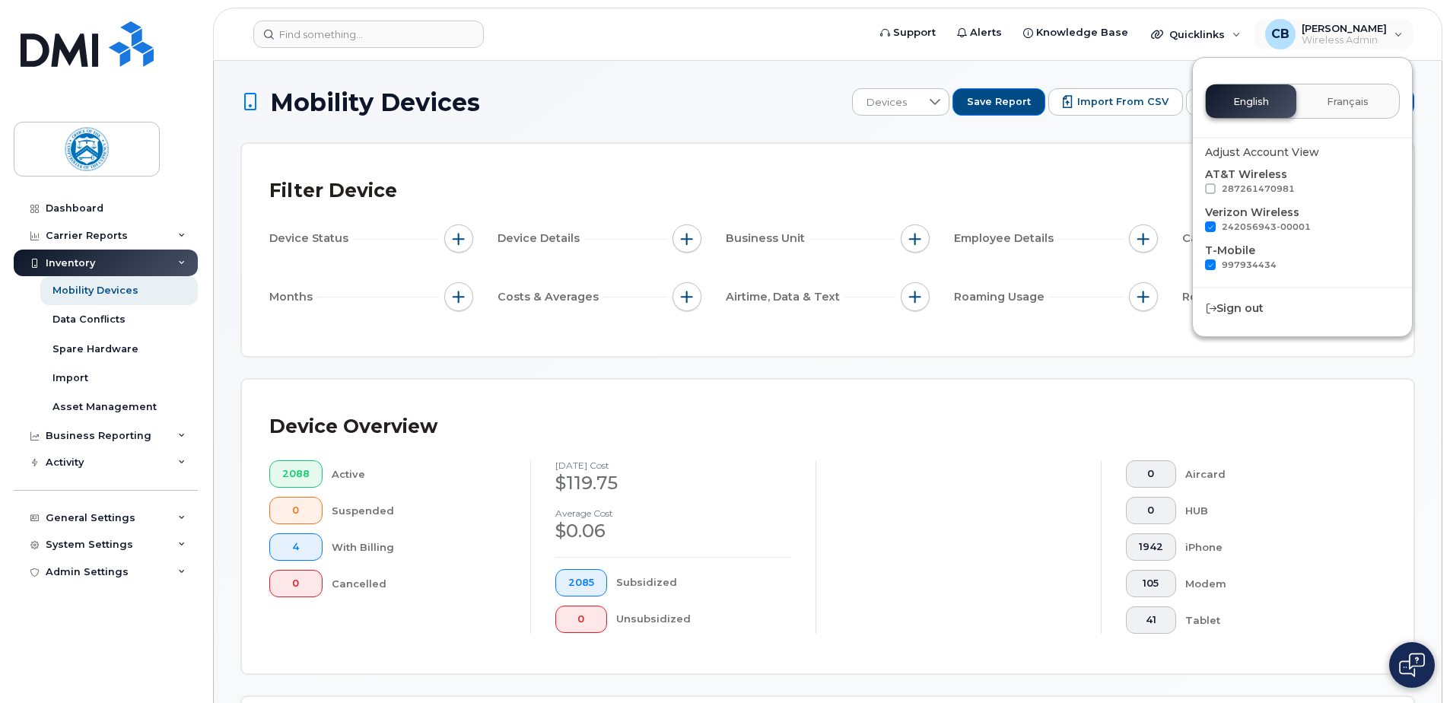
click at [1209, 228] on span at bounding box center [1210, 226] width 11 height 11
click at [1194, 228] on input "242056943-00001" at bounding box center [1190, 225] width 8 height 8
checkbox input "false"
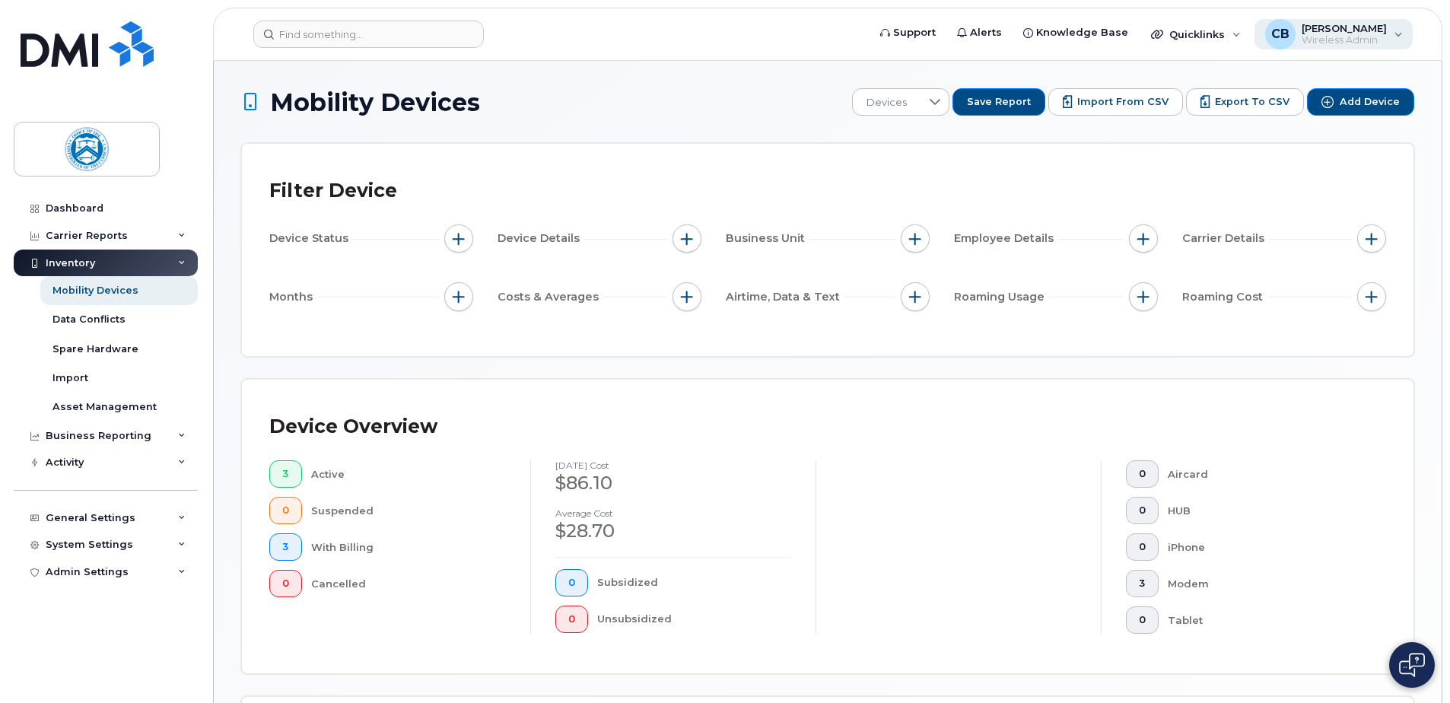
click at [1323, 33] on span "[PERSON_NAME]" at bounding box center [1343, 28] width 85 height 12
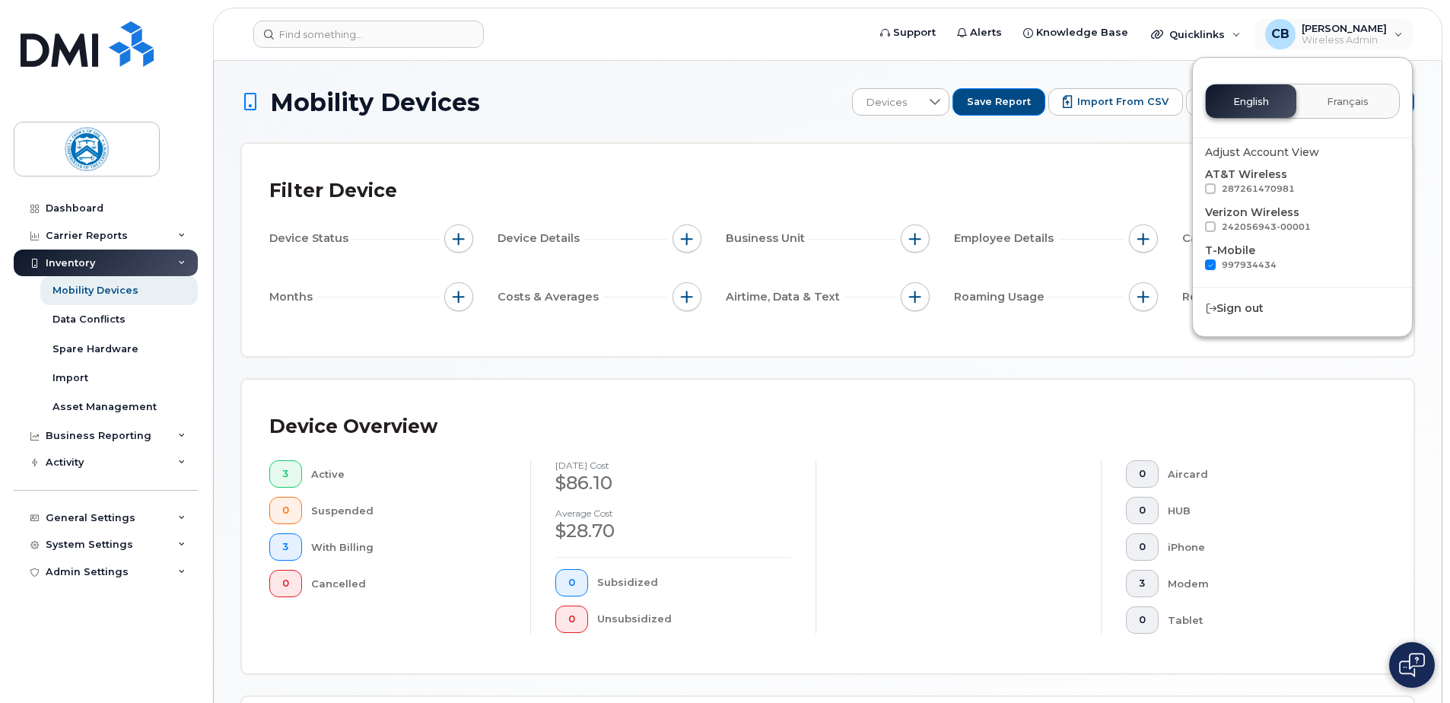
click at [1120, 191] on div "Filter Device" at bounding box center [827, 191] width 1116 height 40
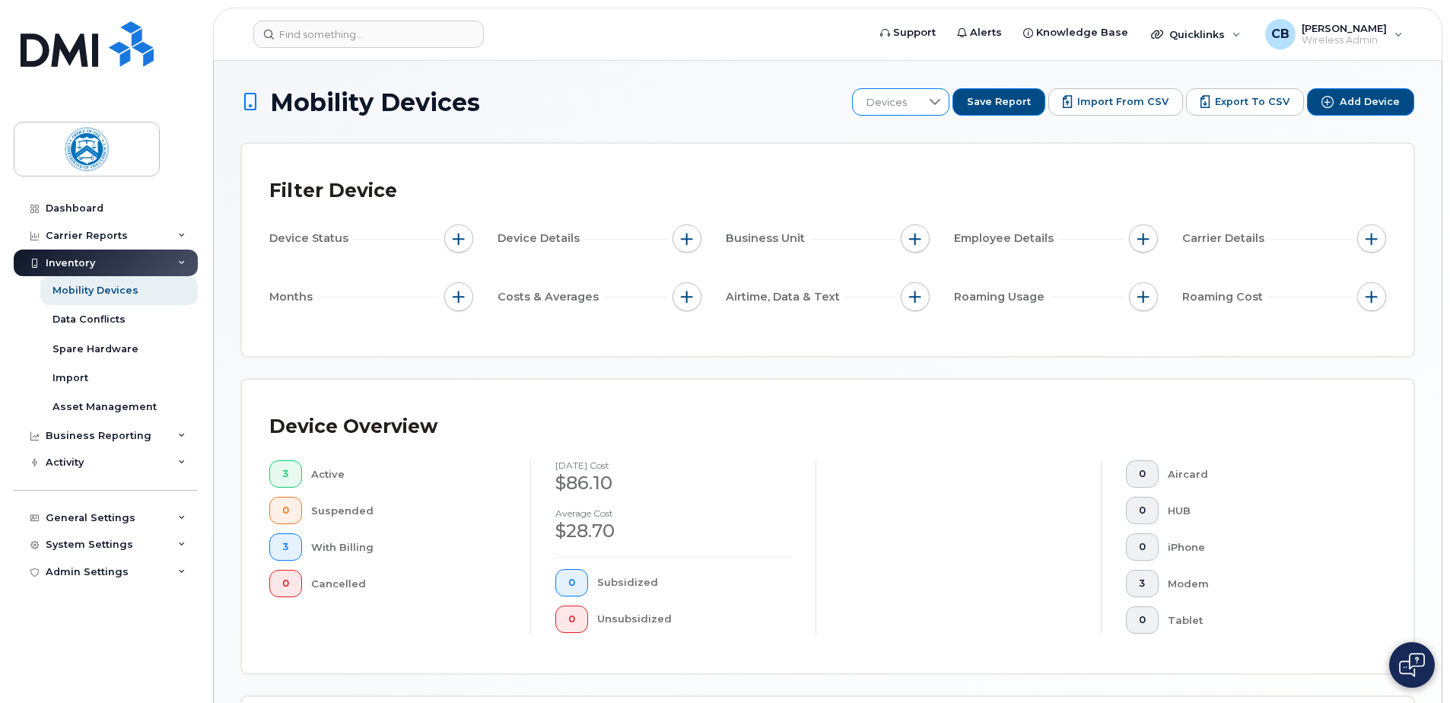
click at [941, 104] on icon at bounding box center [935, 102] width 12 height 12
click at [776, 112] on h1 "Mobility Devices" at bounding box center [542, 102] width 602 height 27
click at [454, 297] on span "button" at bounding box center [459, 297] width 12 height 12
click at [466, 344] on input "Billing Cycle" at bounding box center [462, 343] width 12 height 12
checkbox input "true"
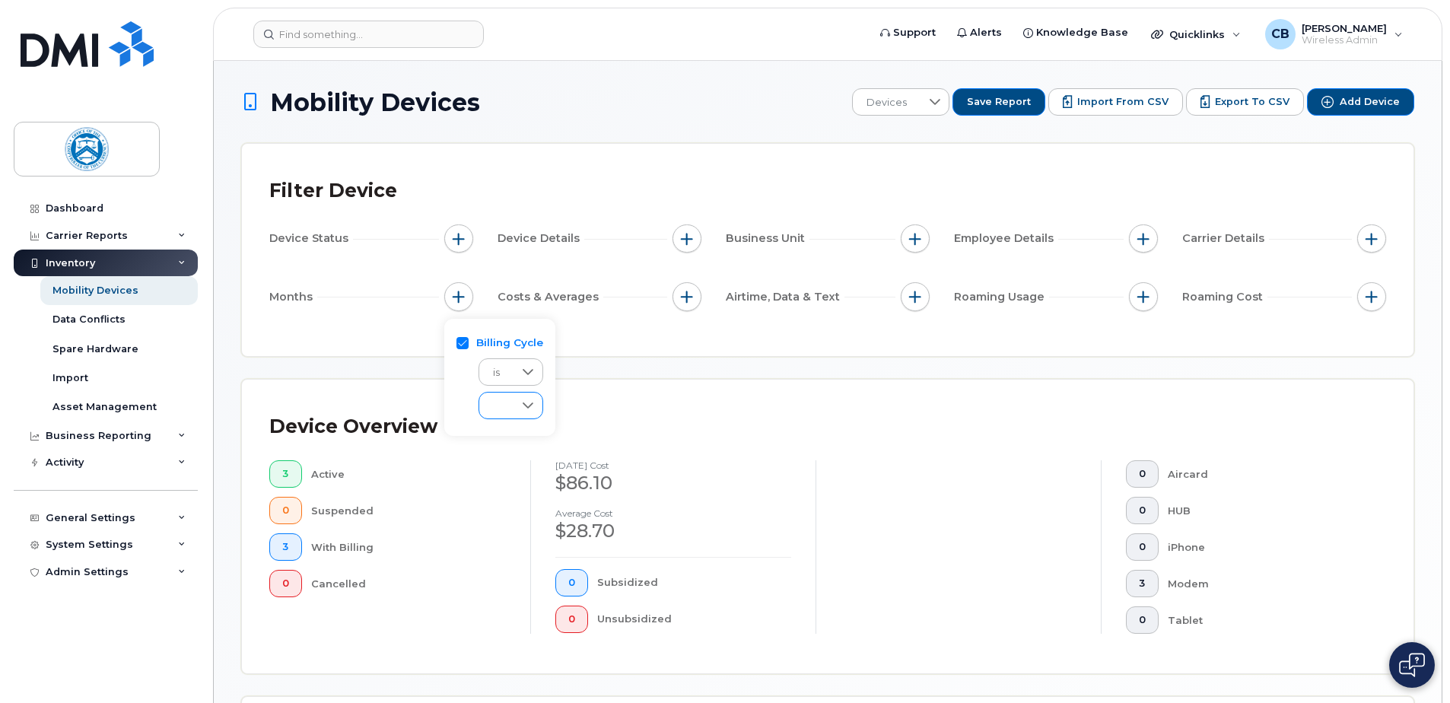
click at [529, 402] on icon at bounding box center [528, 405] width 12 height 12
click at [539, 476] on span "Last 3 months" at bounding box center [524, 478] width 67 height 14
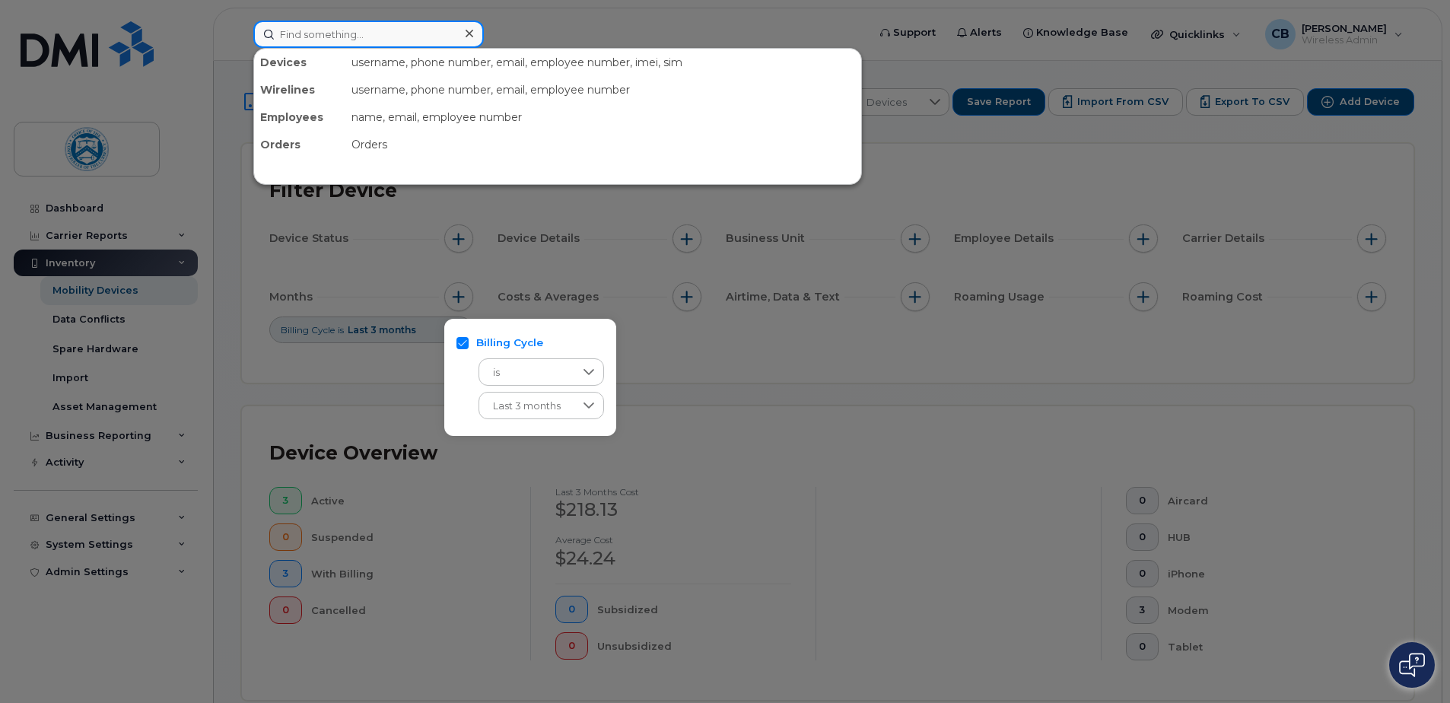
click at [385, 33] on input at bounding box center [368, 34] width 230 height 27
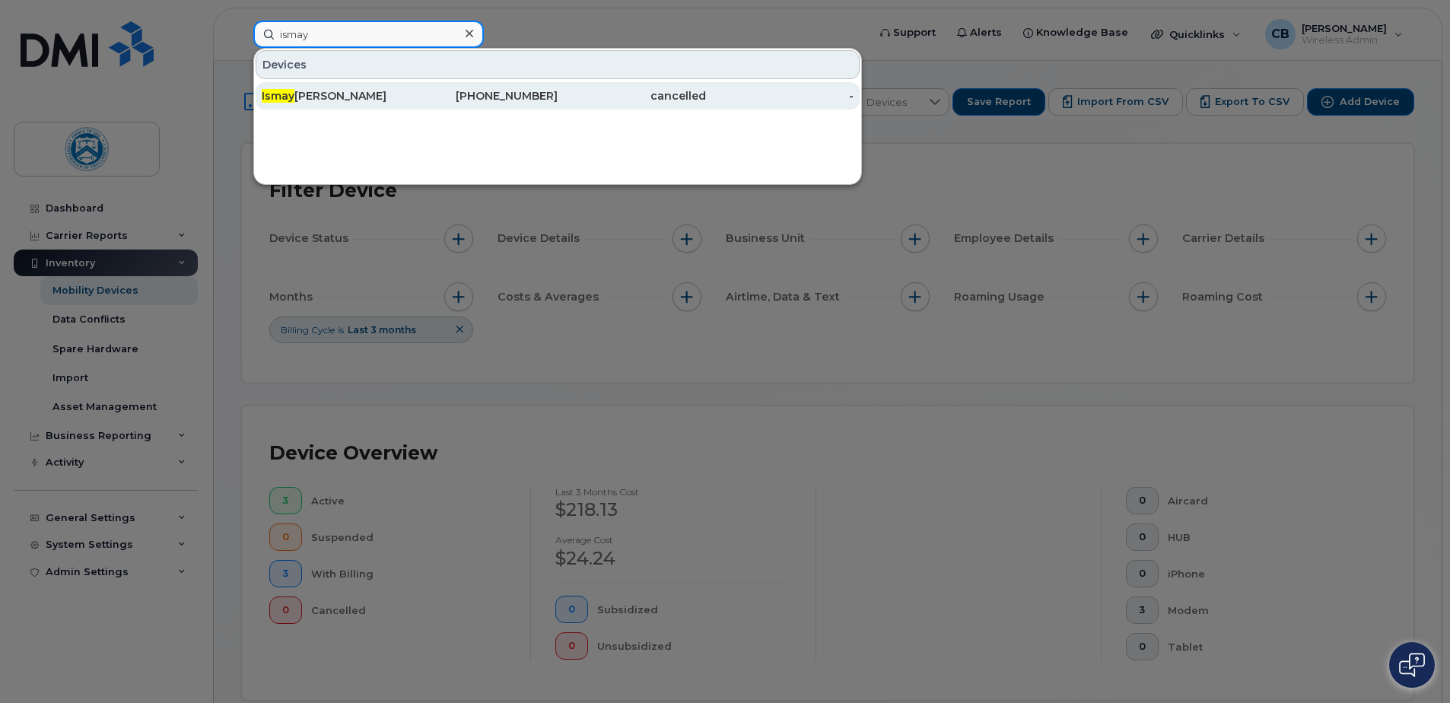
type input "ismay"
click at [299, 94] on div "Ismay Vidal" at bounding box center [336, 95] width 148 height 15
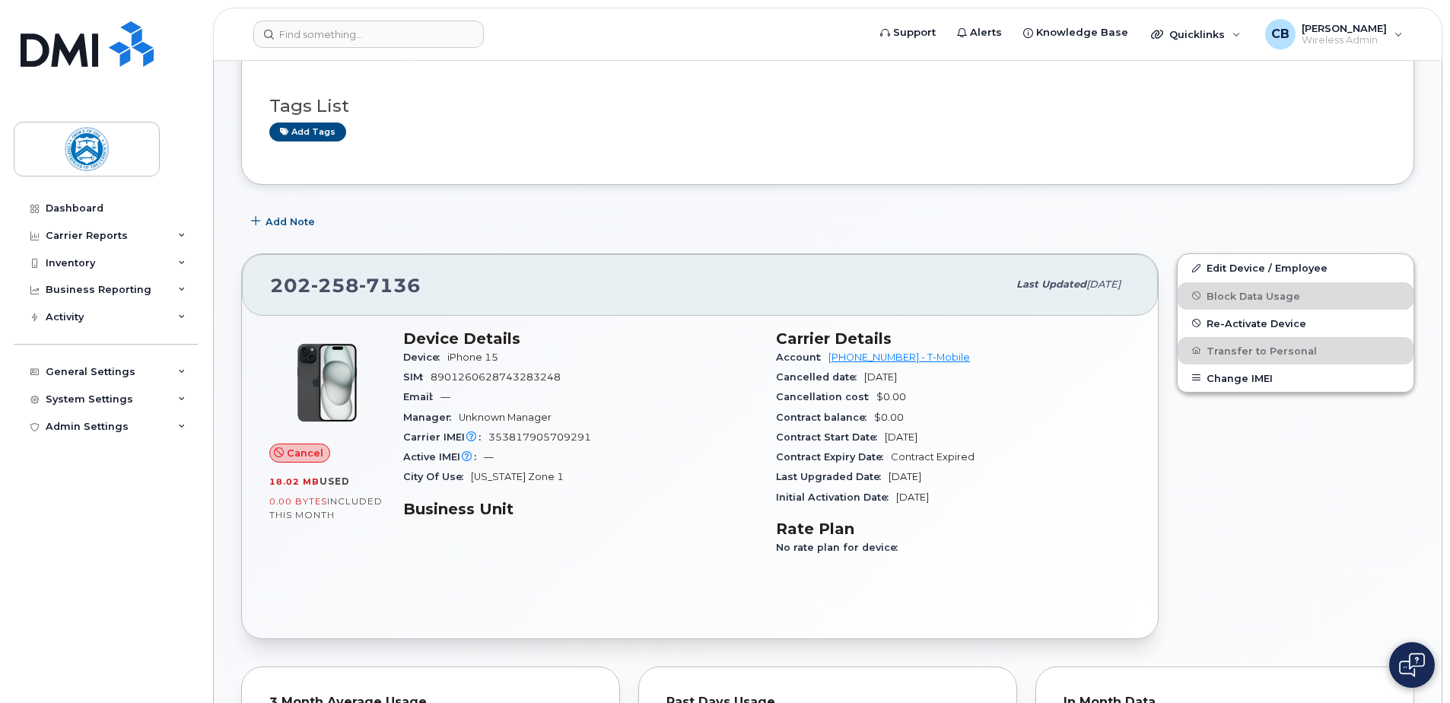
scroll to position [76, 0]
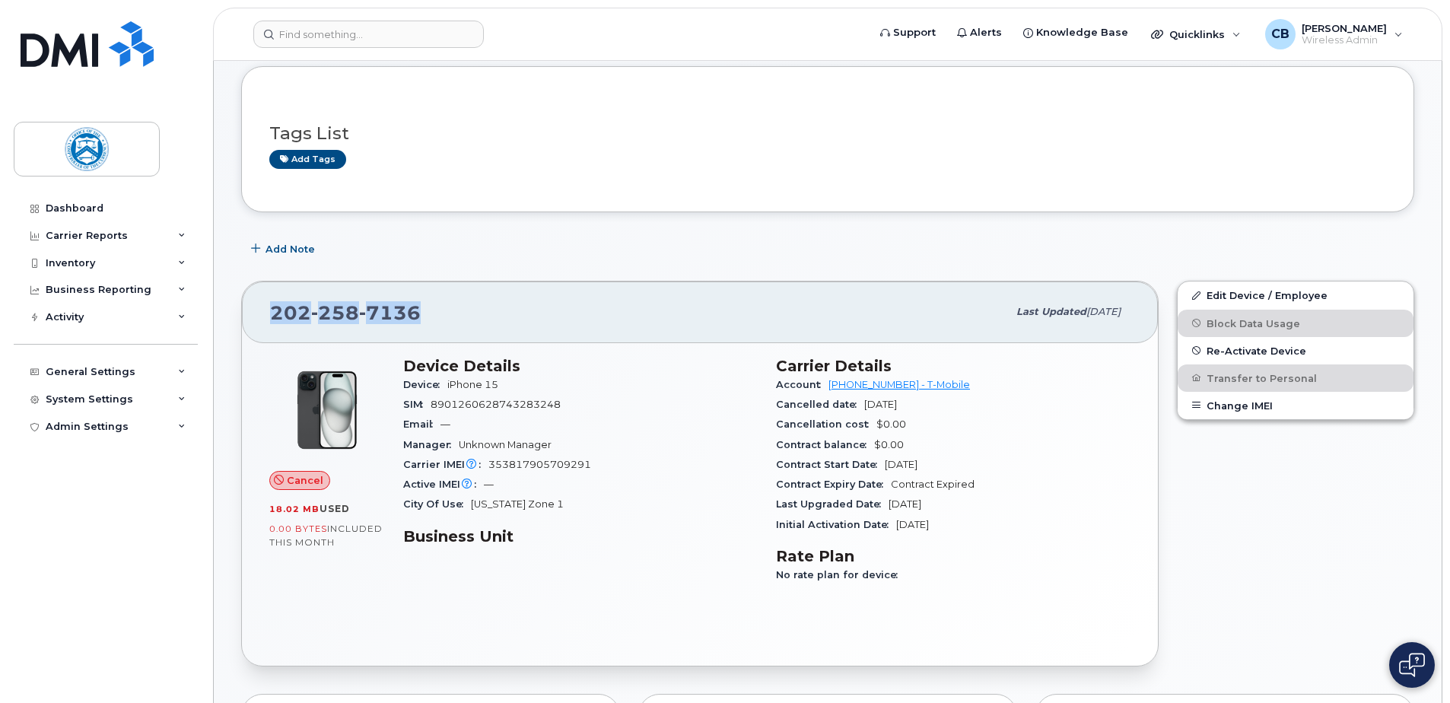
drag, startPoint x: 422, startPoint y: 311, endPoint x: 271, endPoint y: 308, distance: 151.4
click at [271, 308] on div "[PHONE_NUMBER]" at bounding box center [638, 312] width 737 height 32
drag, startPoint x: 506, startPoint y: 384, endPoint x: 481, endPoint y: 387, distance: 24.5
click at [481, 387] on div "Device iPhone 15" at bounding box center [580, 385] width 354 height 20
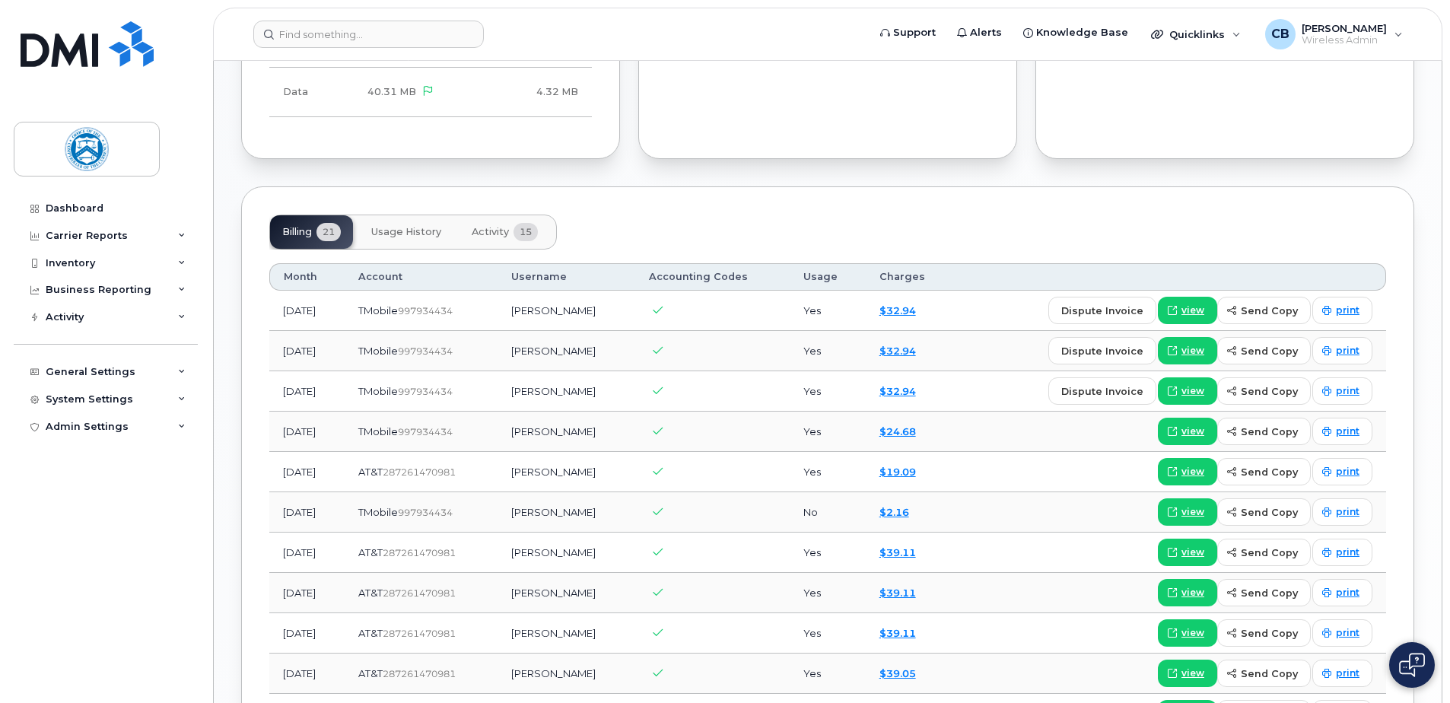
scroll to position [913, 0]
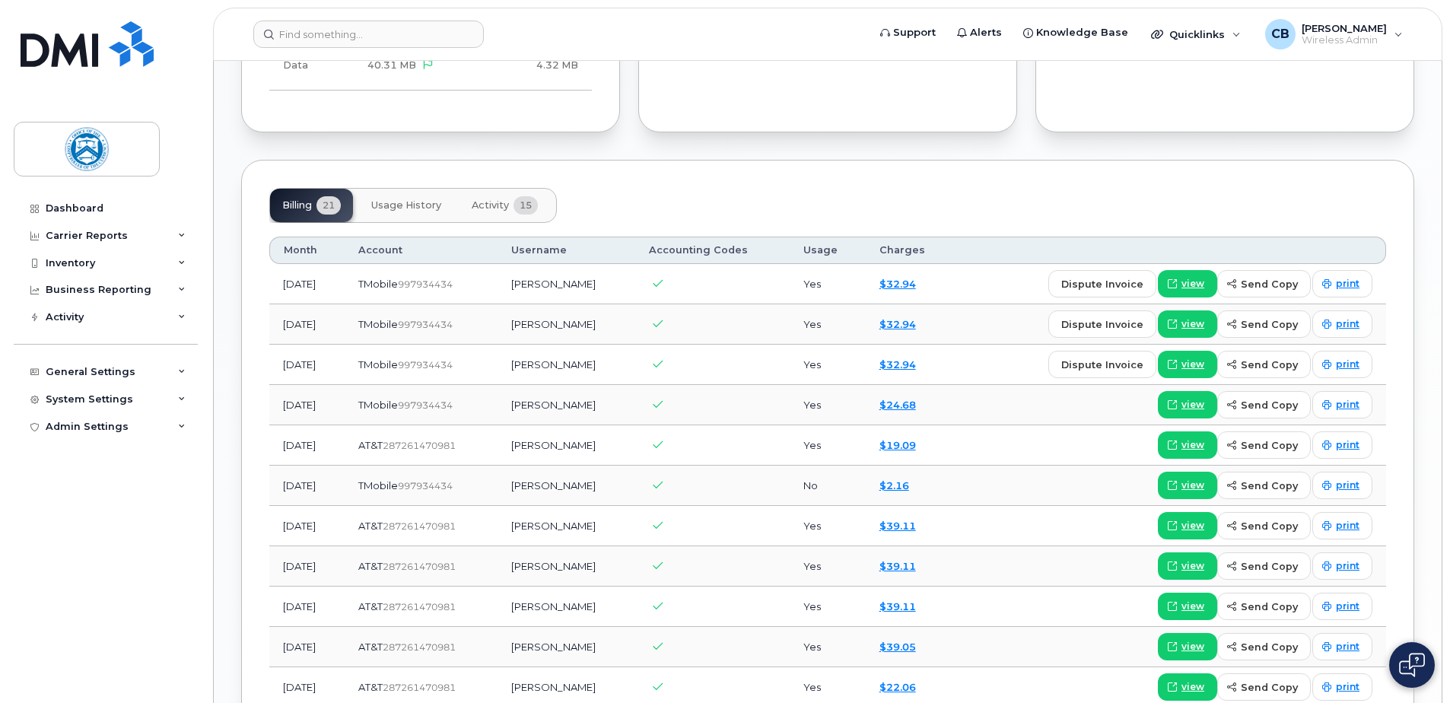
click at [345, 447] on td "[DATE]" at bounding box center [306, 445] width 75 height 40
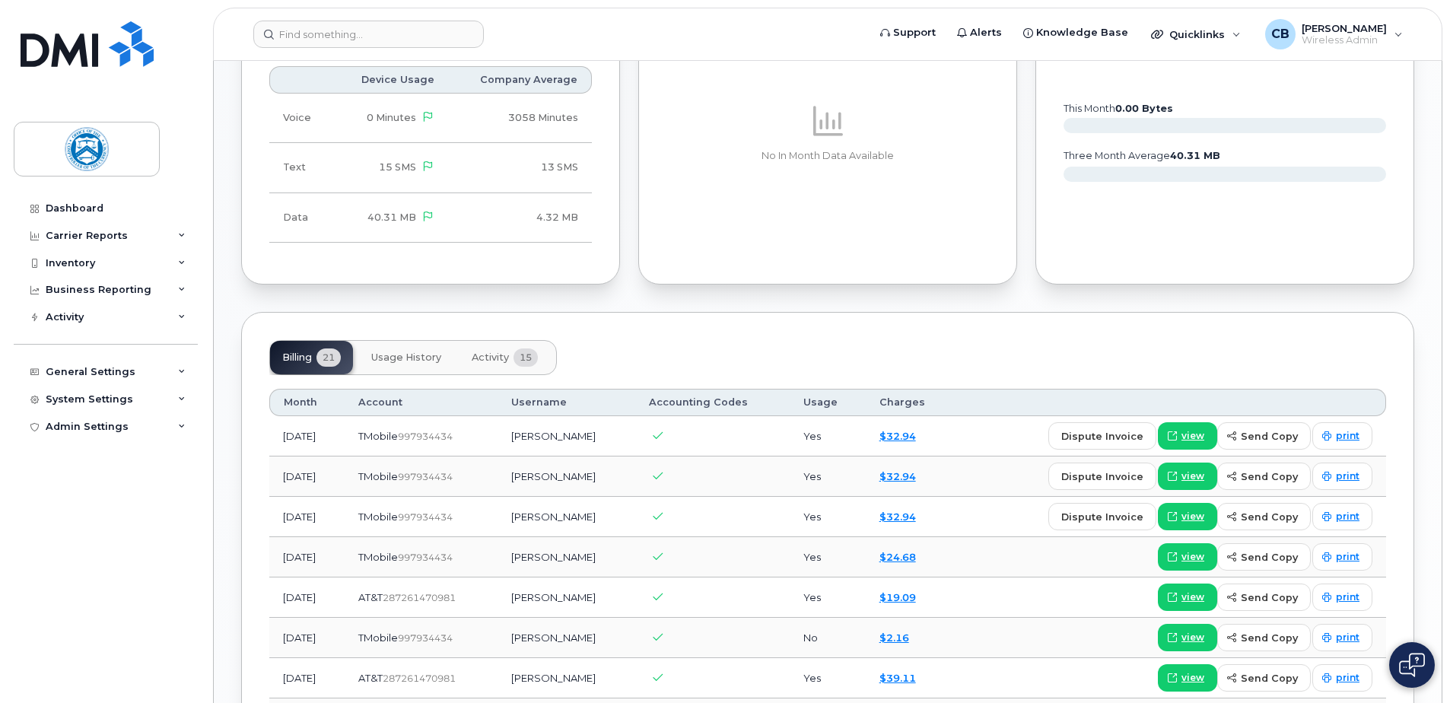
scroll to position [837, 0]
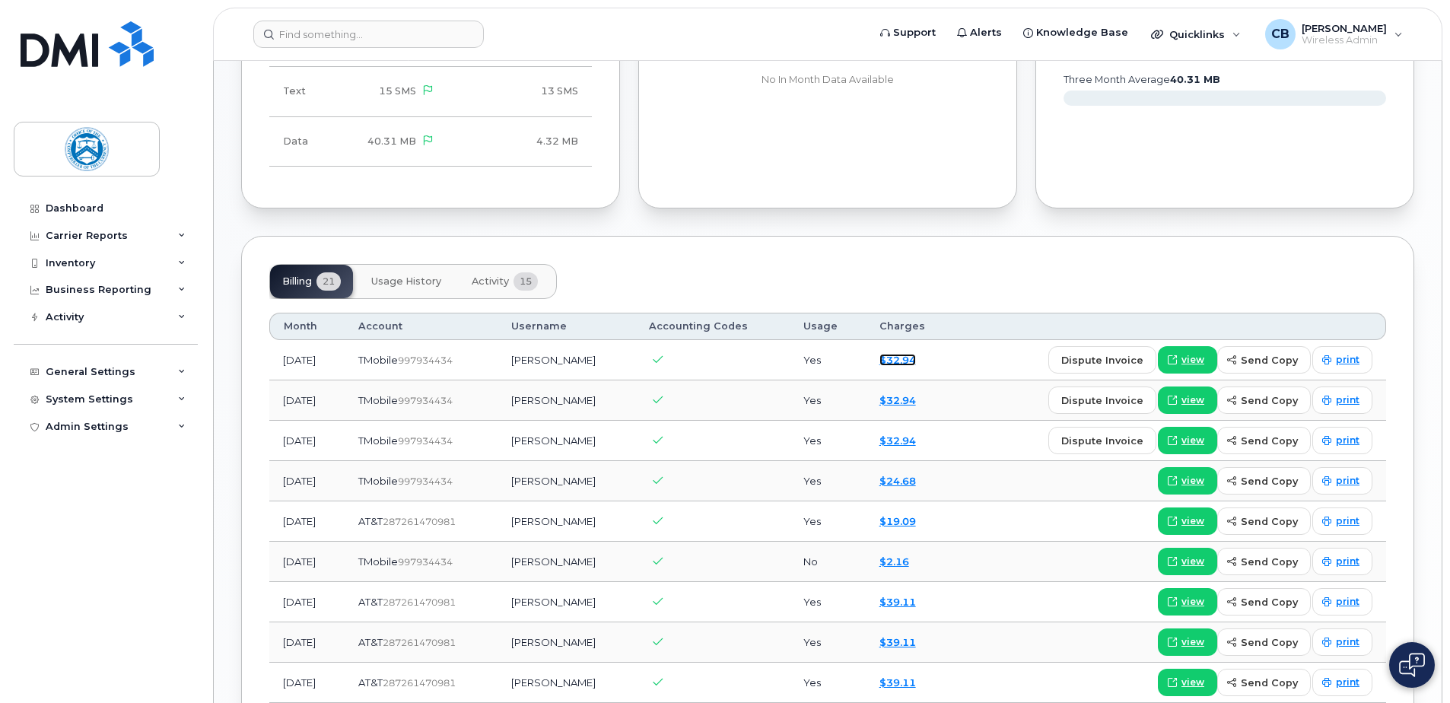
click at [902, 358] on link "$32.94" at bounding box center [897, 360] width 37 height 12
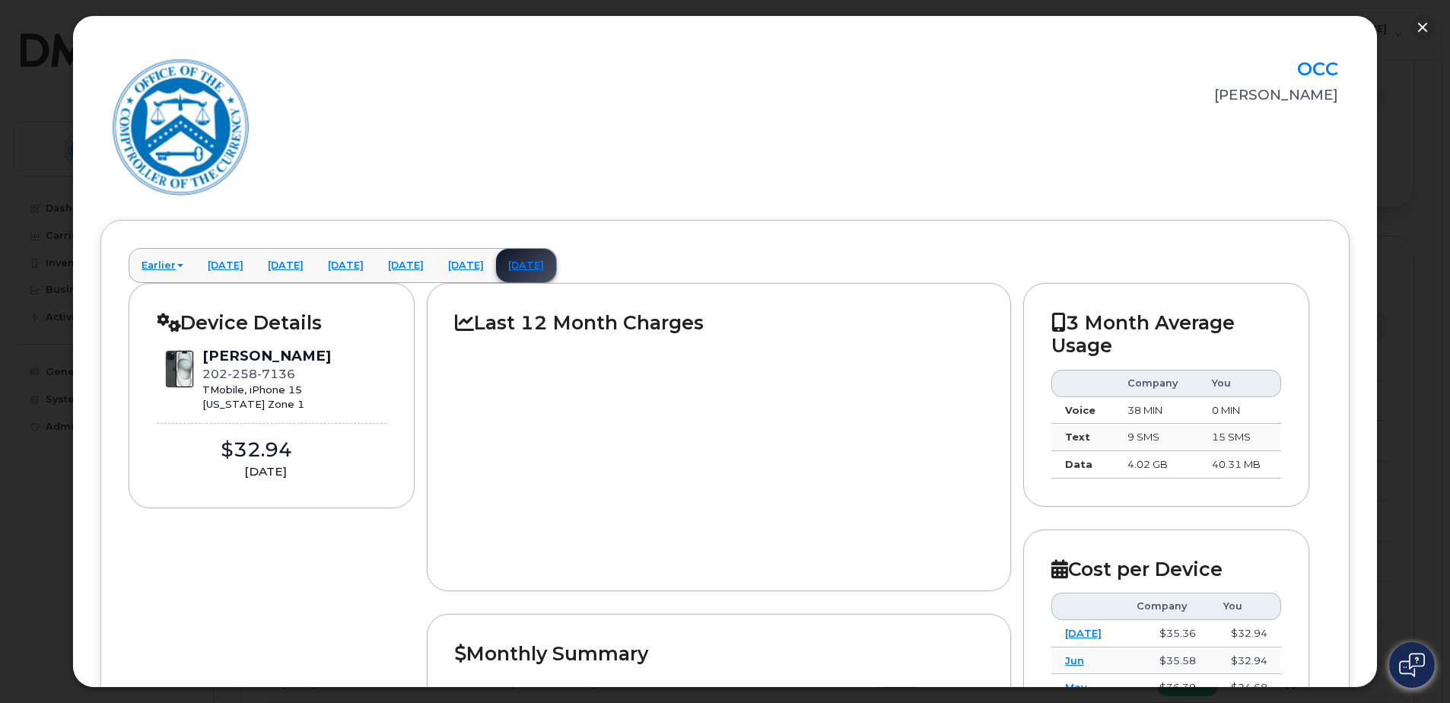
scroll to position [761, 0]
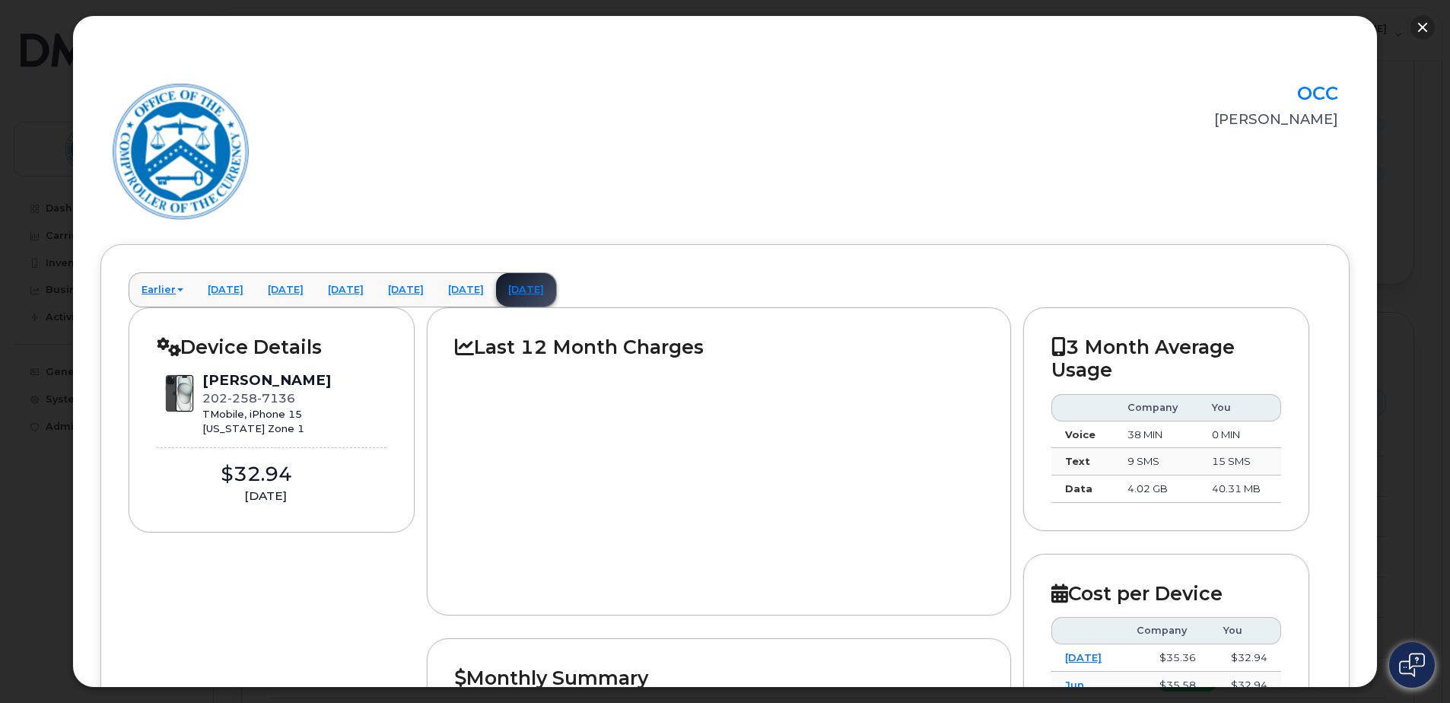
click at [1422, 27] on button "button" at bounding box center [1422, 27] width 24 height 24
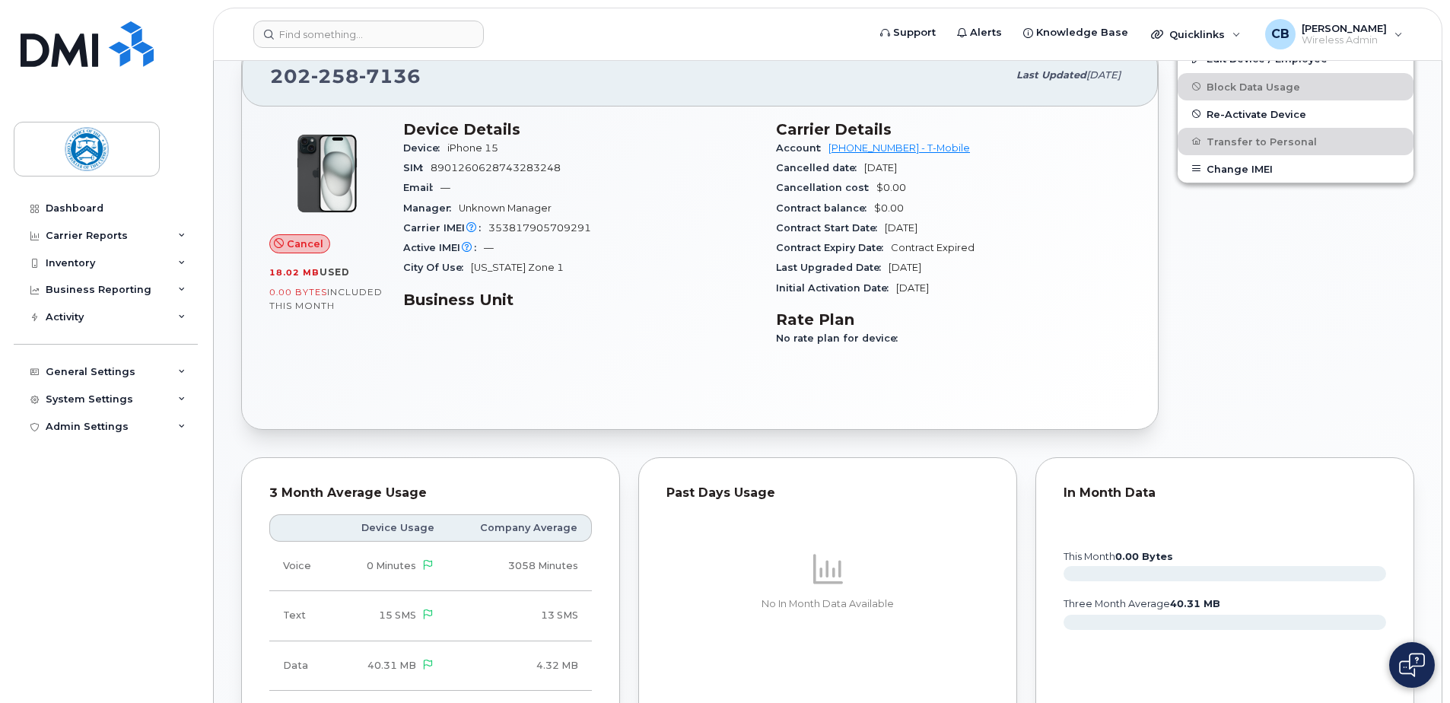
scroll to position [304, 0]
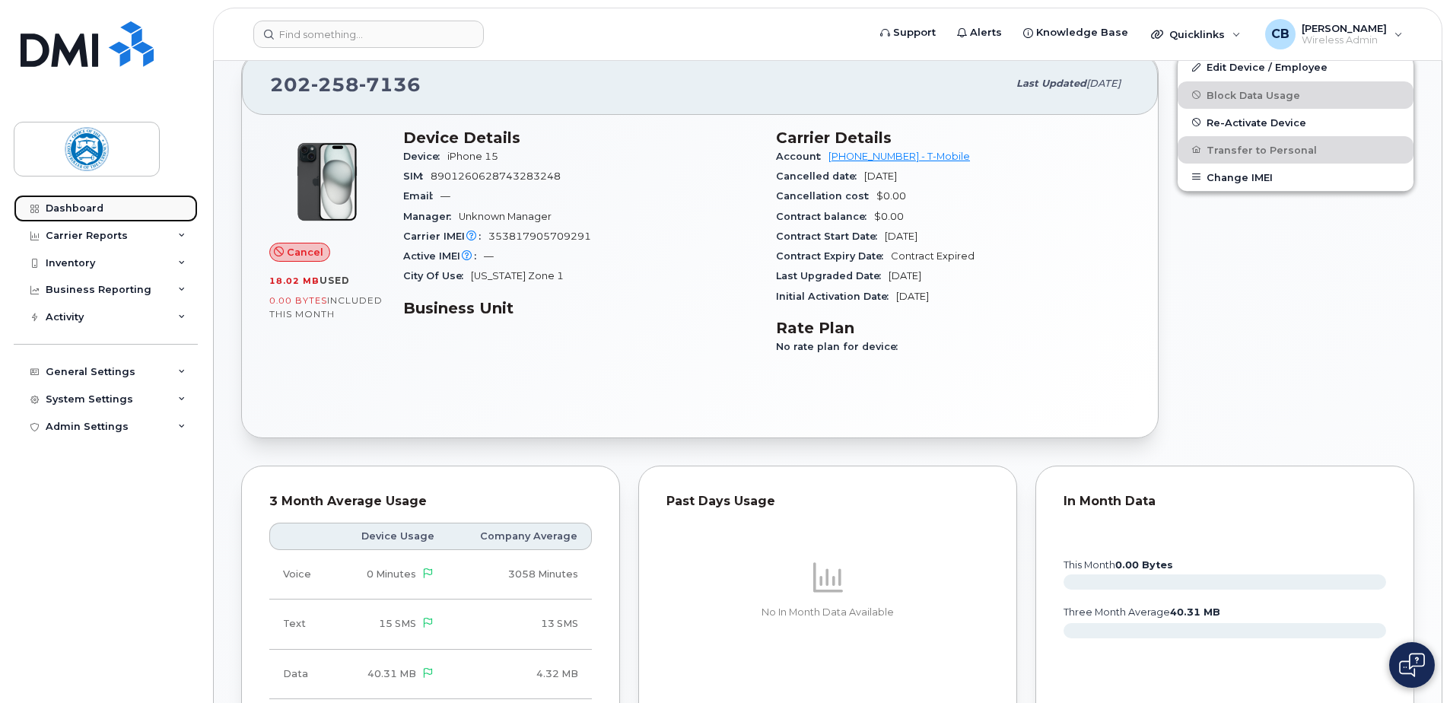
click at [83, 206] on div "Dashboard" at bounding box center [75, 208] width 58 height 12
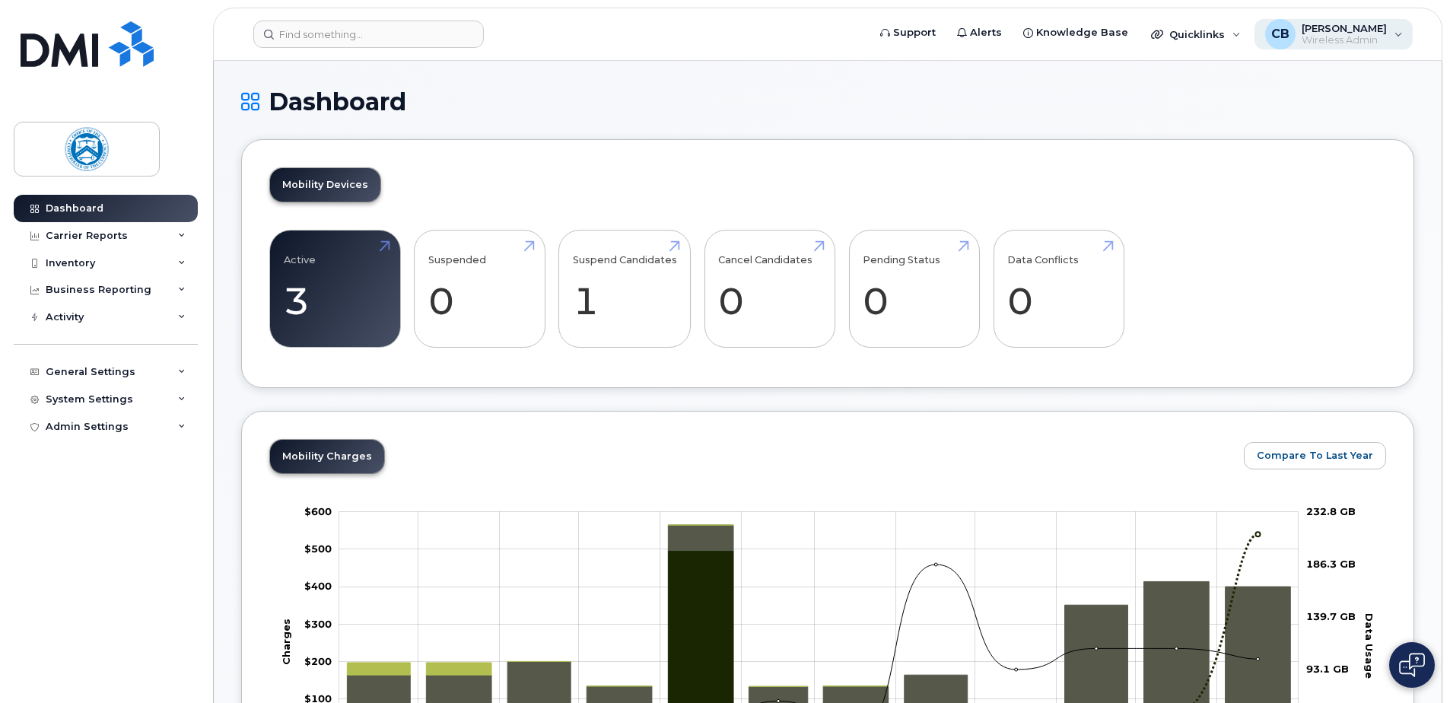
click at [1301, 31] on span "[PERSON_NAME]" at bounding box center [1343, 28] width 85 height 12
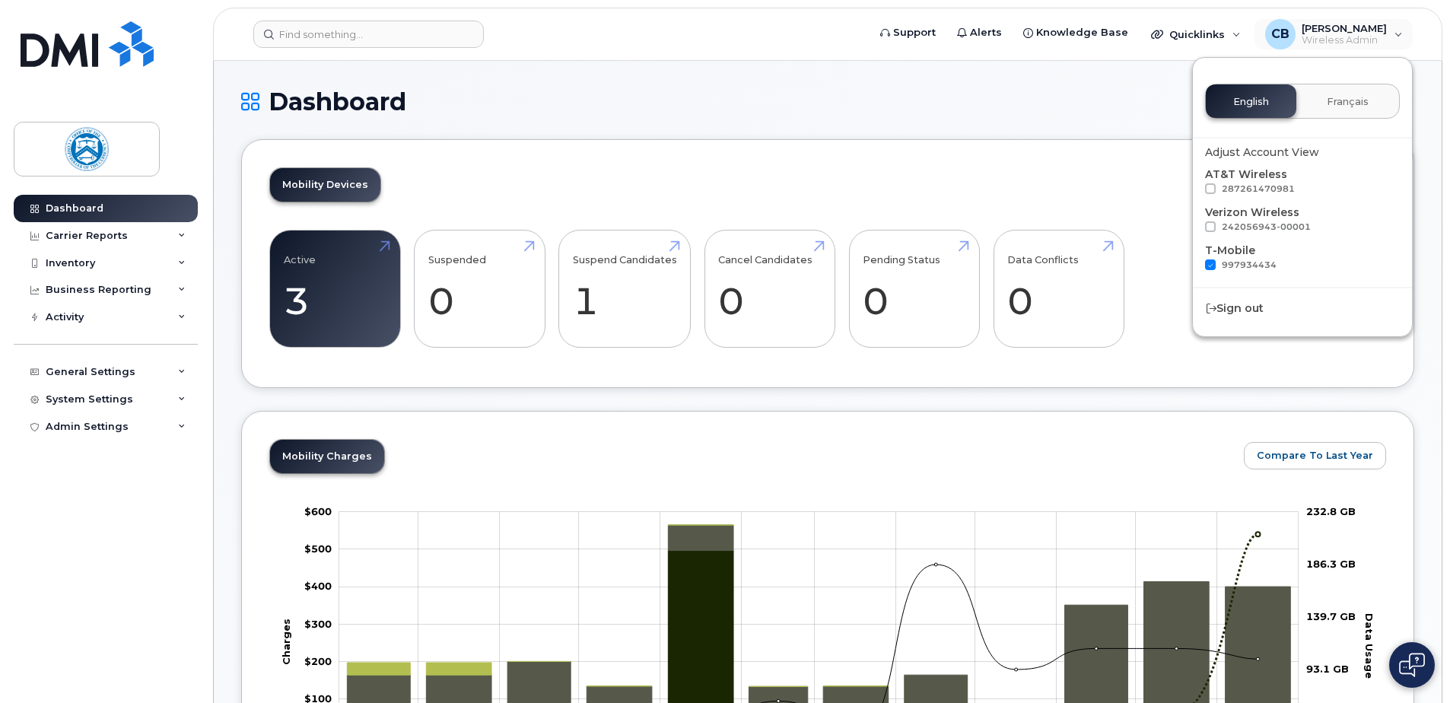
click at [1208, 189] on span at bounding box center [1210, 188] width 11 height 11
click at [1194, 189] on input "287261470981" at bounding box center [1190, 187] width 8 height 8
checkbox input "true"
click at [1210, 225] on span at bounding box center [1210, 226] width 11 height 11
click at [1194, 225] on input "242056943-00001" at bounding box center [1190, 225] width 8 height 8
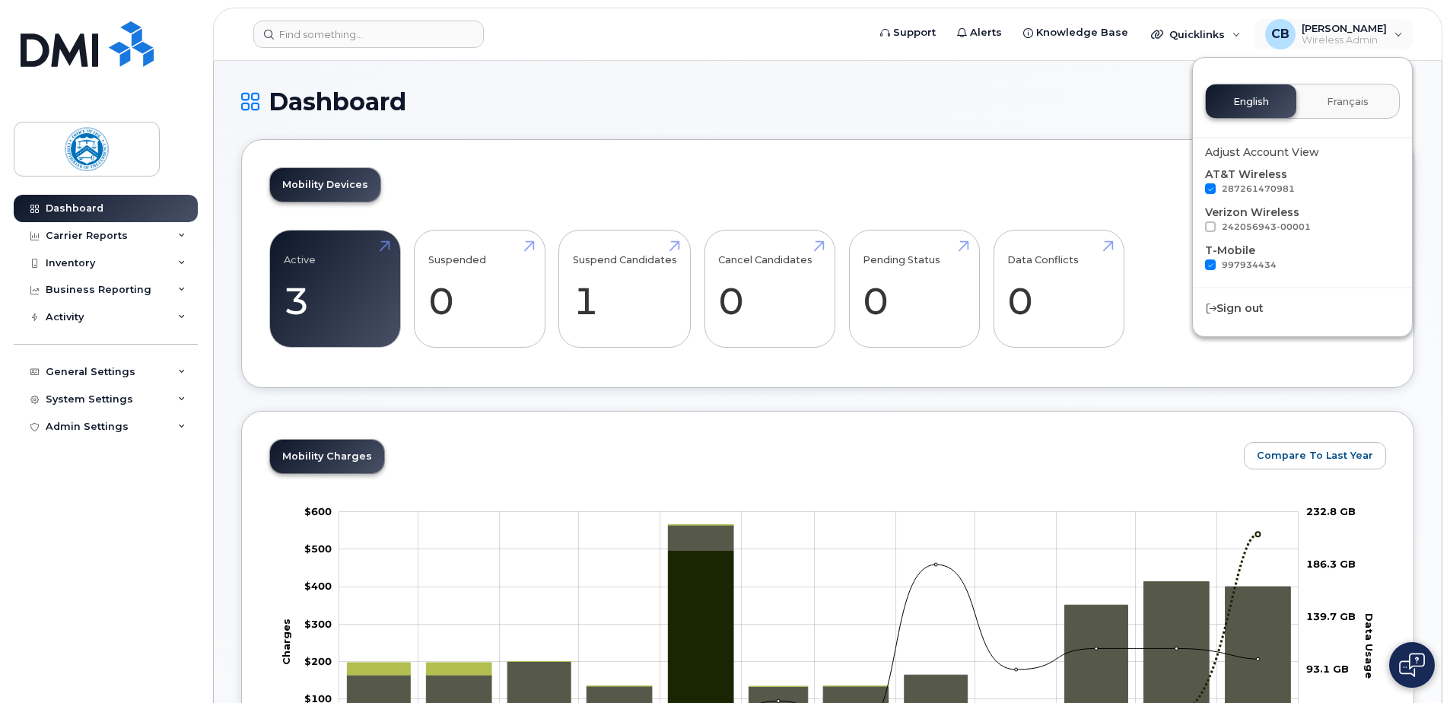
checkbox input "true"
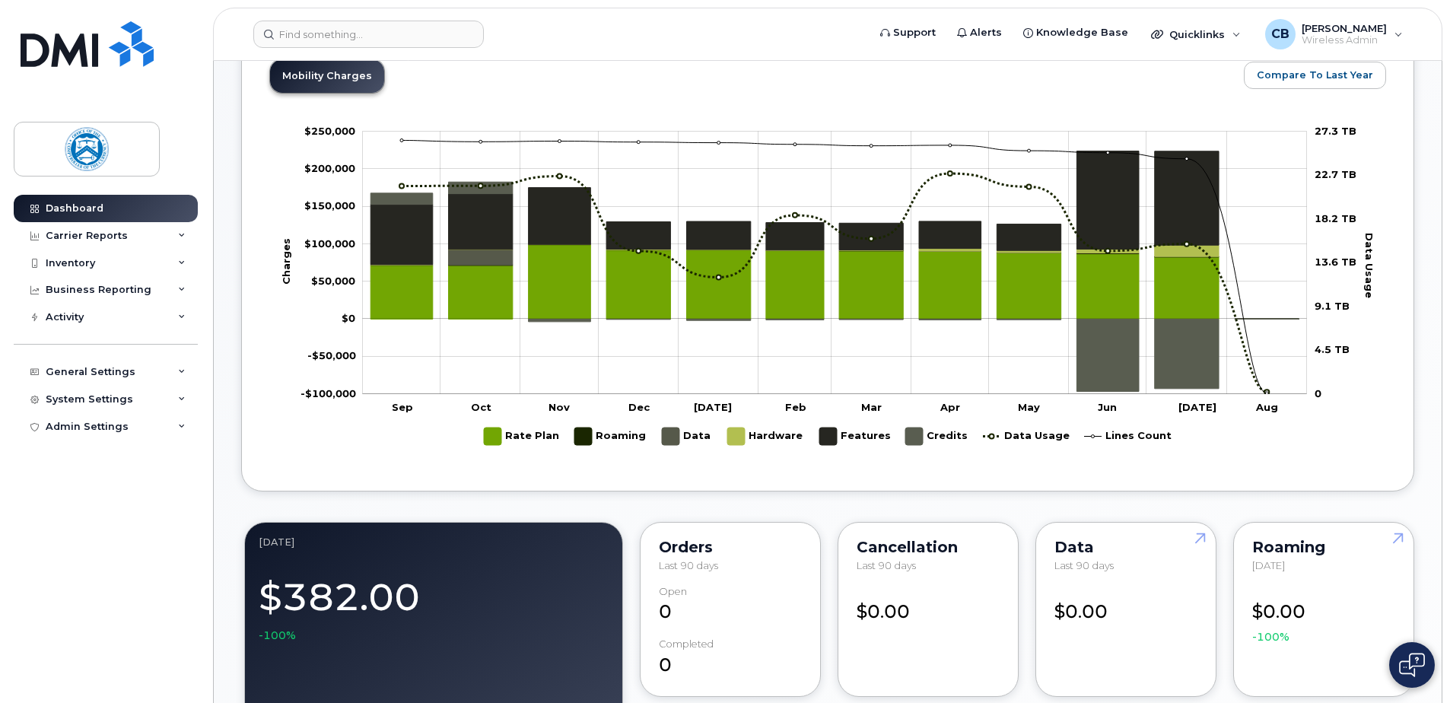
scroll to position [456, 0]
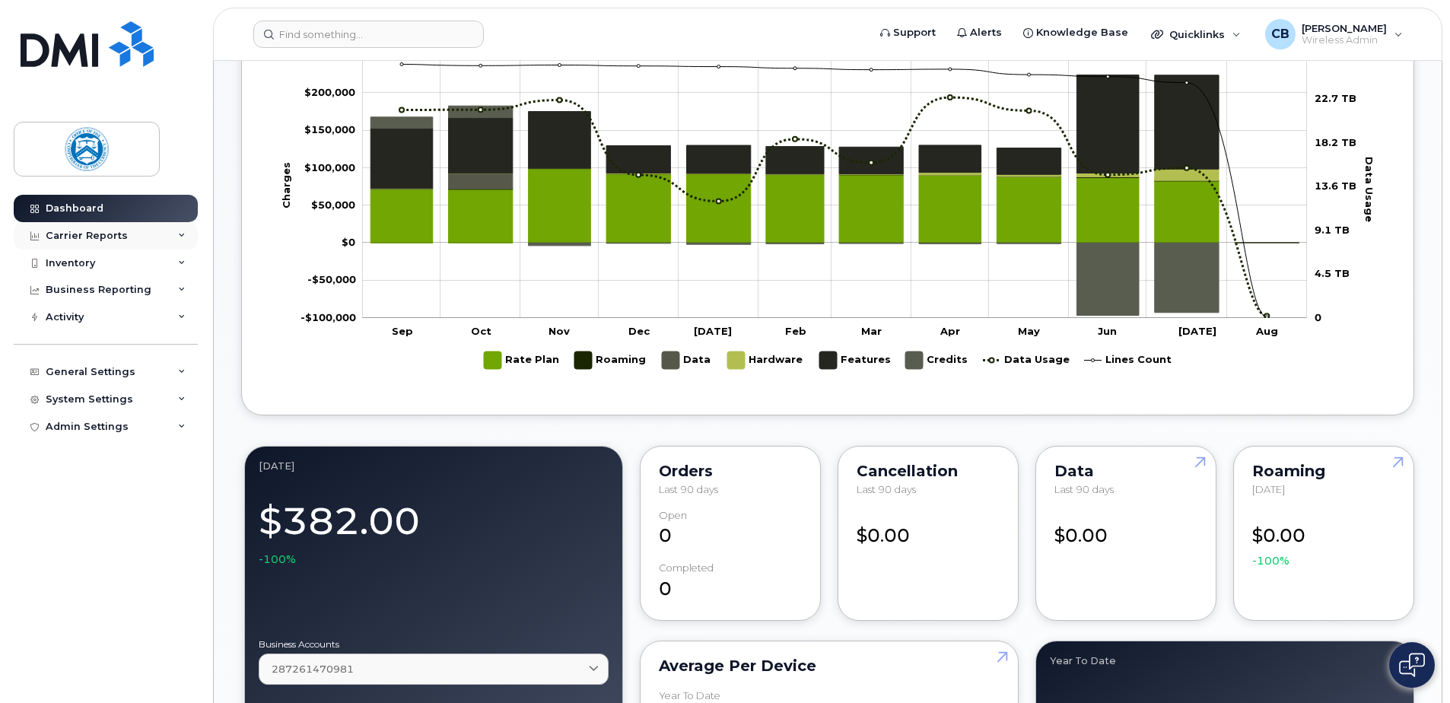
click at [181, 236] on icon at bounding box center [182, 236] width 8 height 8
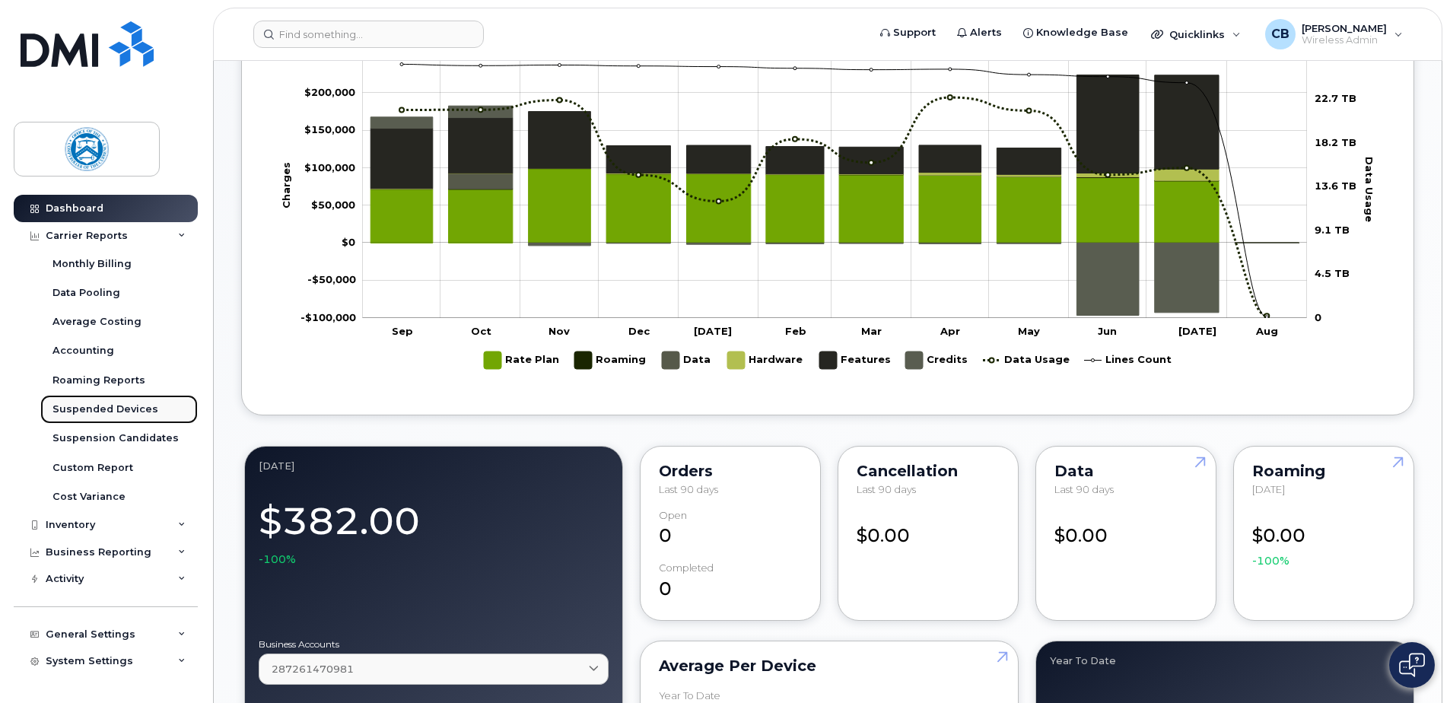
click at [138, 410] on div "Suspended Devices" at bounding box center [105, 409] width 106 height 14
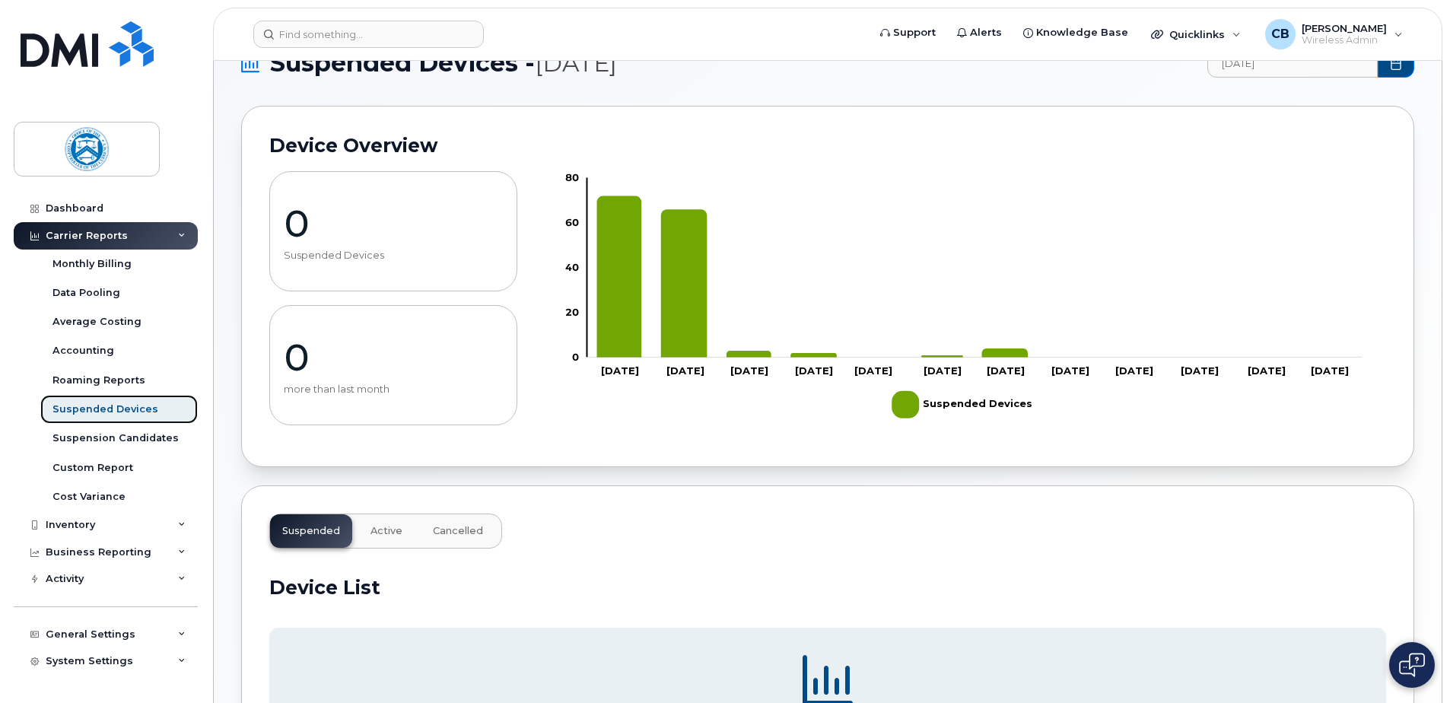
scroll to position [38, 0]
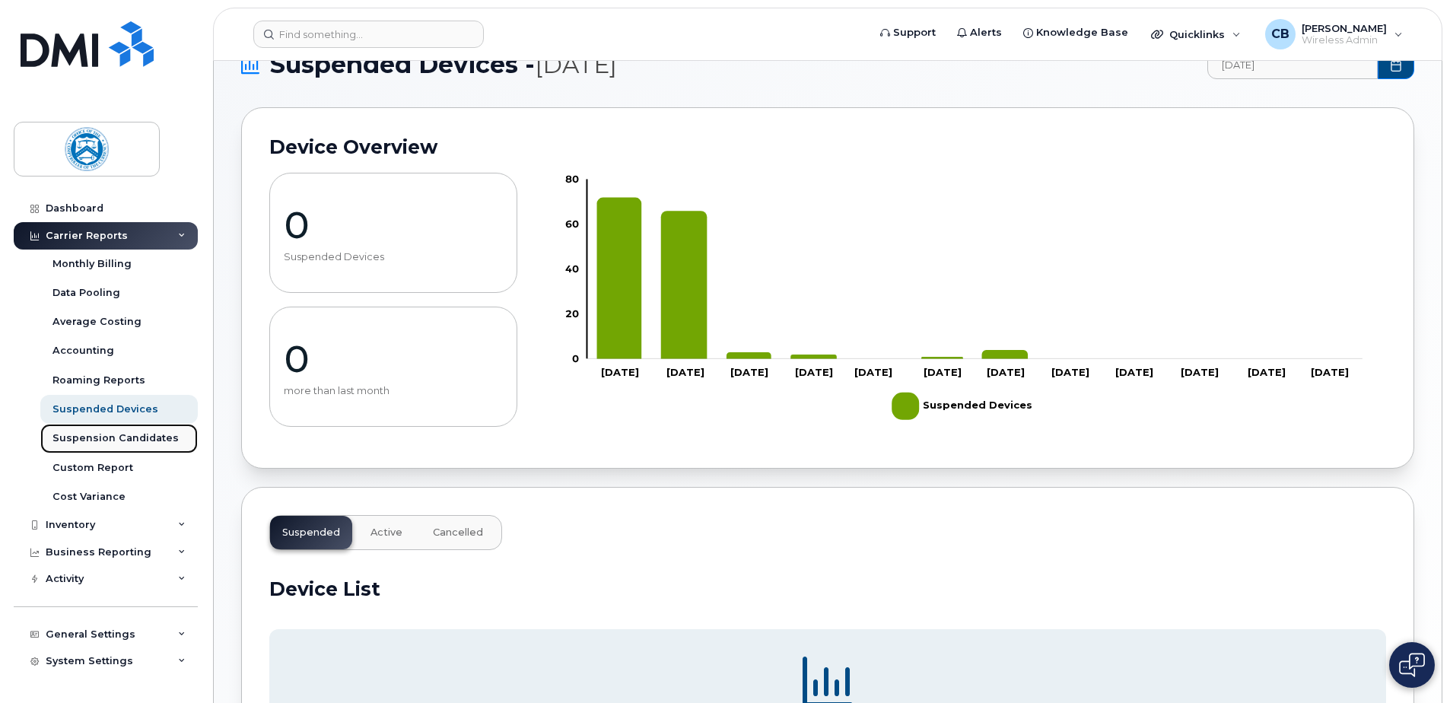
click at [141, 434] on div "Suspension Candidates" at bounding box center [115, 438] width 126 height 14
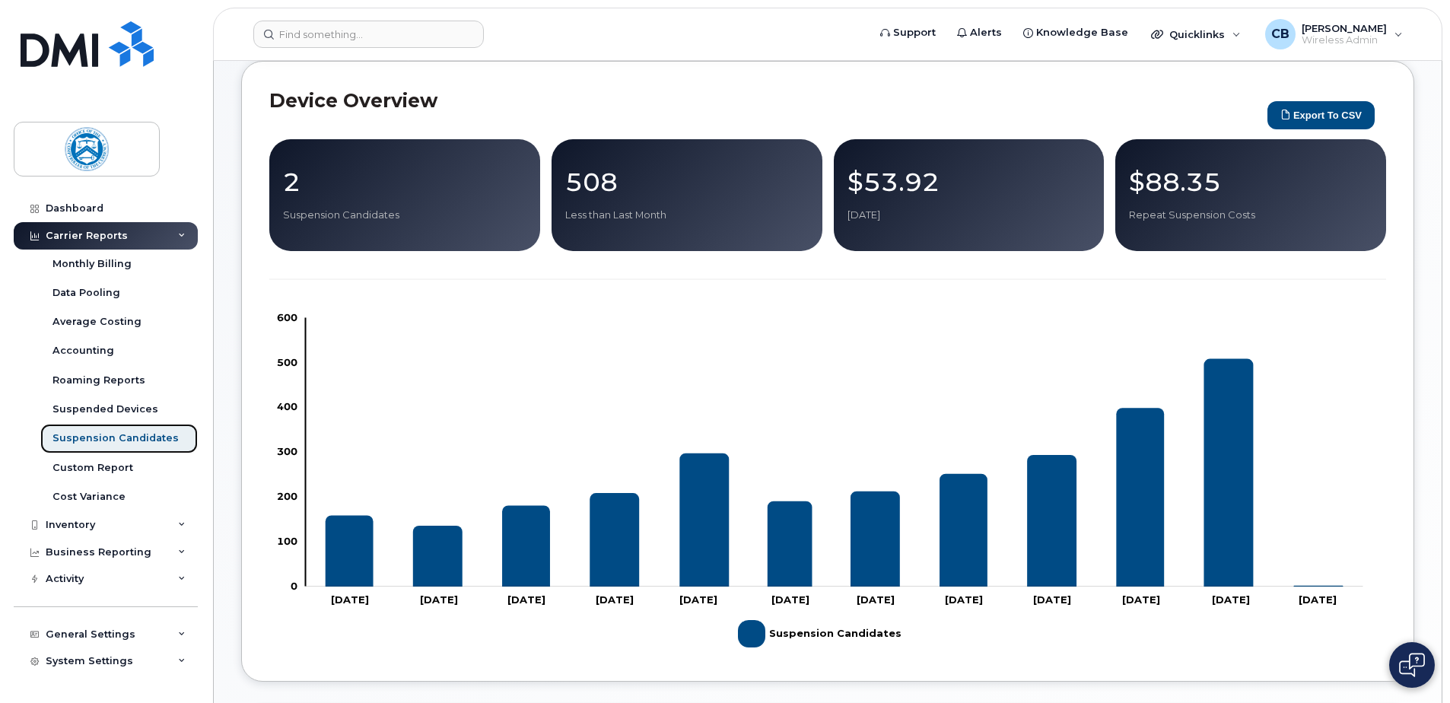
scroll to position [76, 0]
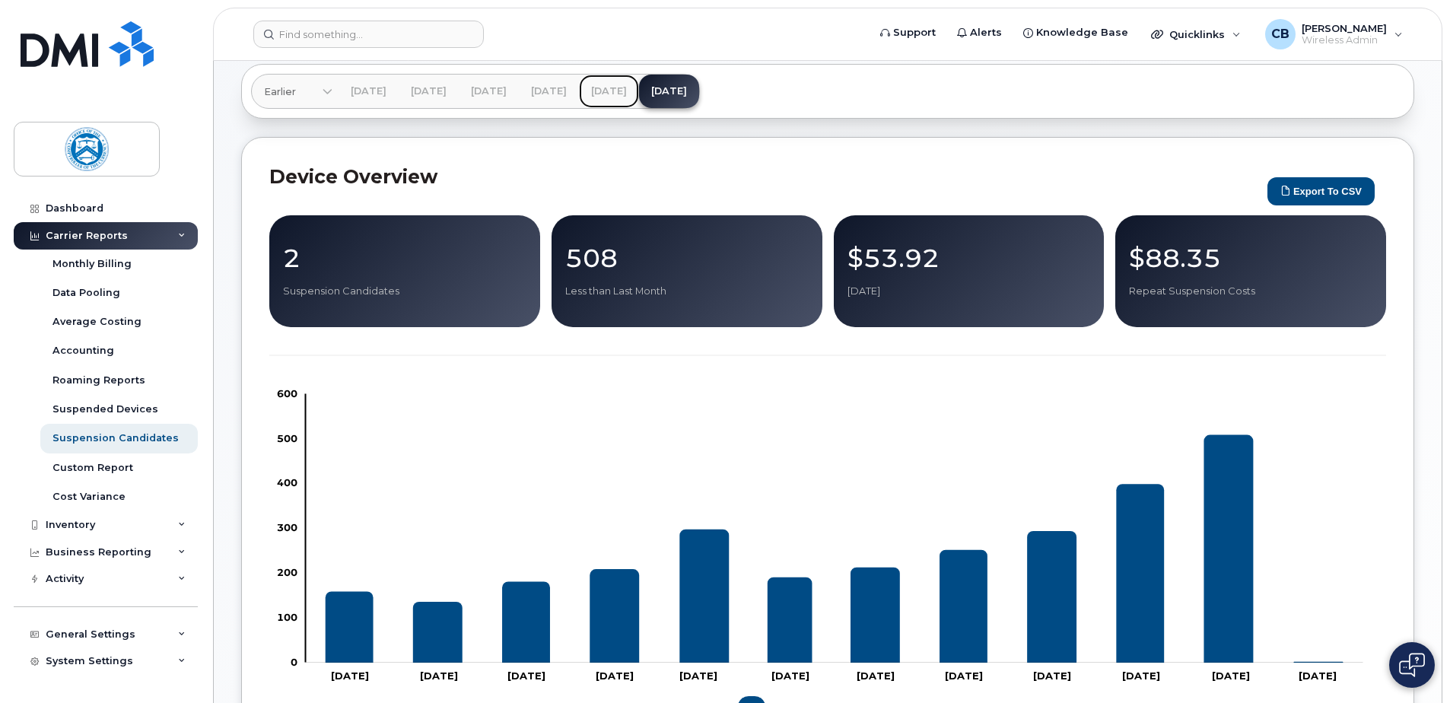
click at [639, 87] on link "Jul 2025" at bounding box center [609, 91] width 60 height 33
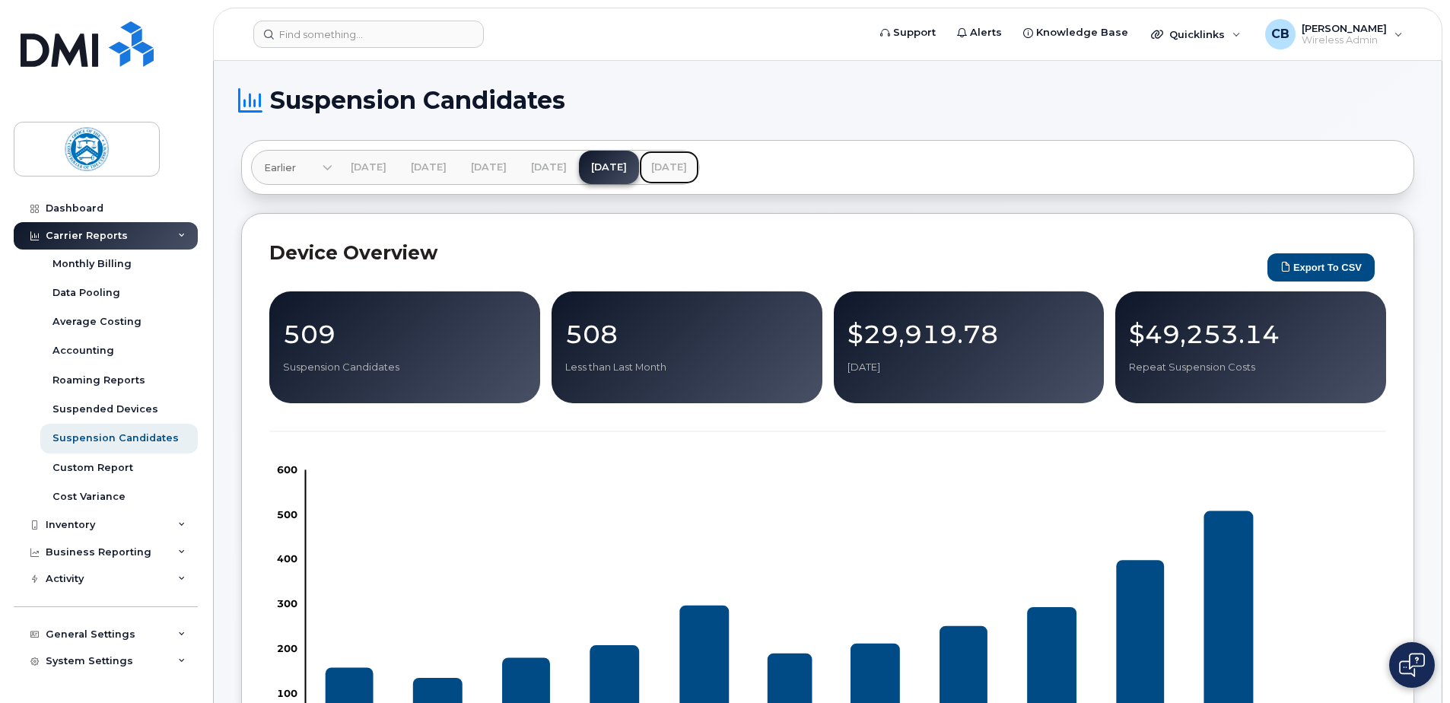
click at [699, 167] on link "[DATE]" at bounding box center [669, 167] width 60 height 33
